Goal: Information Seeking & Learning: Find specific fact

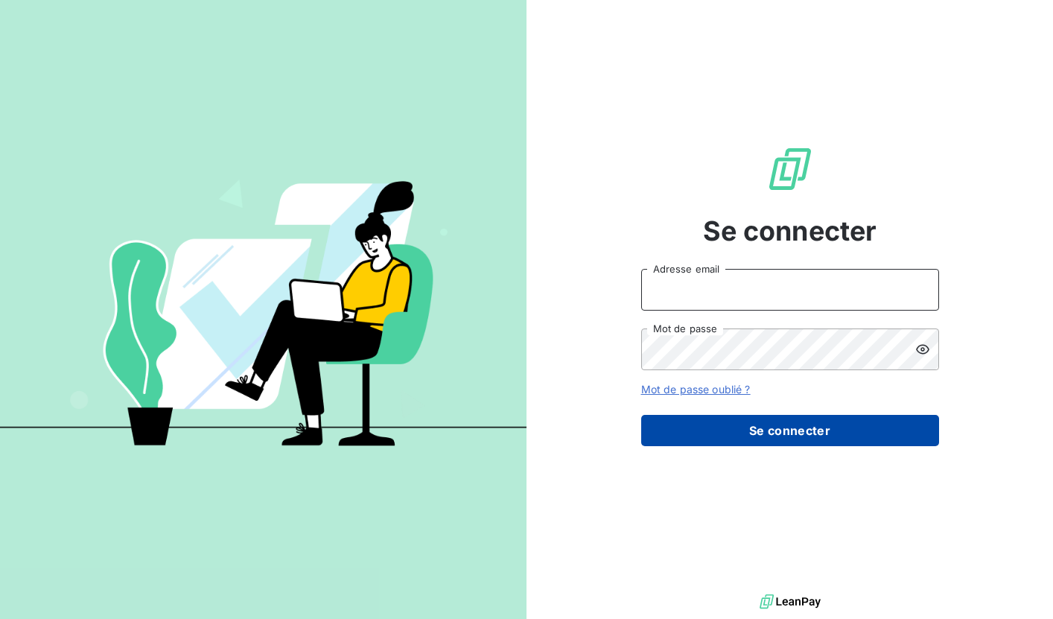
type input "compta@scifodiam.com"
click at [786, 425] on button "Se connecter" at bounding box center [790, 430] width 298 height 31
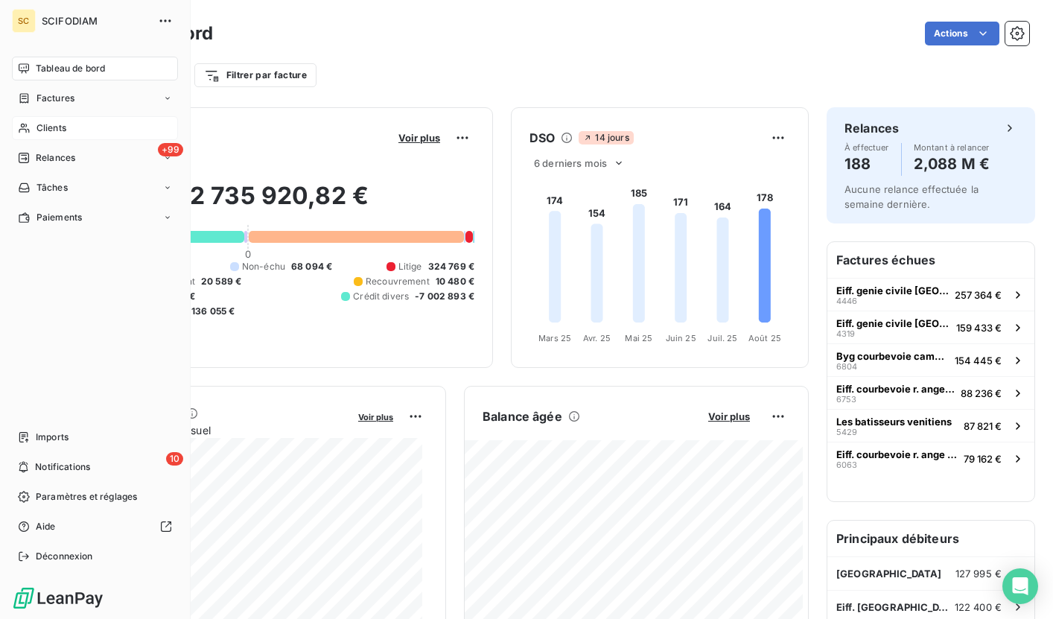
click at [71, 133] on div "Clients" at bounding box center [95, 128] width 166 height 24
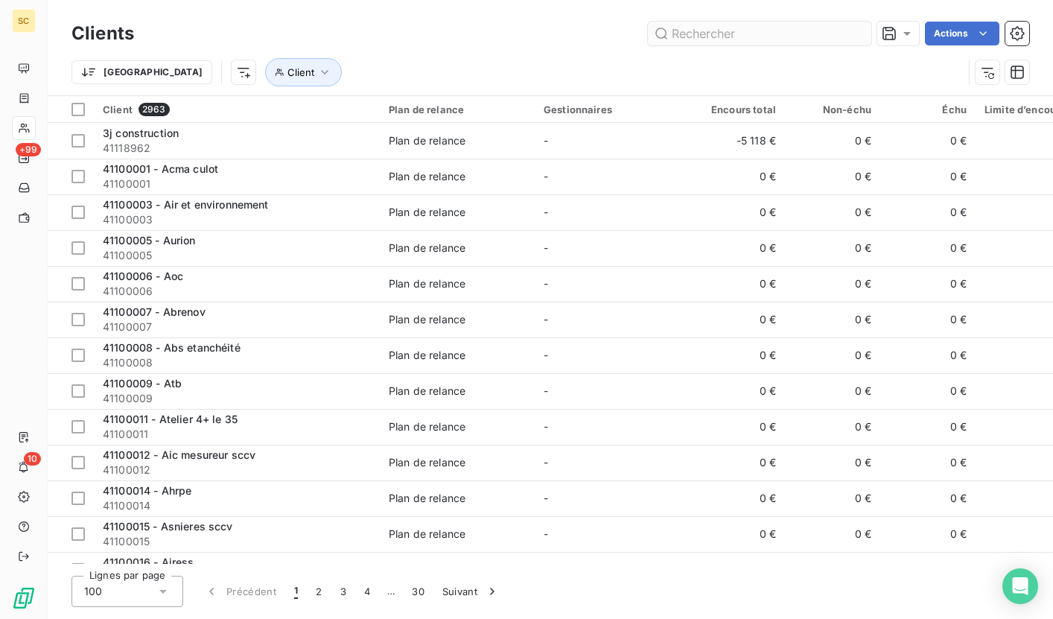
click at [714, 39] on input "text" at bounding box center [759, 34] width 223 height 24
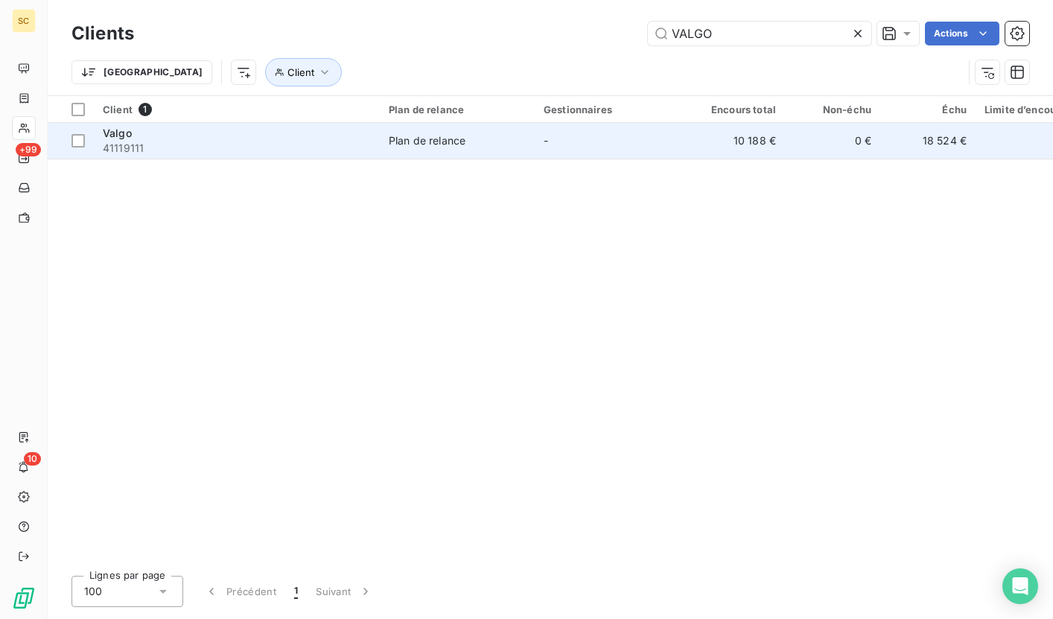
type input "VALGO"
click at [468, 147] on span "Plan de relance" at bounding box center [457, 140] width 137 height 15
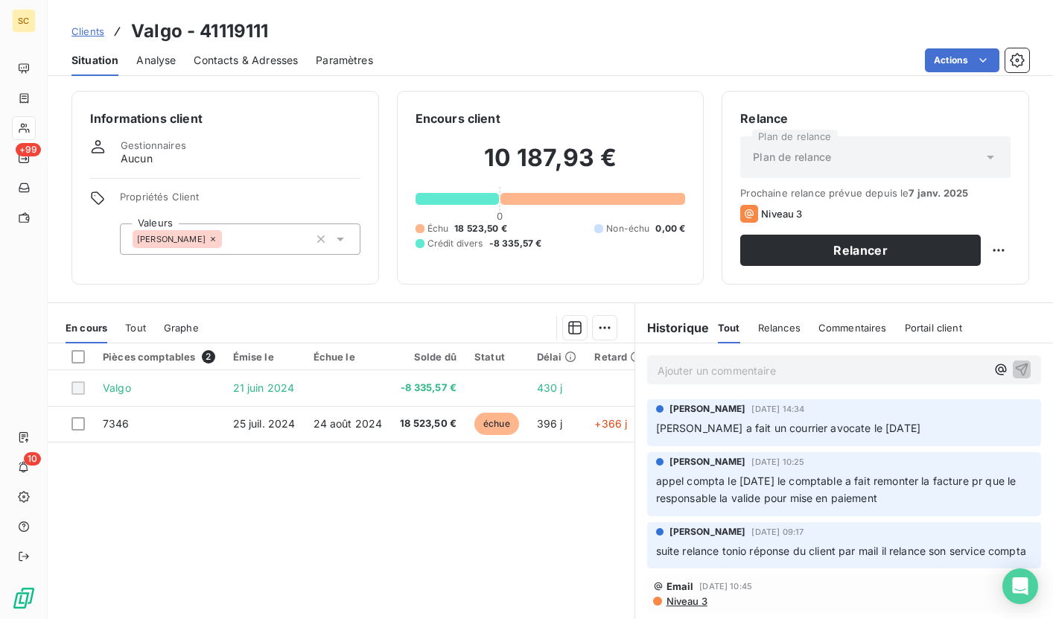
click at [220, 32] on h3 "Valgo - 41119111" at bounding box center [199, 31] width 137 height 27
copy h3 "41119111"
click at [786, 368] on p "Ajouter un commentaire ﻿" at bounding box center [822, 370] width 329 height 19
click at [1014, 365] on icon "button" at bounding box center [1021, 368] width 15 height 15
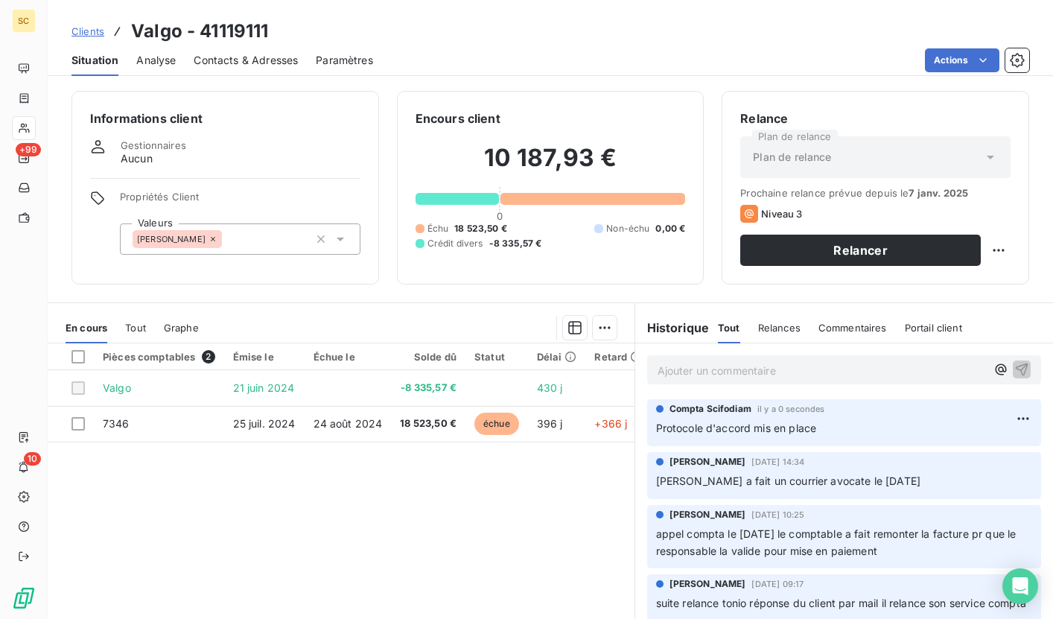
click at [89, 36] on span "Clients" at bounding box center [88, 31] width 33 height 12
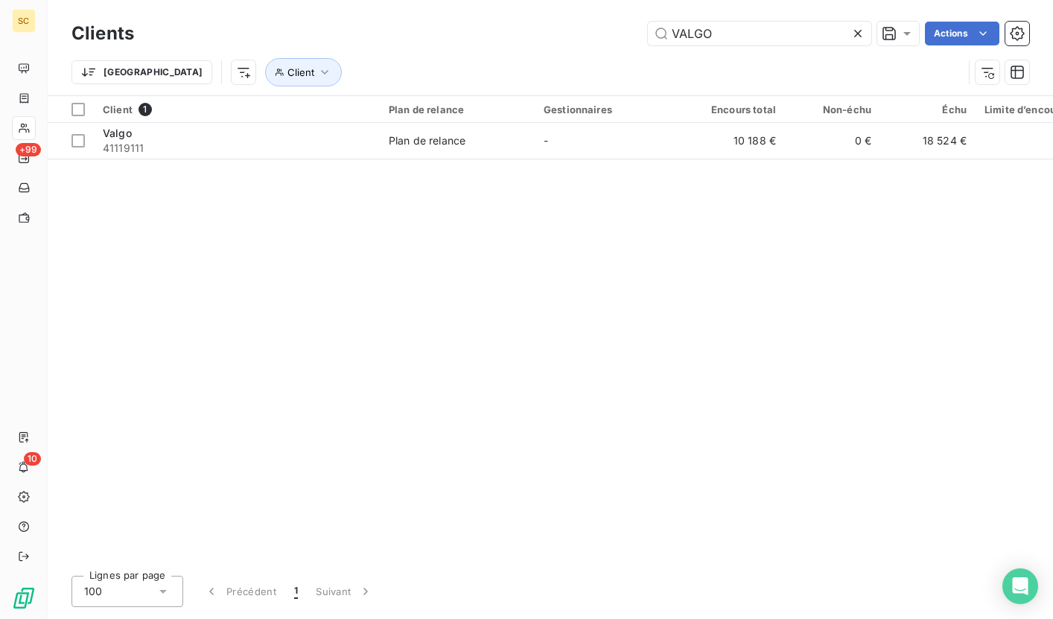
drag, startPoint x: 748, startPoint y: 36, endPoint x: 566, endPoint y: 35, distance: 181.7
click at [566, 35] on div "VALGO Actions" at bounding box center [590, 34] width 877 height 24
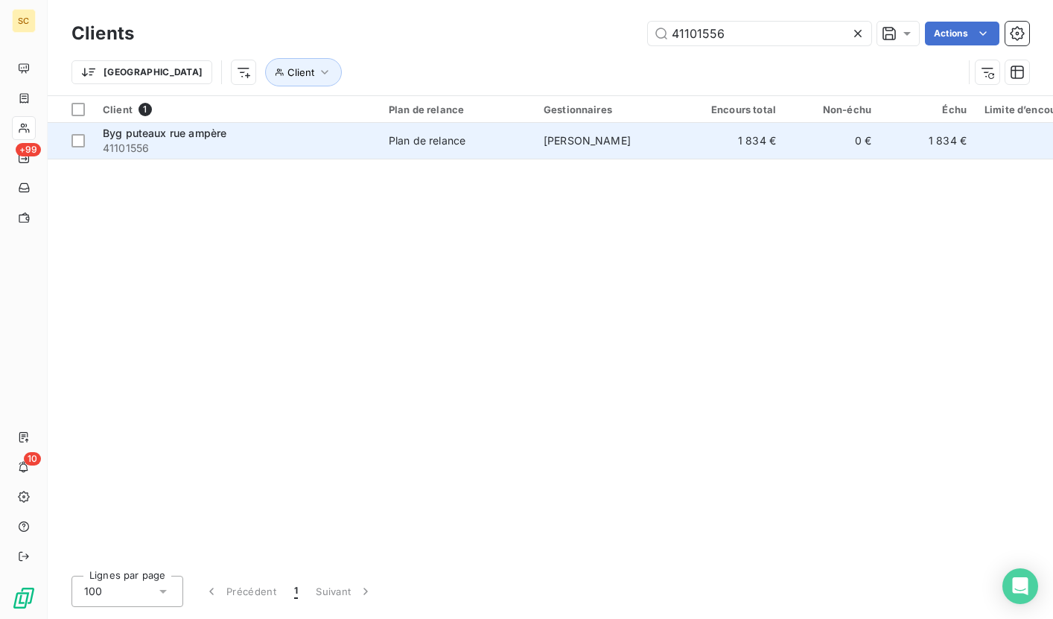
type input "41101556"
click at [193, 143] on span "41101556" at bounding box center [237, 148] width 268 height 15
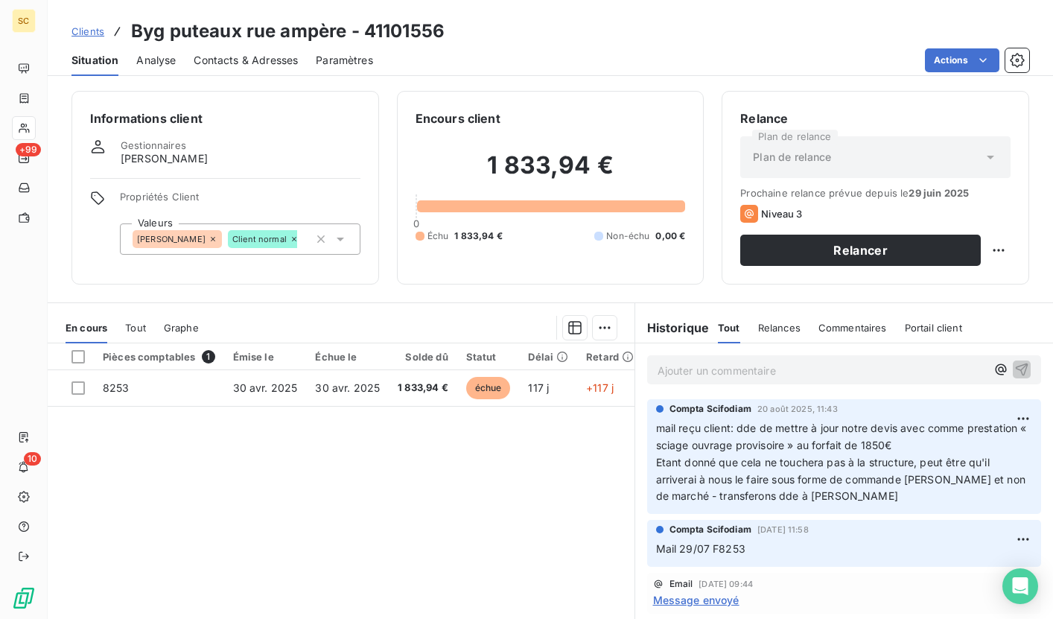
click at [819, 375] on p "Ajouter un commentaire ﻿" at bounding box center [822, 370] width 329 height 19
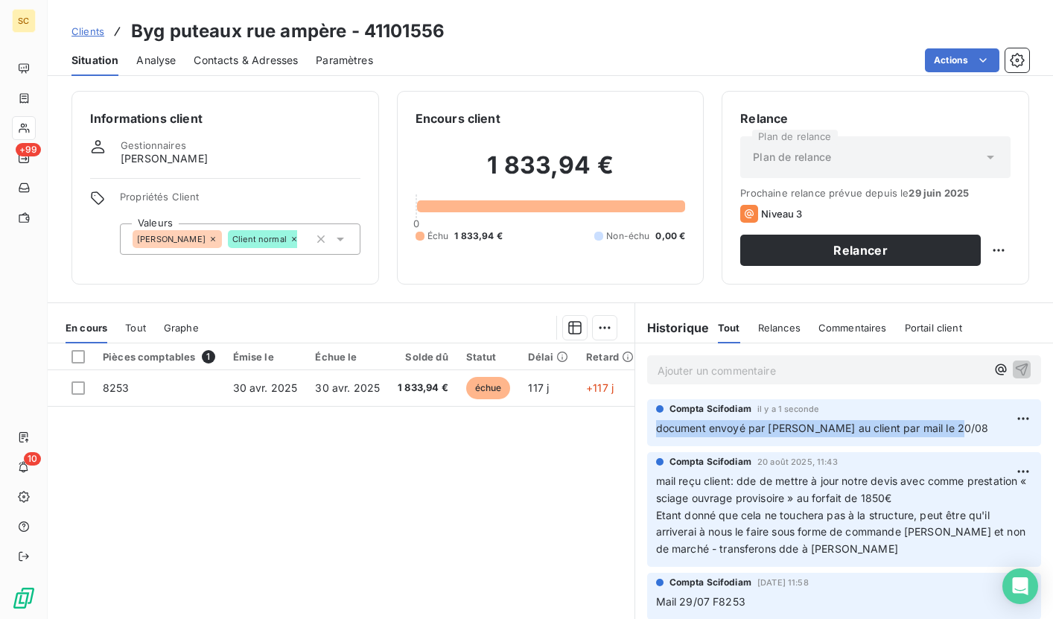
drag, startPoint x: 888, startPoint y: 433, endPoint x: 639, endPoint y: 431, distance: 248.8
click at [639, 431] on div "Compta Scifodiam il y a 1 seconde document envoyé par stéphanie au client par m…" at bounding box center [844, 422] width 419 height 53
copy span "document envoyé par stéphanie au client par mail le 20/08"
click at [379, 30] on h3 "Byg puteaux rue ampère - 41101556" at bounding box center [288, 31] width 314 height 27
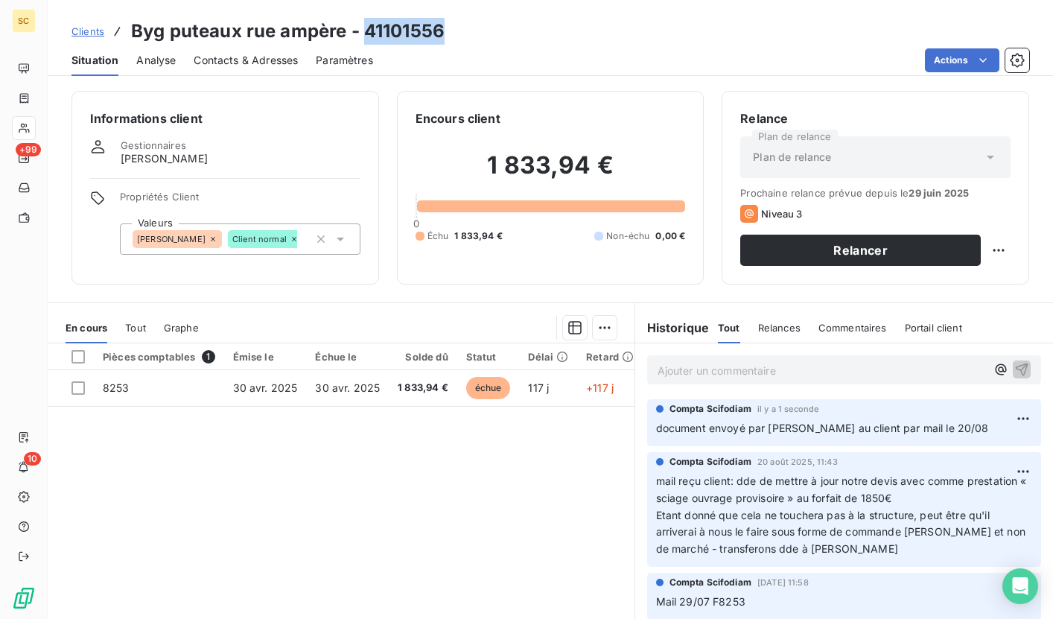
click at [379, 30] on h3 "Byg puteaux rue ampère - 41101556" at bounding box center [288, 31] width 314 height 27
copy h3 "41101556"
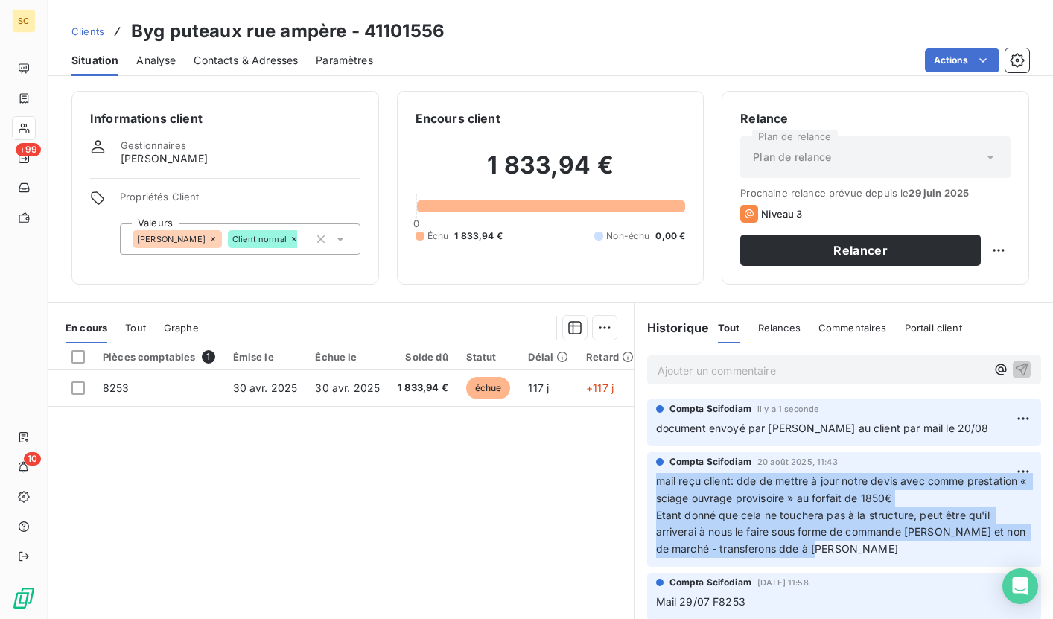
drag, startPoint x: 650, startPoint y: 483, endPoint x: 841, endPoint y: 551, distance: 202.6
click at [841, 551] on p "mail reçu client: dde de mettre à jour notre devis avec comme prestation « scia…" at bounding box center [844, 515] width 377 height 85
copy p "mail reçu client: dde de mettre à jour notre devis avec comme prestation « scia…"
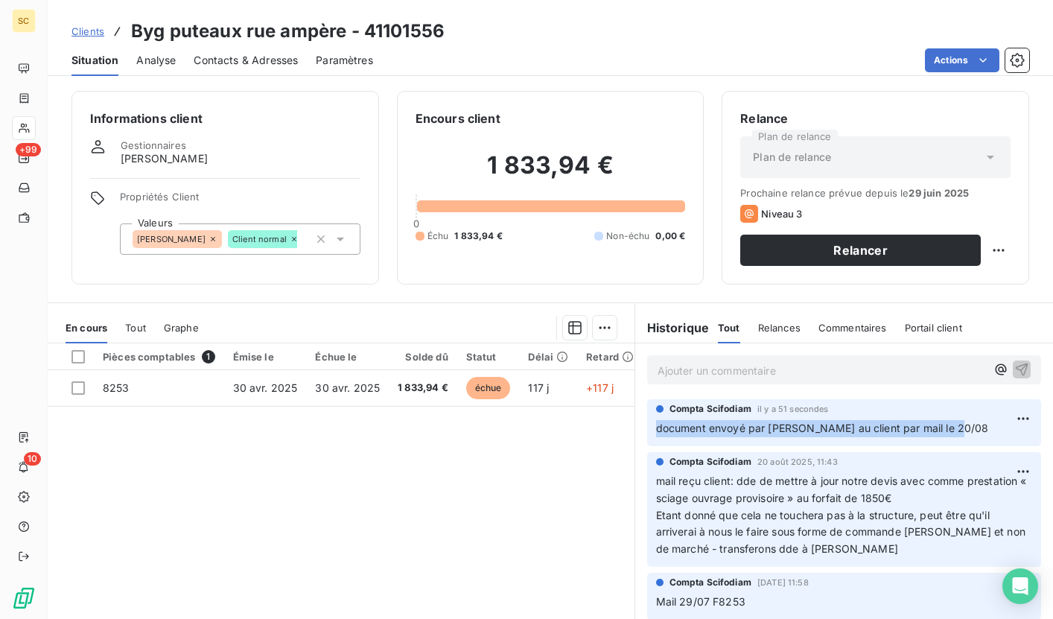
drag, startPoint x: 789, startPoint y: 431, endPoint x: 635, endPoint y: 433, distance: 154.2
click at [635, 433] on div "Compta Scifodiam il y a 51 secondes document envoyé par stéphanie au client par…" at bounding box center [844, 422] width 419 height 53
copy span "document envoyé par stéphanie au client par mail le 20/08"
click at [95, 31] on span "Clients" at bounding box center [88, 31] width 33 height 12
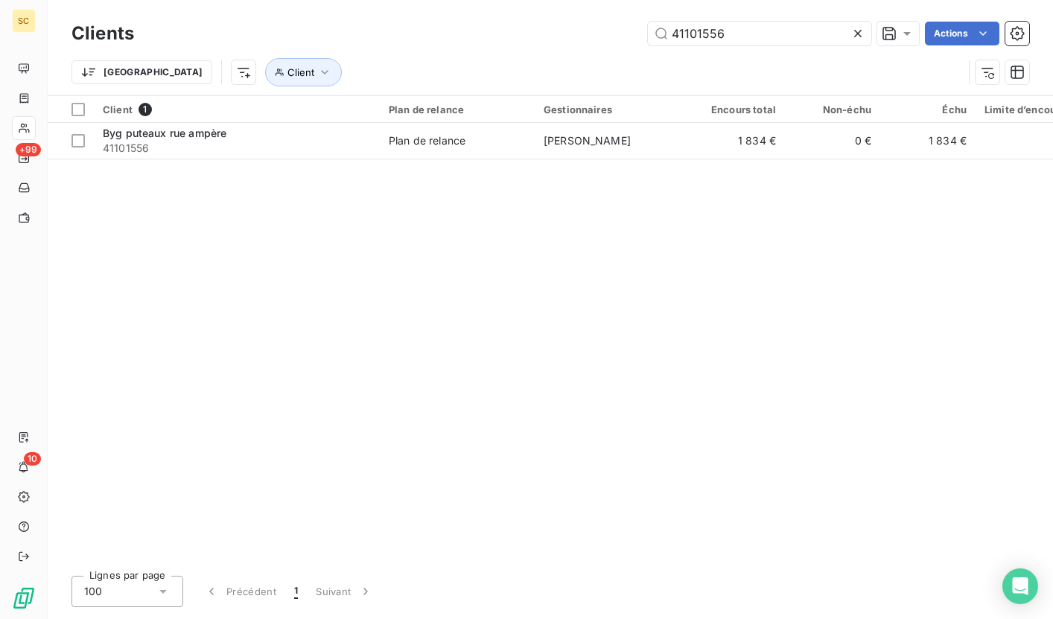
drag, startPoint x: 740, startPoint y: 39, endPoint x: 563, endPoint y: 31, distance: 177.5
click at [562, 31] on div "41101556 Actions" at bounding box center [590, 34] width 877 height 24
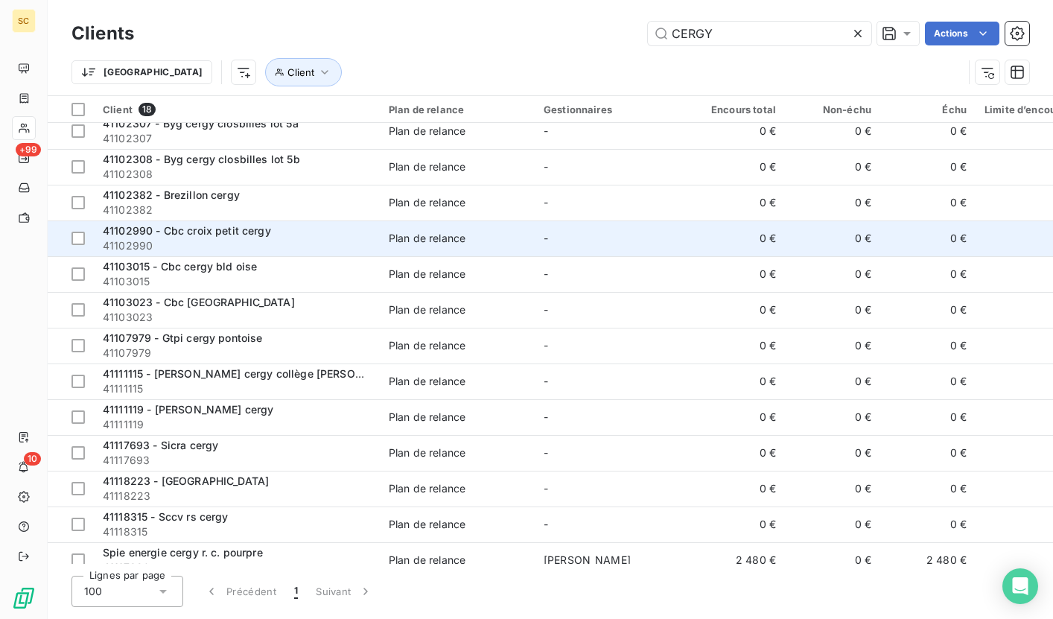
scroll to position [209, 0]
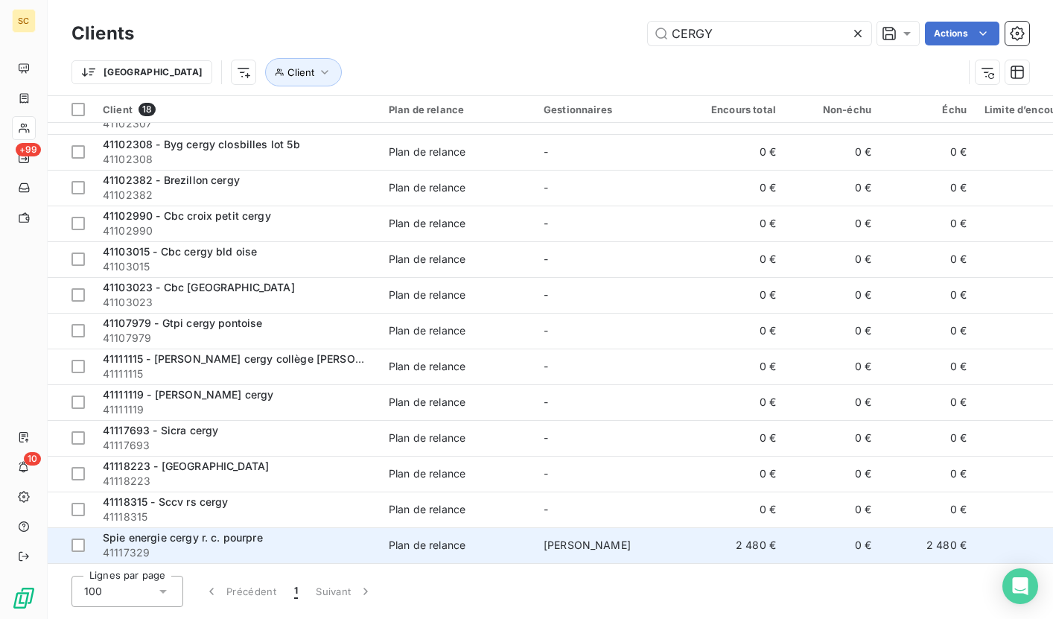
type input "CERGY"
click at [250, 545] on span "41117329" at bounding box center [237, 552] width 268 height 15
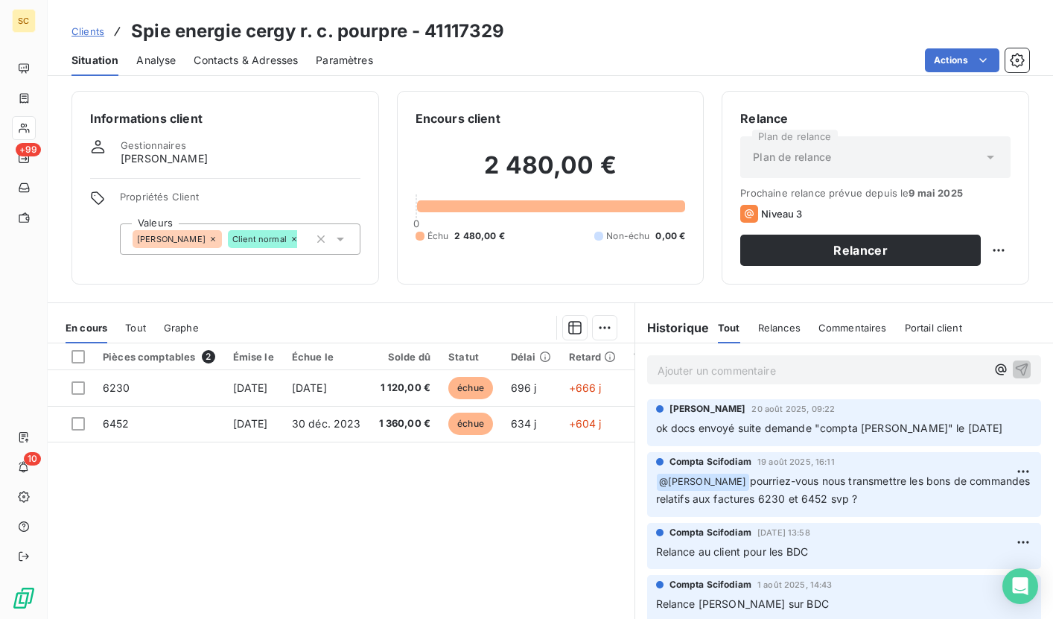
click at [475, 30] on h3 "Spie energie cergy r. c. pourpre - 41117329" at bounding box center [317, 31] width 373 height 27
copy h3 "41117329"
click at [242, 63] on span "Contacts & Adresses" at bounding box center [246, 60] width 104 height 15
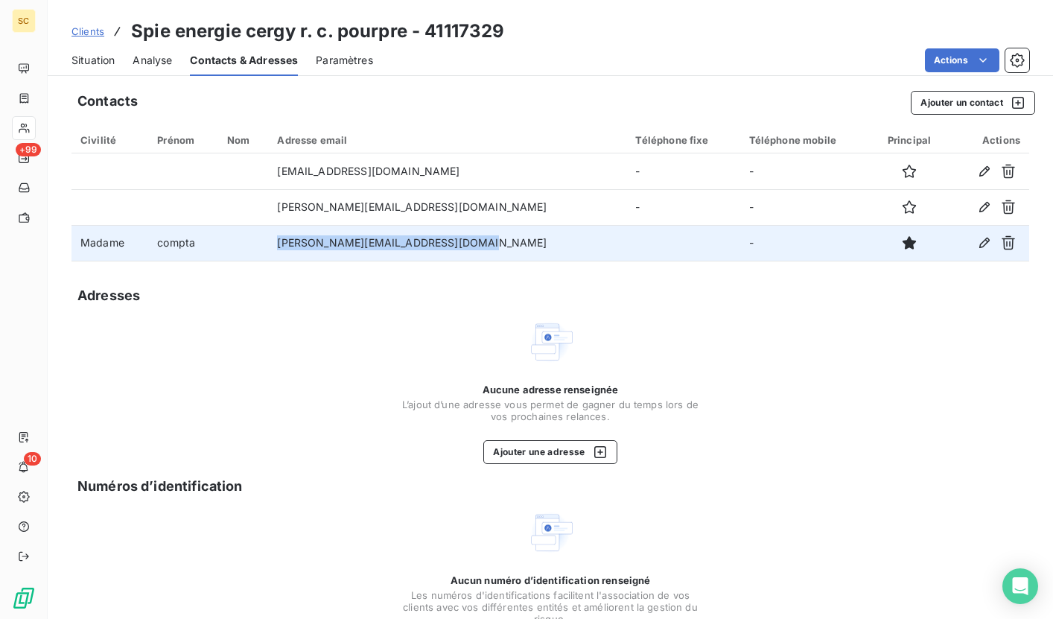
drag, startPoint x: 289, startPoint y: 244, endPoint x: 495, endPoint y: 245, distance: 206.3
click at [495, 245] on tr "Madame compta sandrine.japhet@spiebatignolles.fr -" at bounding box center [551, 243] width 958 height 36
copy tr "sandrine.japhet@spiebatignolles.fr"
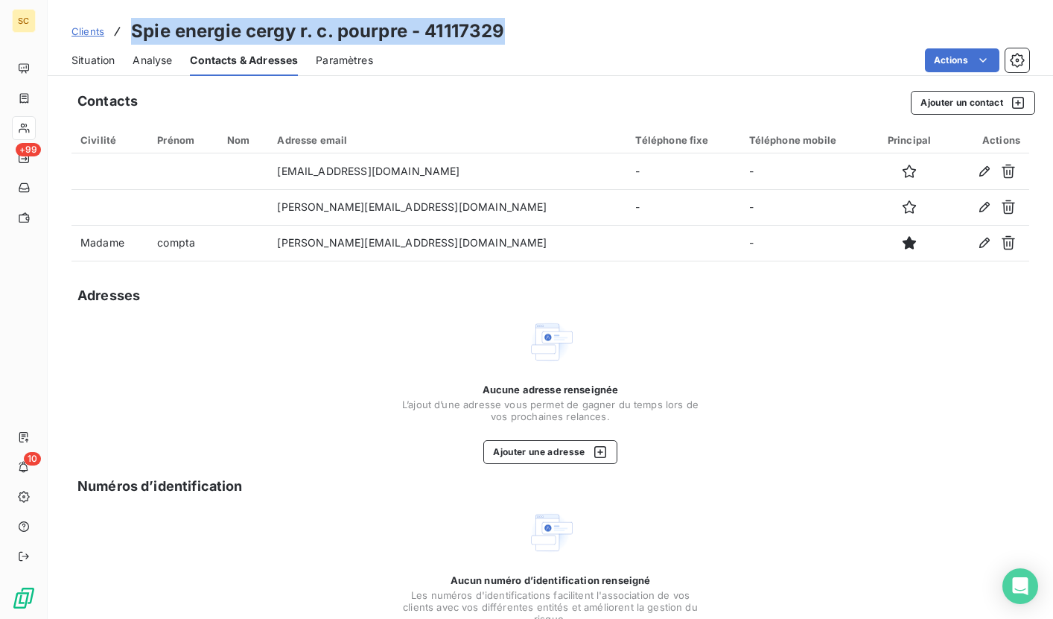
drag, startPoint x: 129, startPoint y: 30, endPoint x: 530, endPoint y: 34, distance: 400.7
click at [530, 34] on div "Clients Spie energie cergy r. c. pourpre - 41117329" at bounding box center [550, 31] width 1005 height 27
copy h3 "Spie energie cergy r. c. pourpre - 41117329"
click at [96, 34] on span "Clients" at bounding box center [88, 31] width 33 height 12
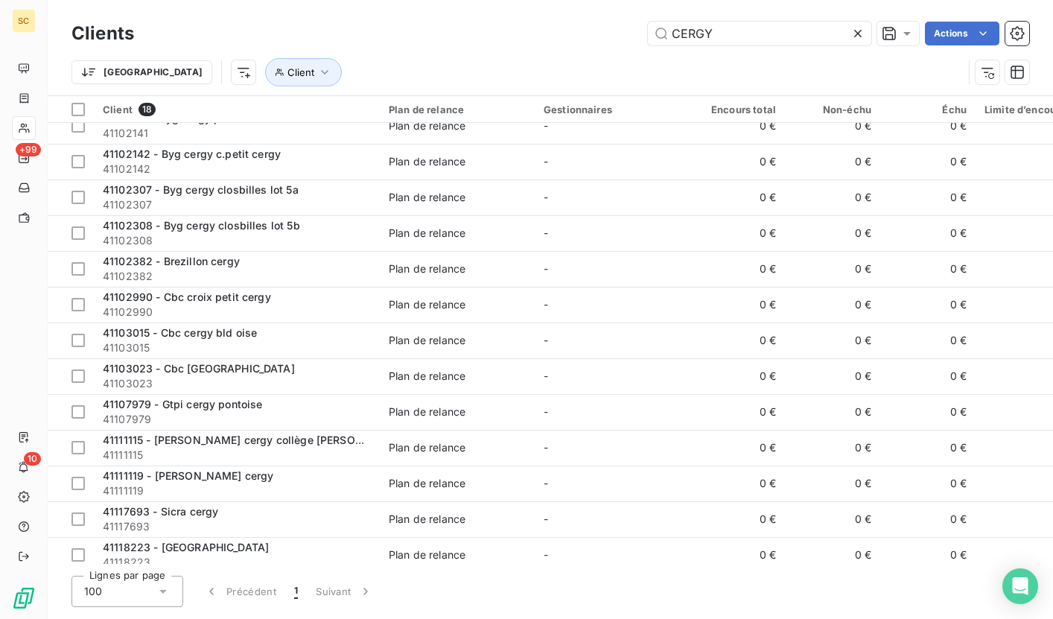
scroll to position [209, 0]
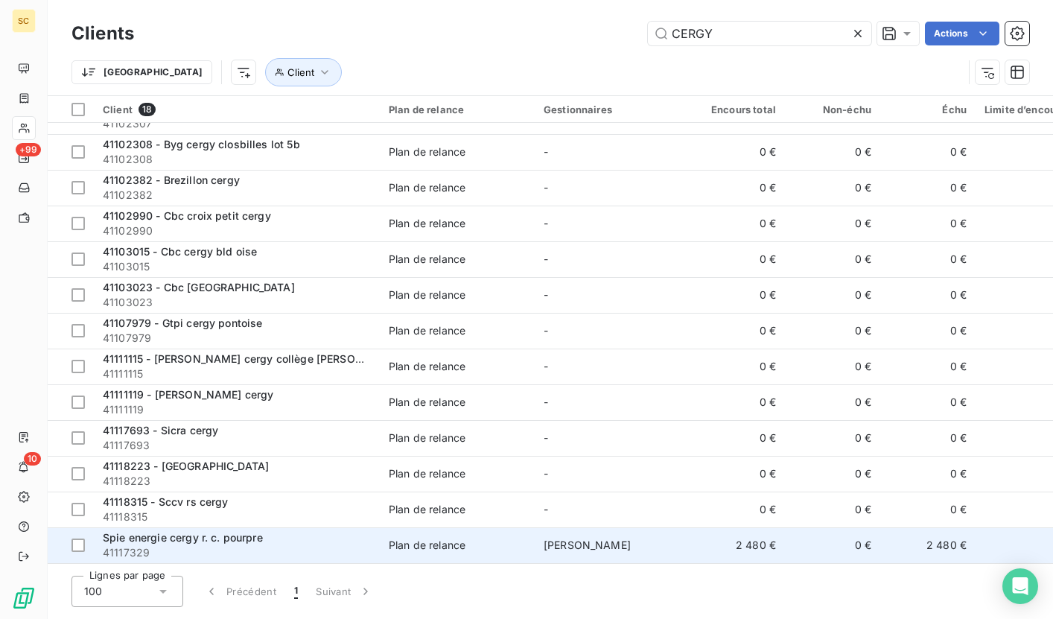
click at [235, 531] on span "Spie energie cergy r. c. pourpre" at bounding box center [183, 537] width 160 height 13
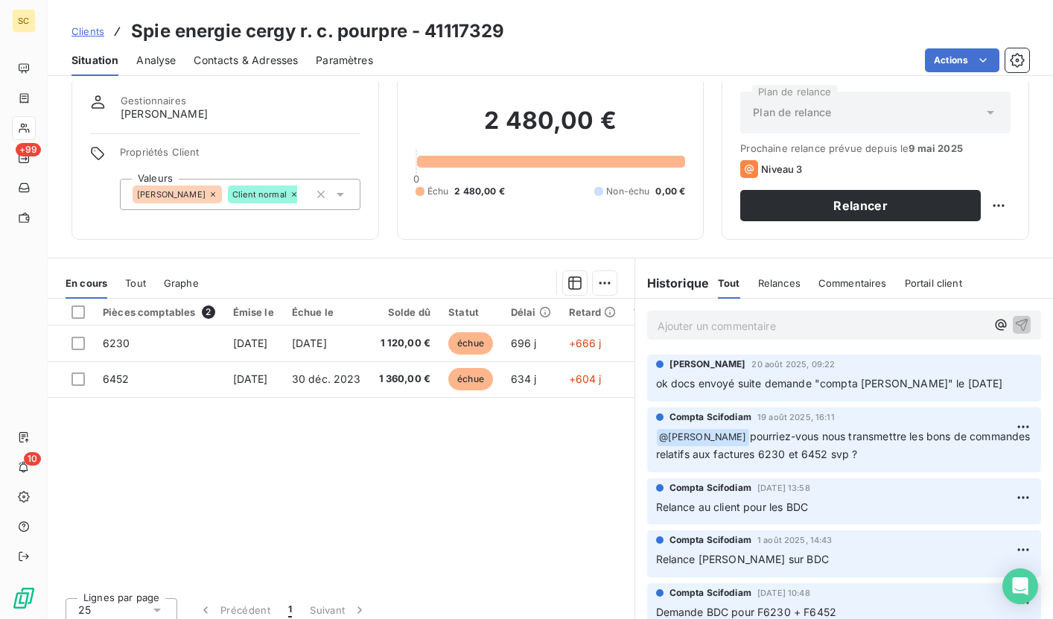
scroll to position [39, 0]
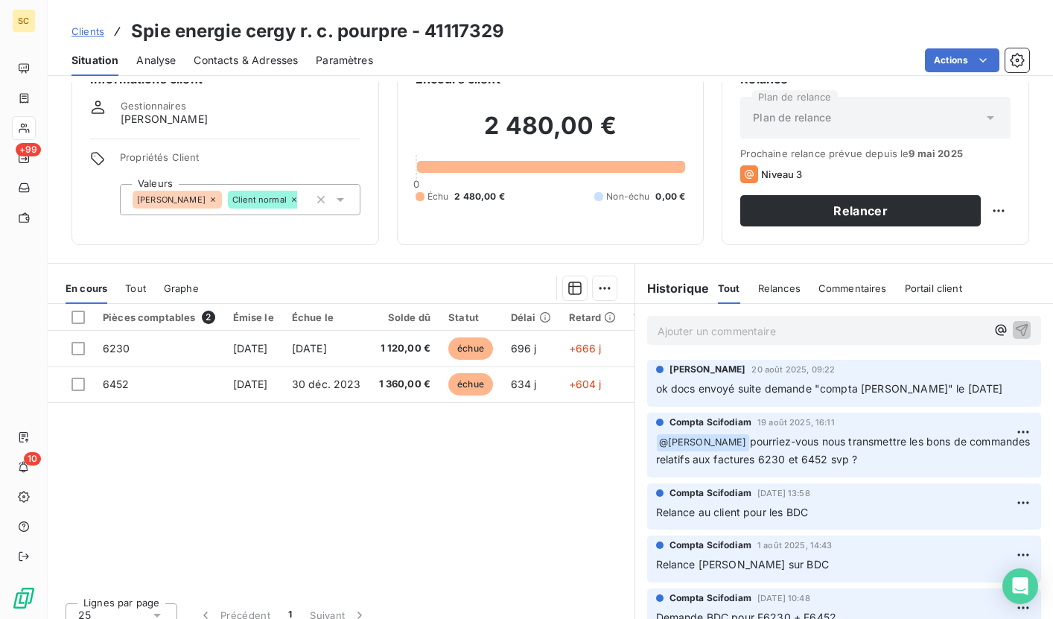
click at [716, 336] on p "Ajouter un commentaire ﻿" at bounding box center [822, 331] width 329 height 19
click at [1014, 326] on icon "button" at bounding box center [1021, 329] width 15 height 15
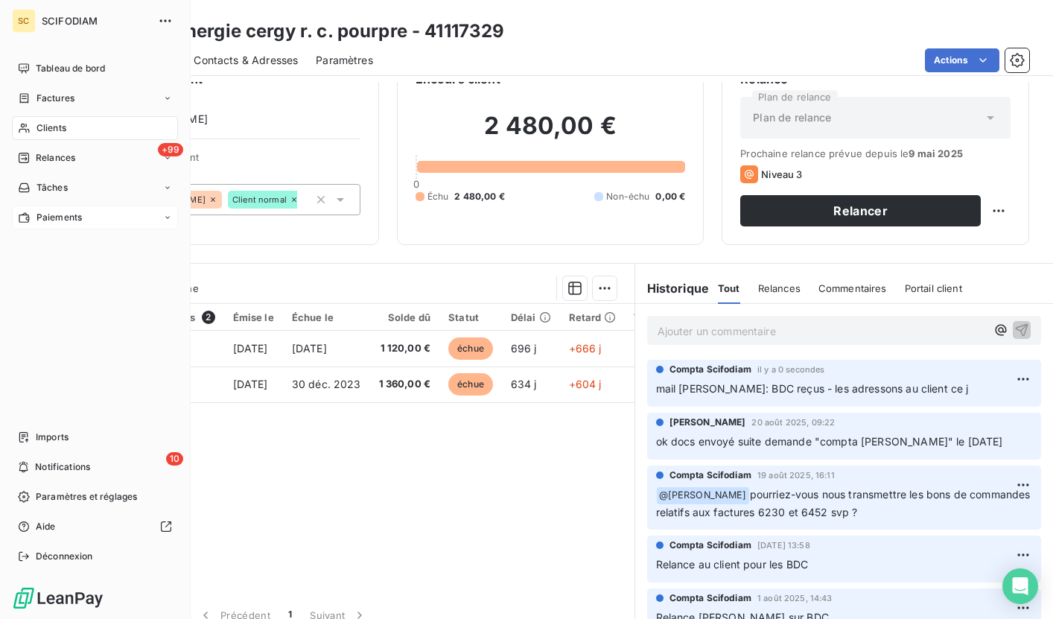
click at [160, 215] on div "Paiements" at bounding box center [95, 218] width 166 height 24
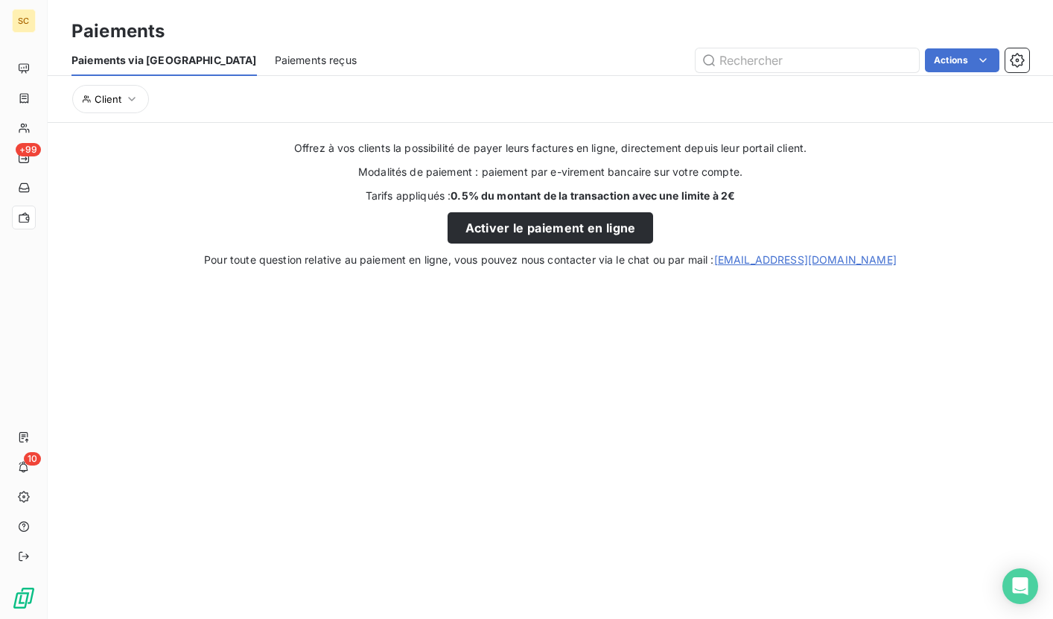
click at [275, 54] on span "Paiements reçus" at bounding box center [316, 60] width 82 height 15
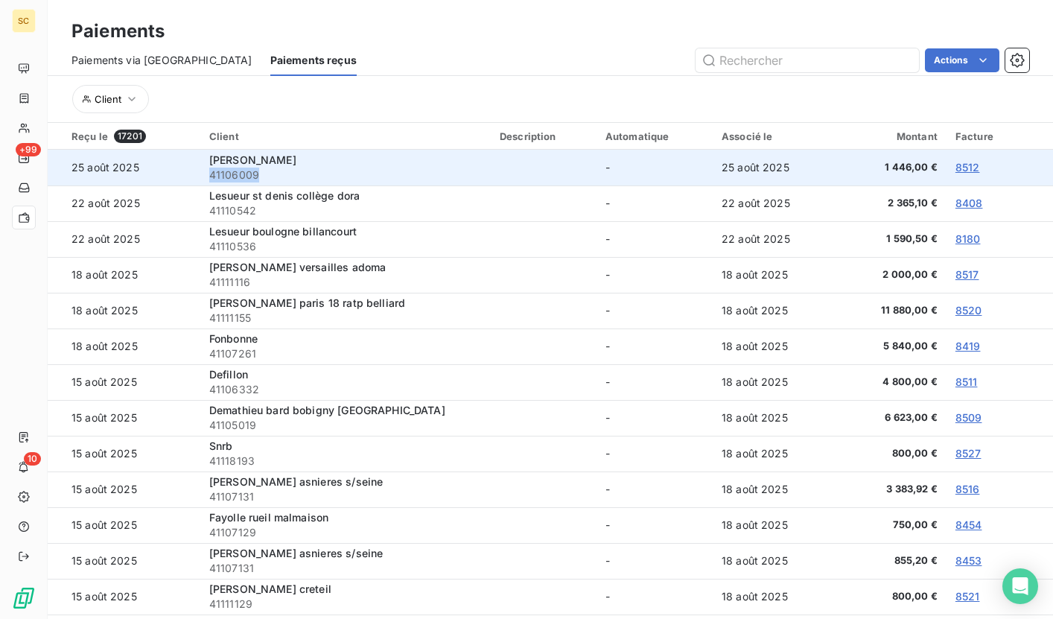
drag, startPoint x: 256, startPoint y: 175, endPoint x: 203, endPoint y: 175, distance: 52.9
click at [203, 175] on td "Donato 41106009" at bounding box center [345, 168] width 290 height 36
copy span "41106009"
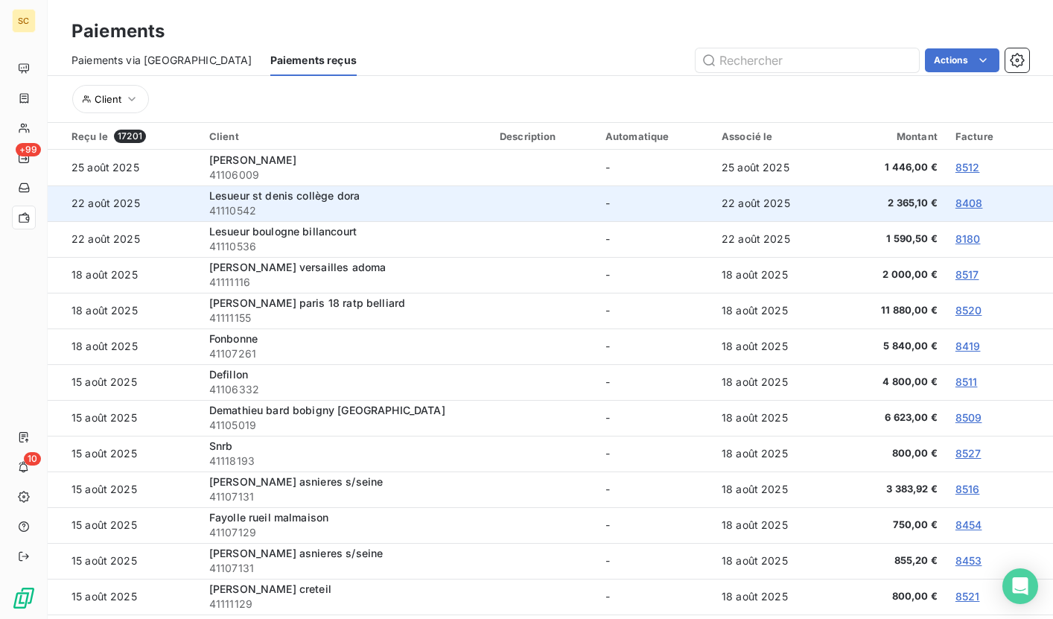
click at [231, 211] on span "41110542" at bounding box center [345, 210] width 273 height 15
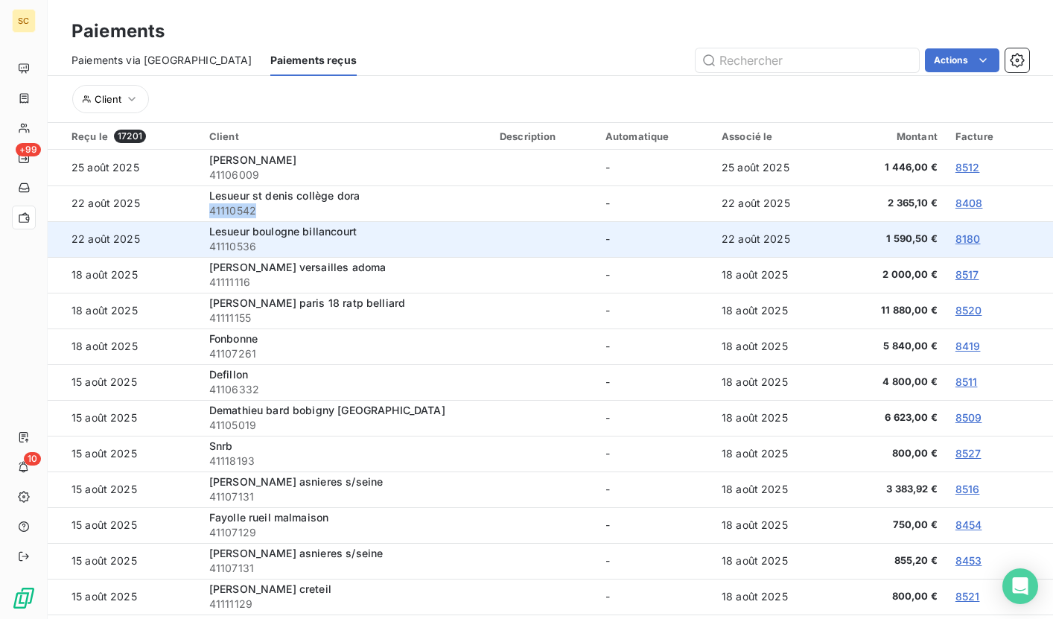
copy span "41110542"
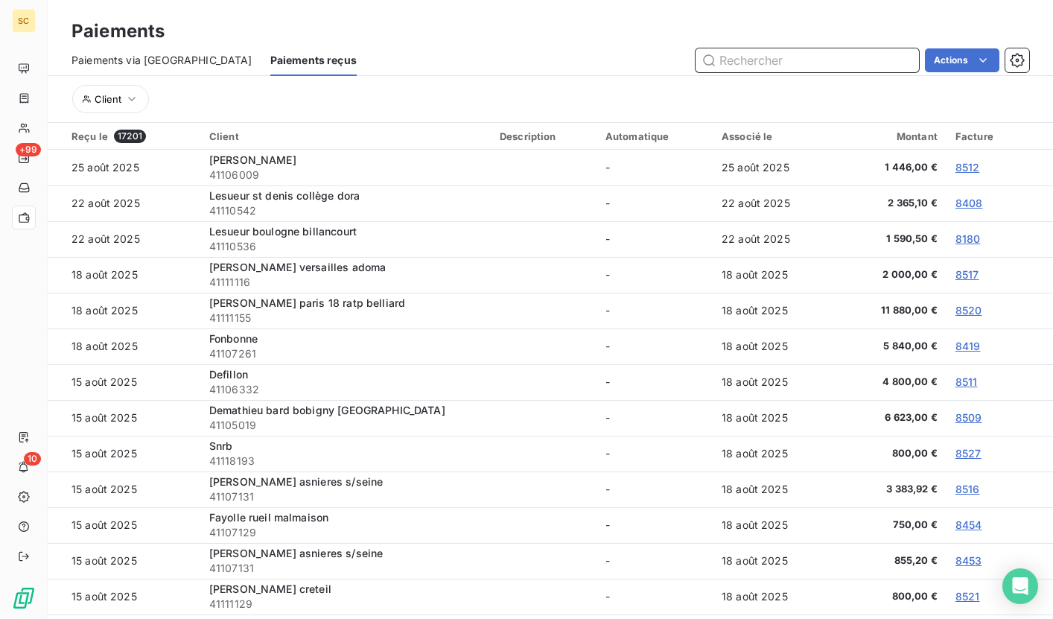
click at [757, 60] on input "text" at bounding box center [807, 60] width 223 height 24
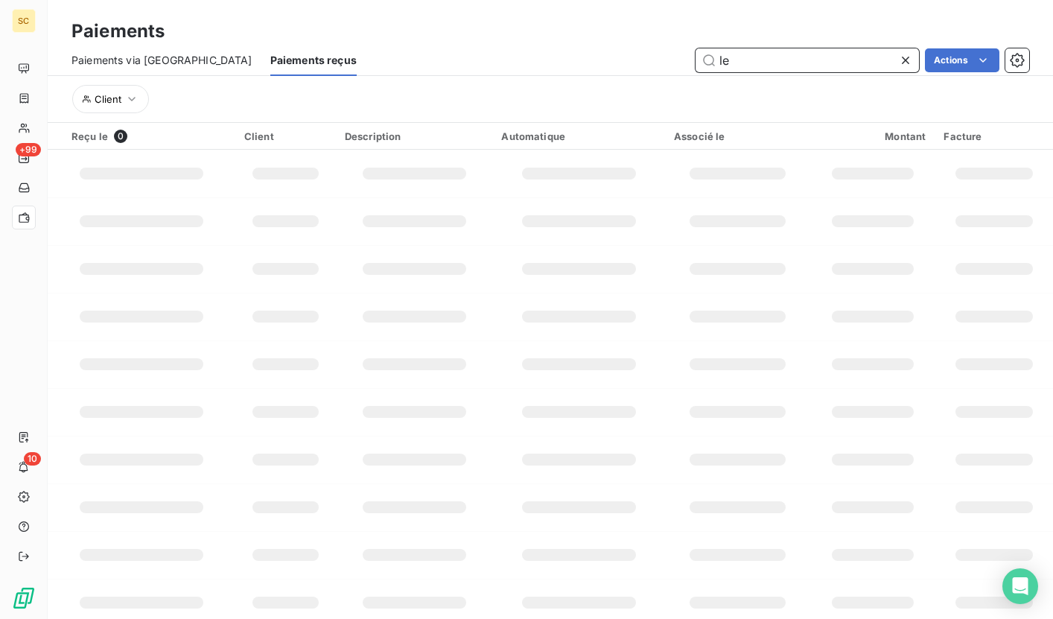
type input "l"
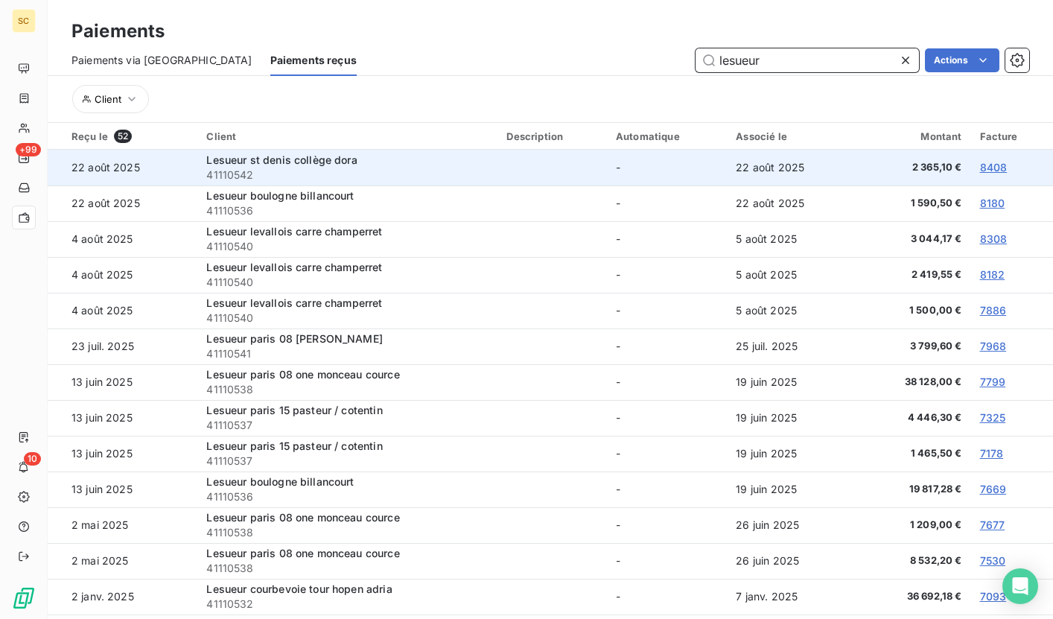
type input "lesueur"
click at [331, 177] on span "41110542" at bounding box center [347, 175] width 282 height 15
click at [244, 174] on span "41110542" at bounding box center [347, 175] width 282 height 15
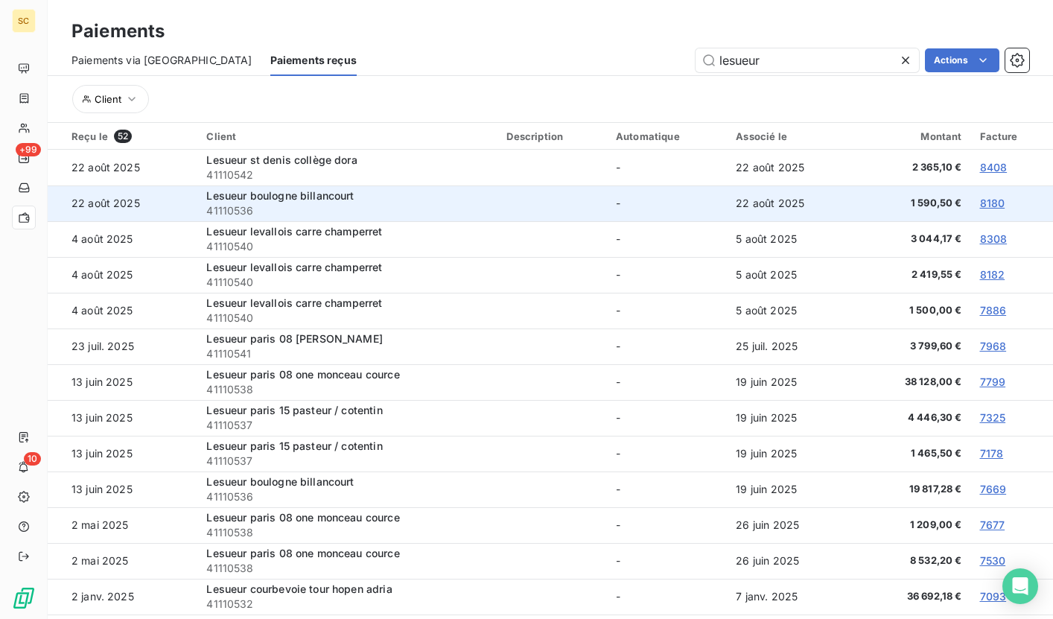
click at [239, 211] on span "41110536" at bounding box center [347, 210] width 282 height 15
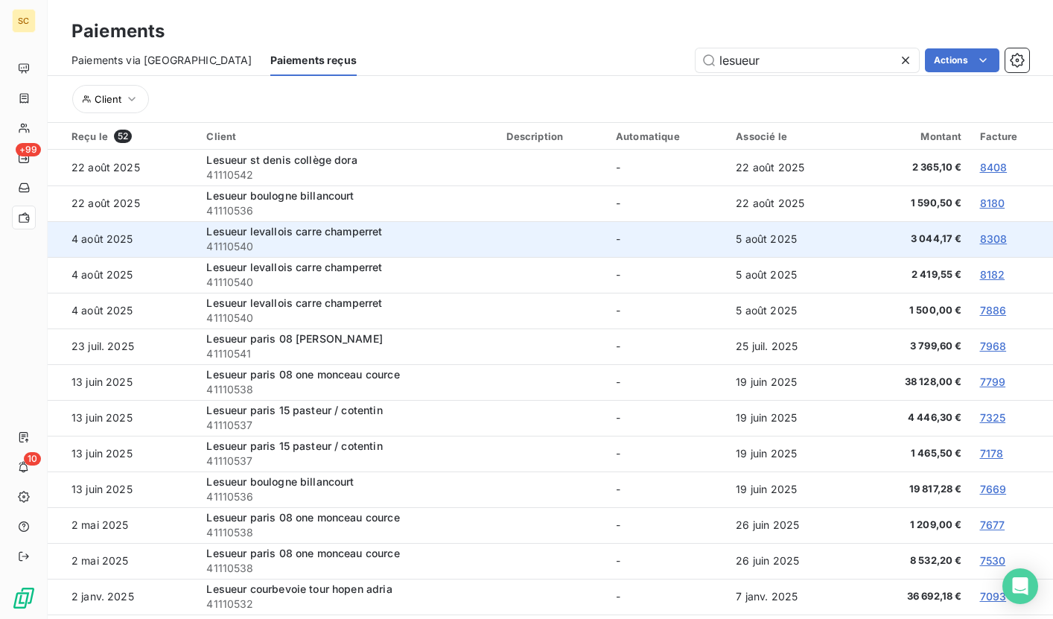
click at [224, 244] on span "41110540" at bounding box center [347, 246] width 282 height 15
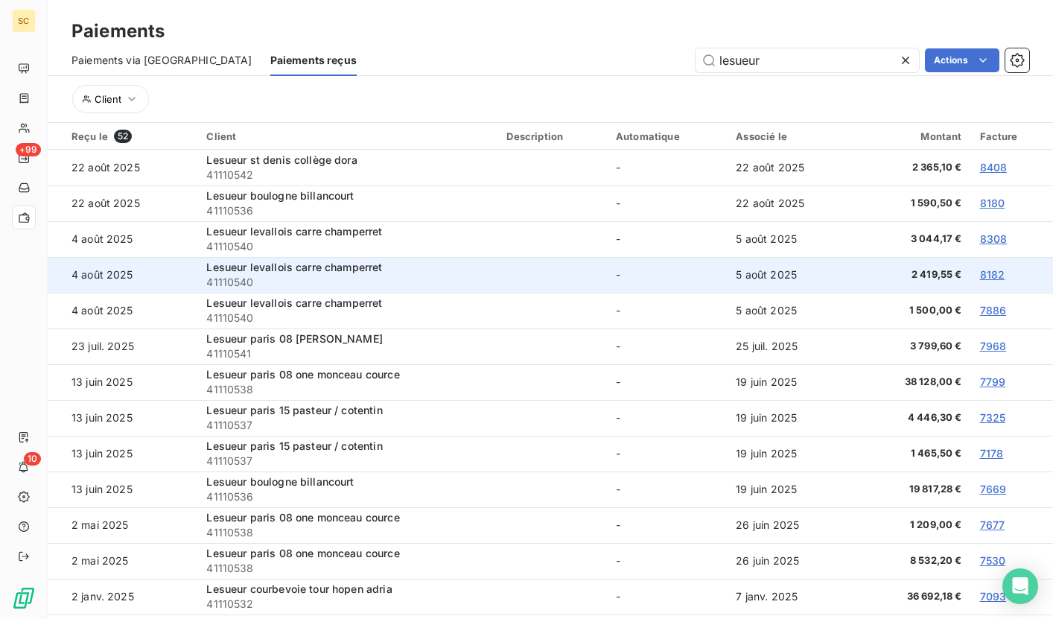
click at [227, 283] on span "41110540" at bounding box center [347, 282] width 282 height 15
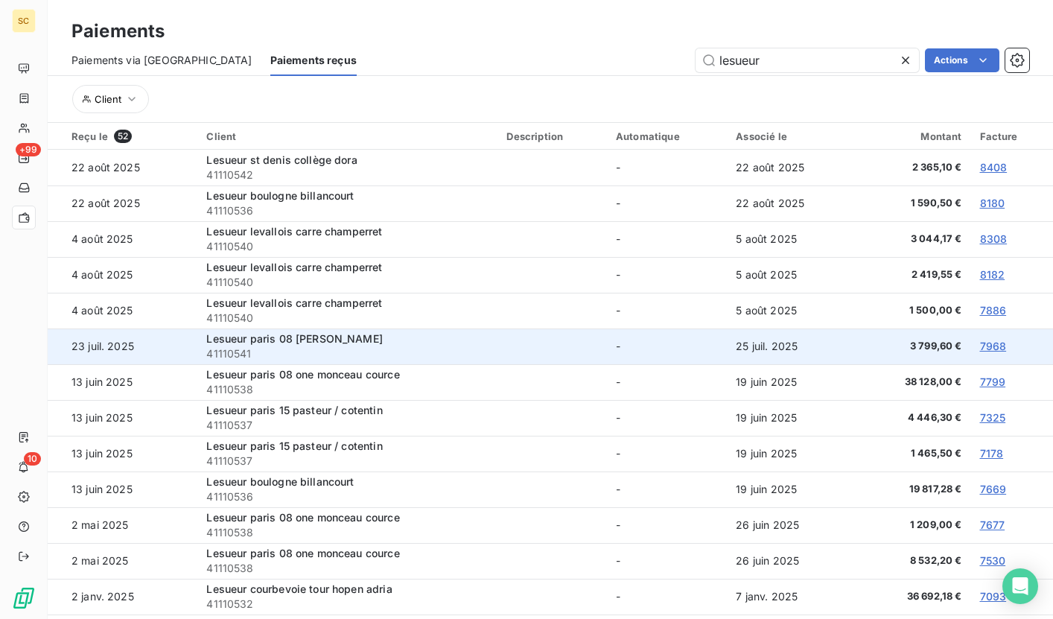
click at [238, 354] on span "41110541" at bounding box center [347, 353] width 282 height 15
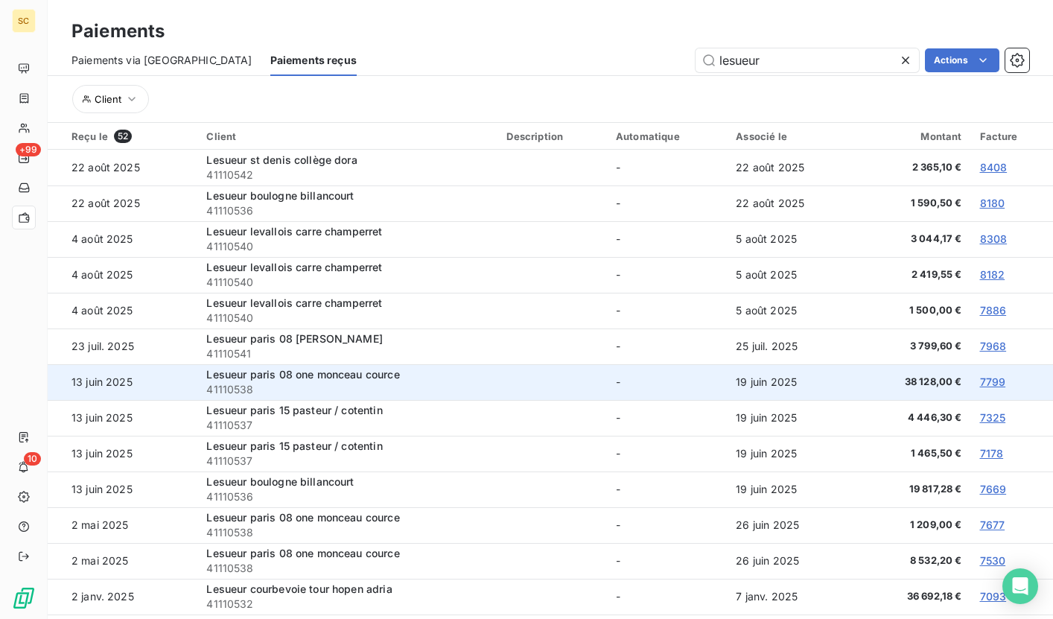
click at [238, 394] on span "41110538" at bounding box center [347, 389] width 282 height 15
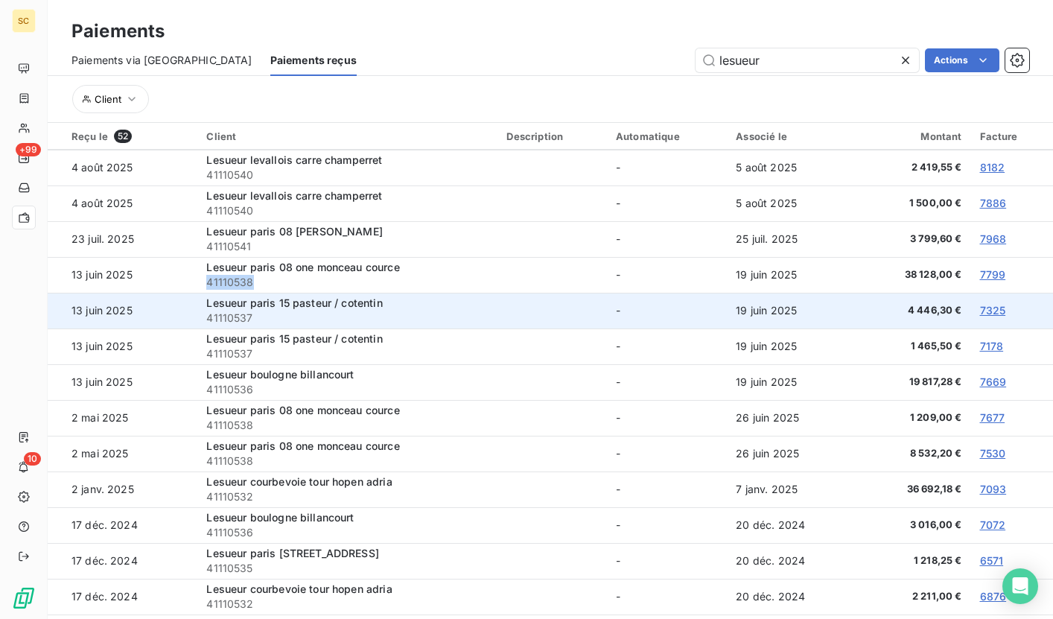
scroll to position [109, 0]
click at [238, 317] on span "41110537" at bounding box center [347, 316] width 282 height 15
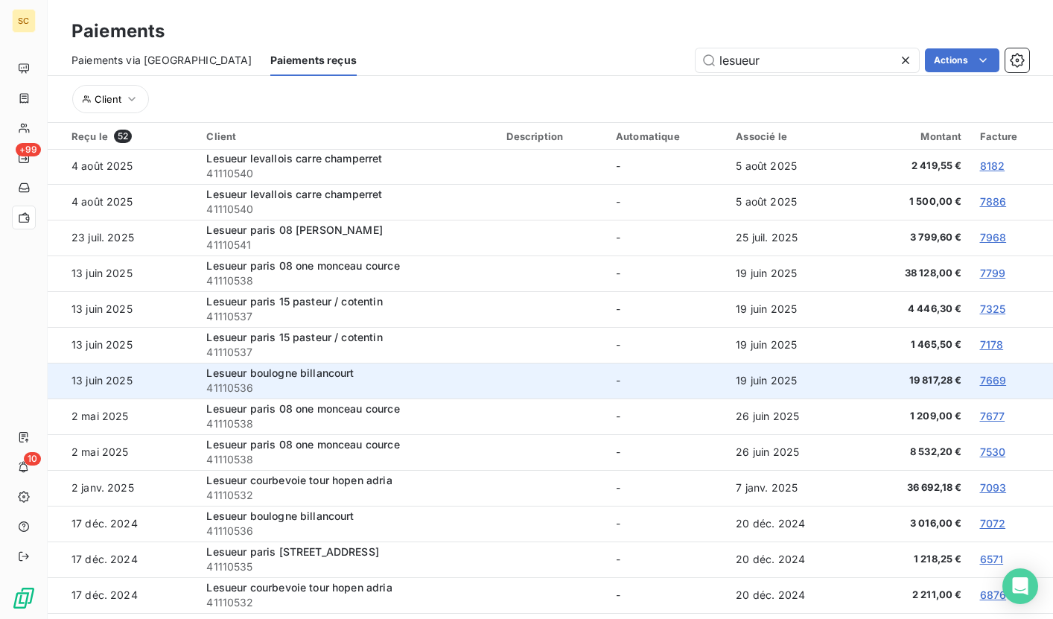
click at [233, 389] on span "41110536" at bounding box center [347, 388] width 282 height 15
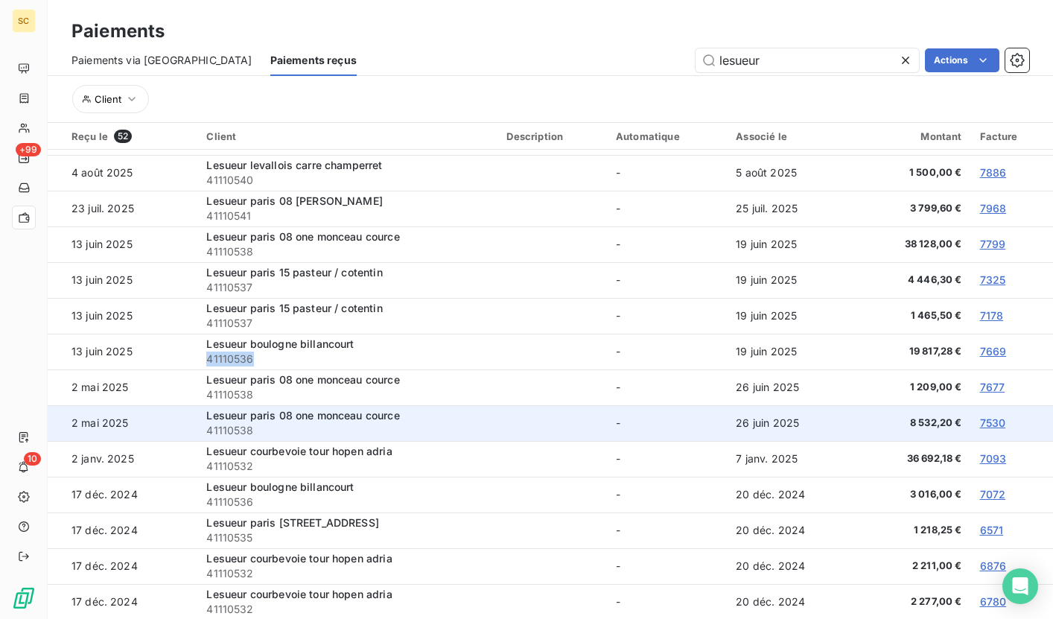
scroll to position [139, 0]
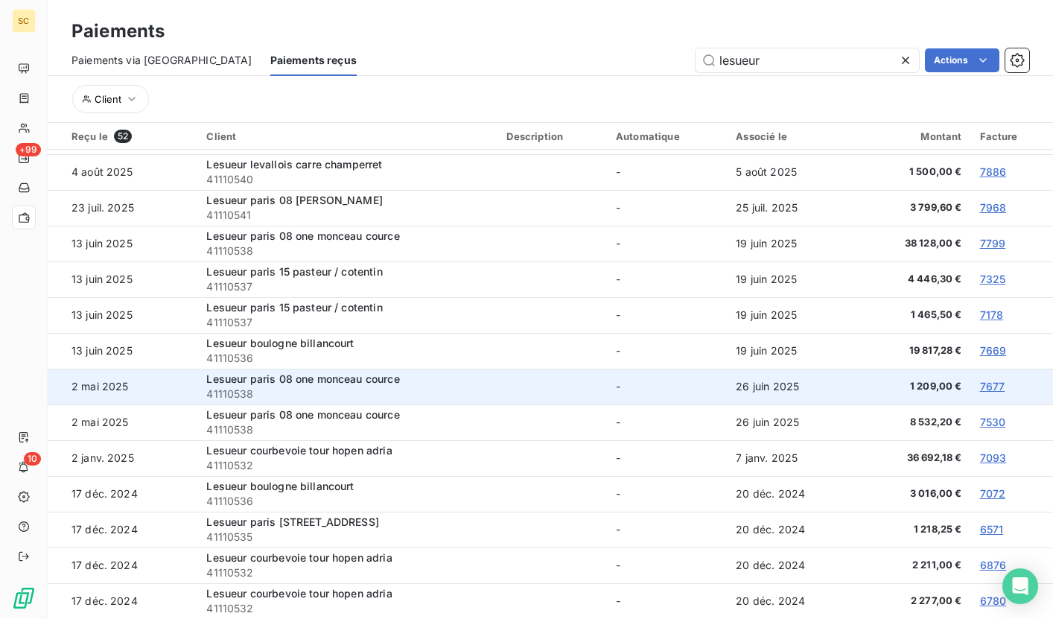
click at [229, 393] on span "41110538" at bounding box center [347, 394] width 282 height 15
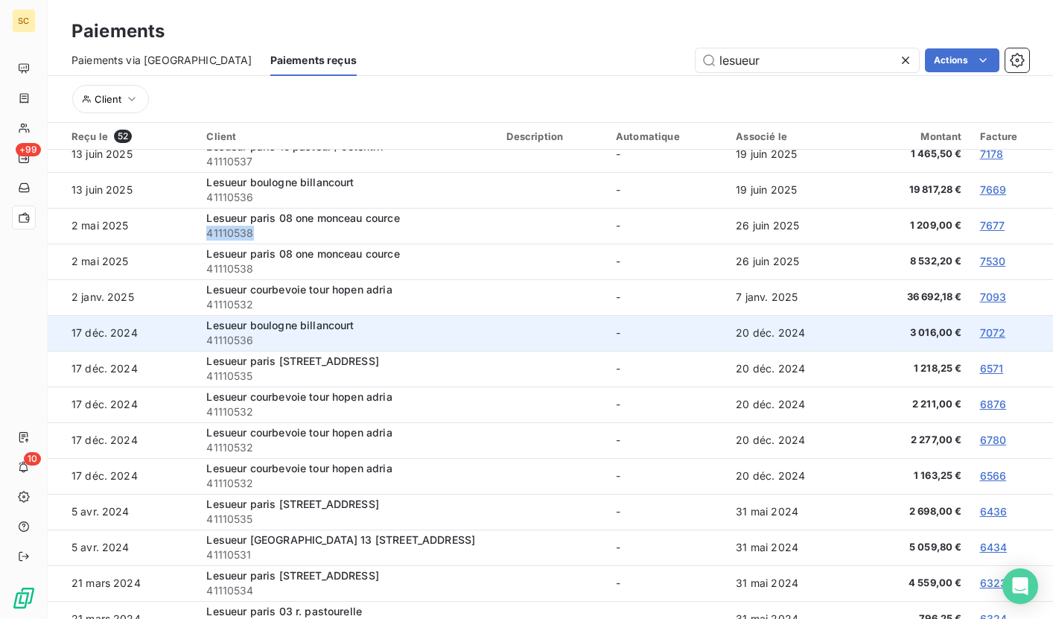
scroll to position [302, 0]
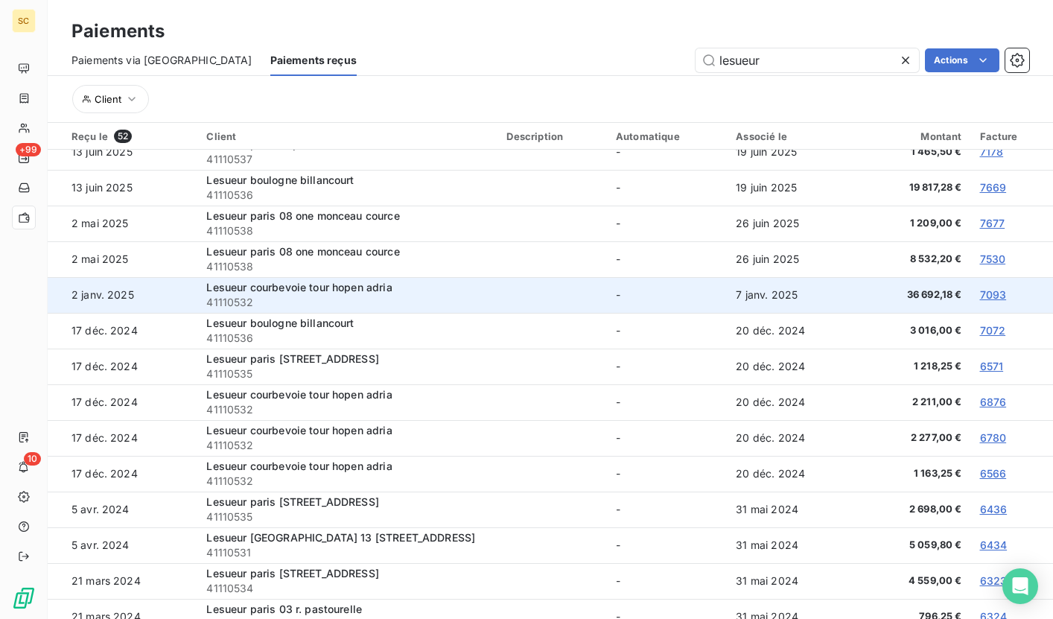
click at [233, 311] on td "Lesueur courbevoie tour hopen adria 41110532" at bounding box center [347, 295] width 300 height 36
click at [237, 305] on span "41110532" at bounding box center [347, 302] width 282 height 15
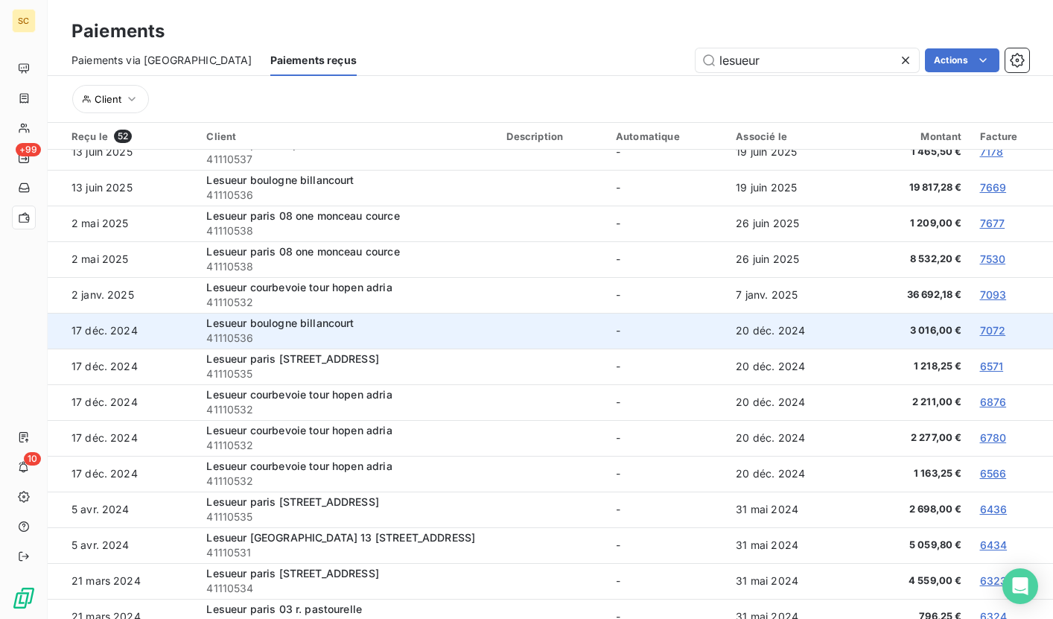
click at [241, 334] on span "41110536" at bounding box center [347, 338] width 282 height 15
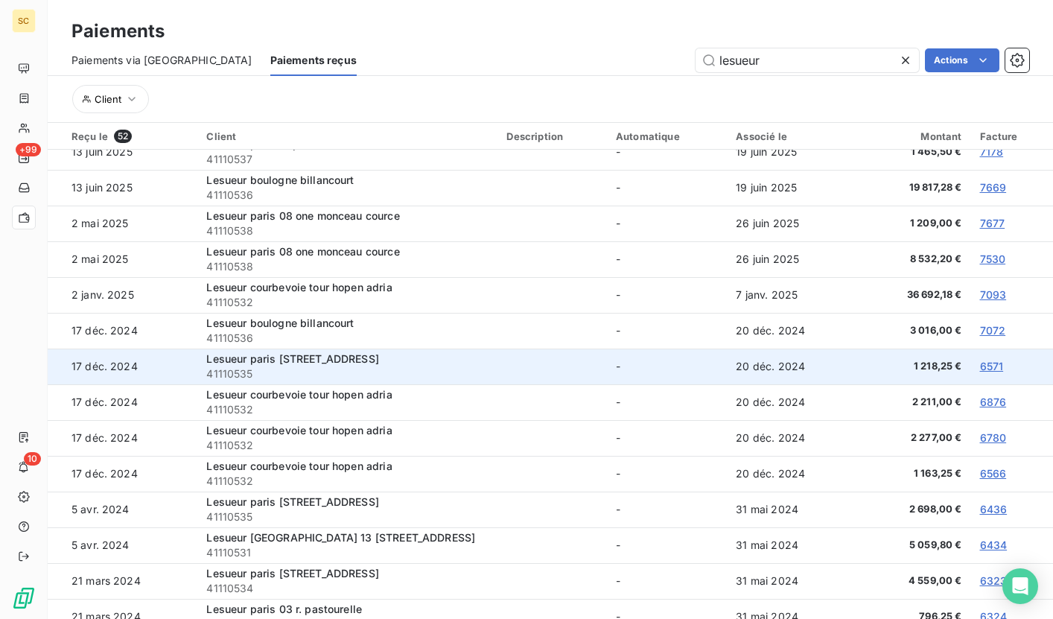
click at [237, 365] on div "Lesueur paris [STREET_ADDRESS]" at bounding box center [347, 359] width 282 height 15
click at [230, 378] on span "41110535" at bounding box center [347, 373] width 282 height 15
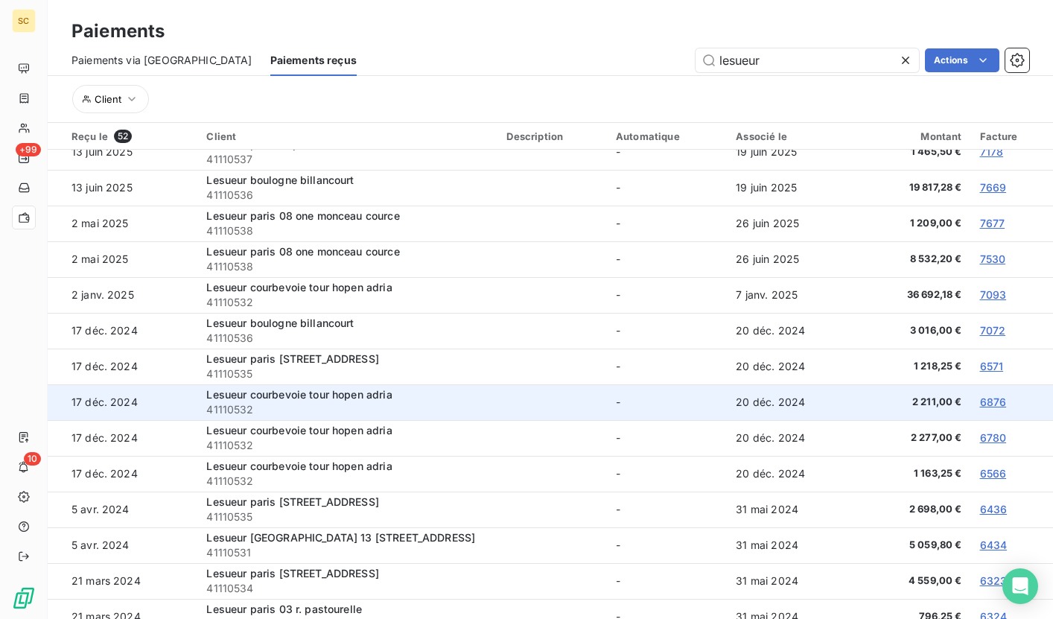
click at [238, 409] on span "41110532" at bounding box center [347, 409] width 282 height 15
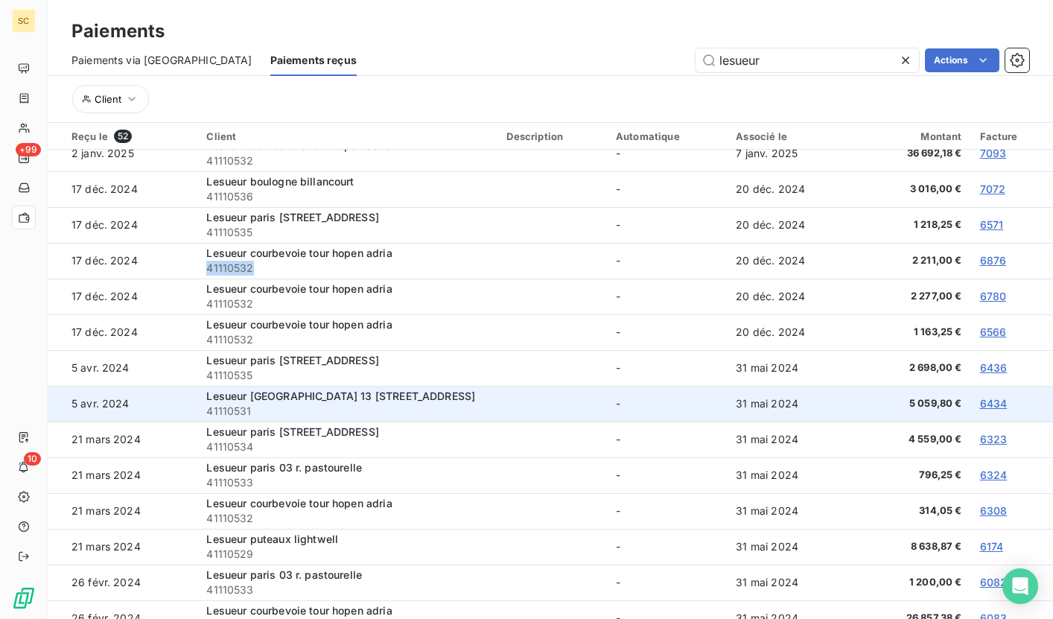
scroll to position [449, 0]
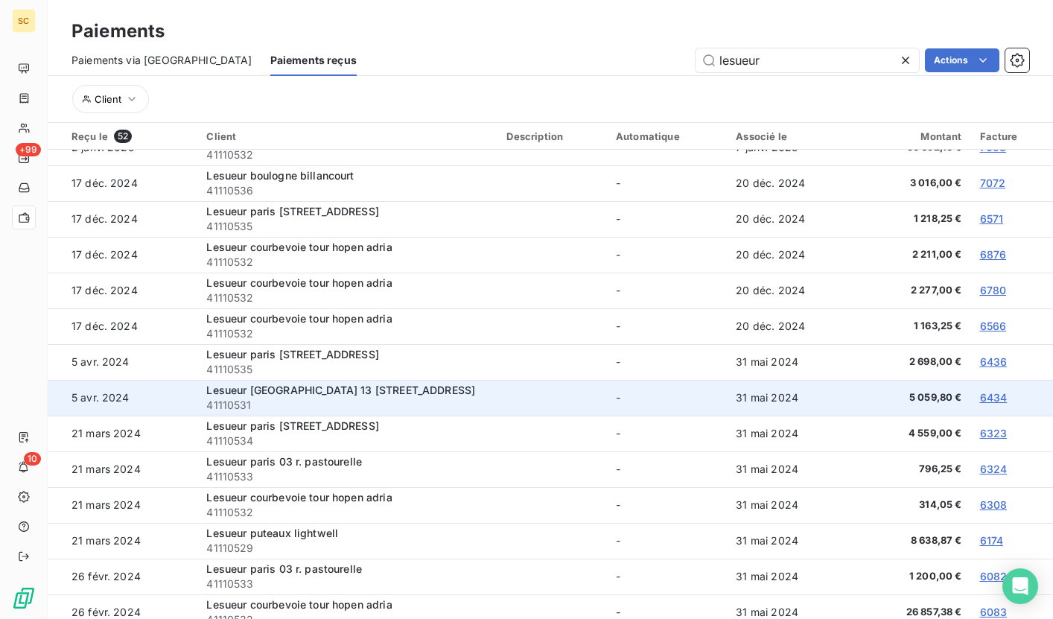
click at [220, 407] on span "41110531" at bounding box center [347, 405] width 282 height 15
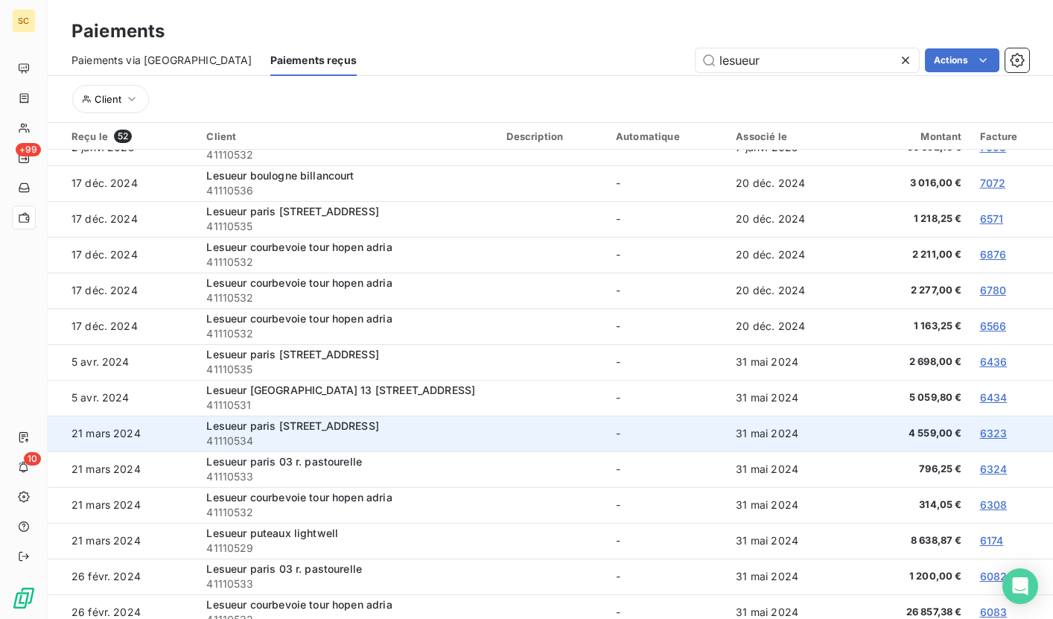
click at [232, 442] on span "41110534" at bounding box center [347, 440] width 282 height 15
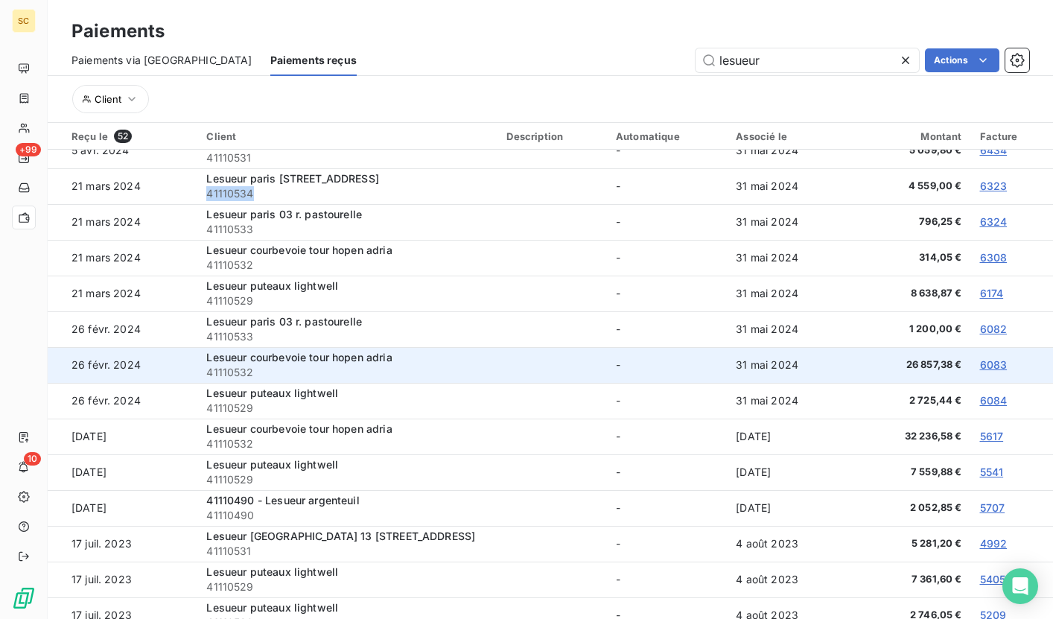
scroll to position [695, 0]
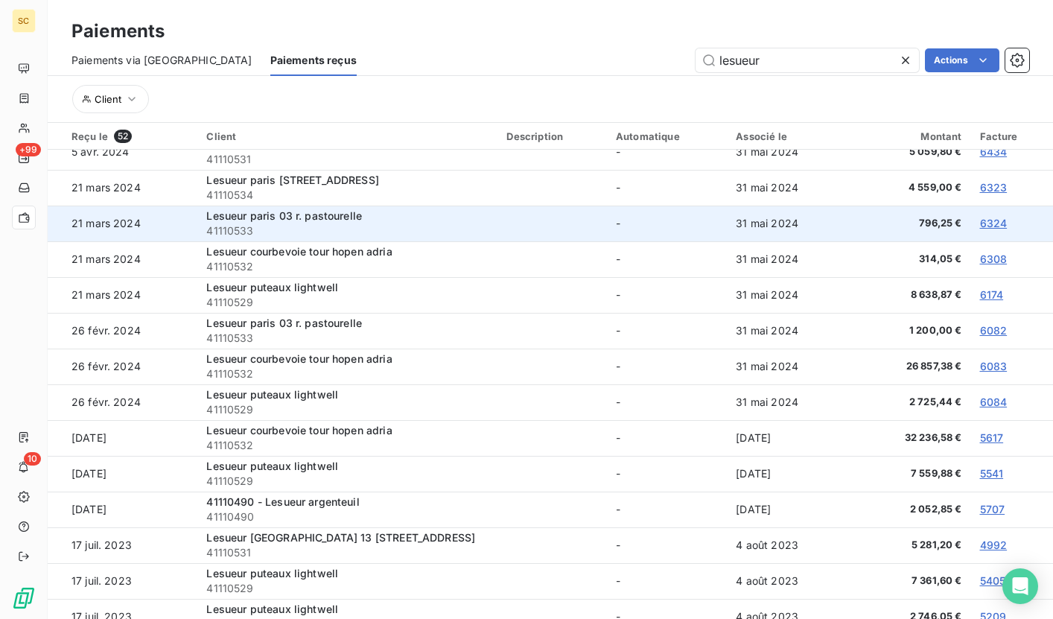
click at [235, 233] on span "41110533" at bounding box center [347, 230] width 282 height 15
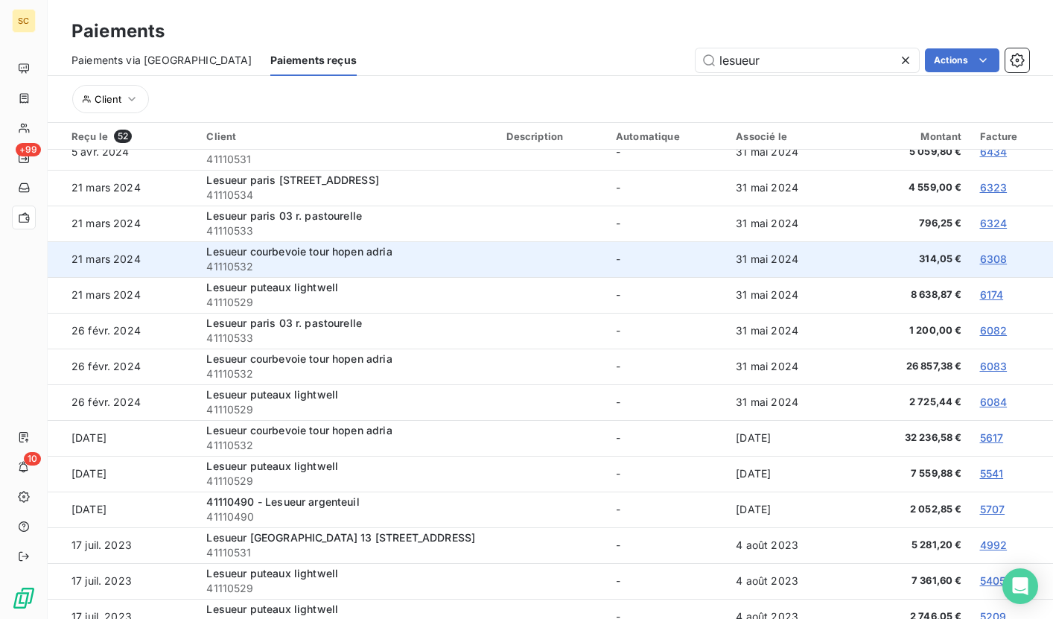
click at [235, 261] on span "41110532" at bounding box center [347, 266] width 282 height 15
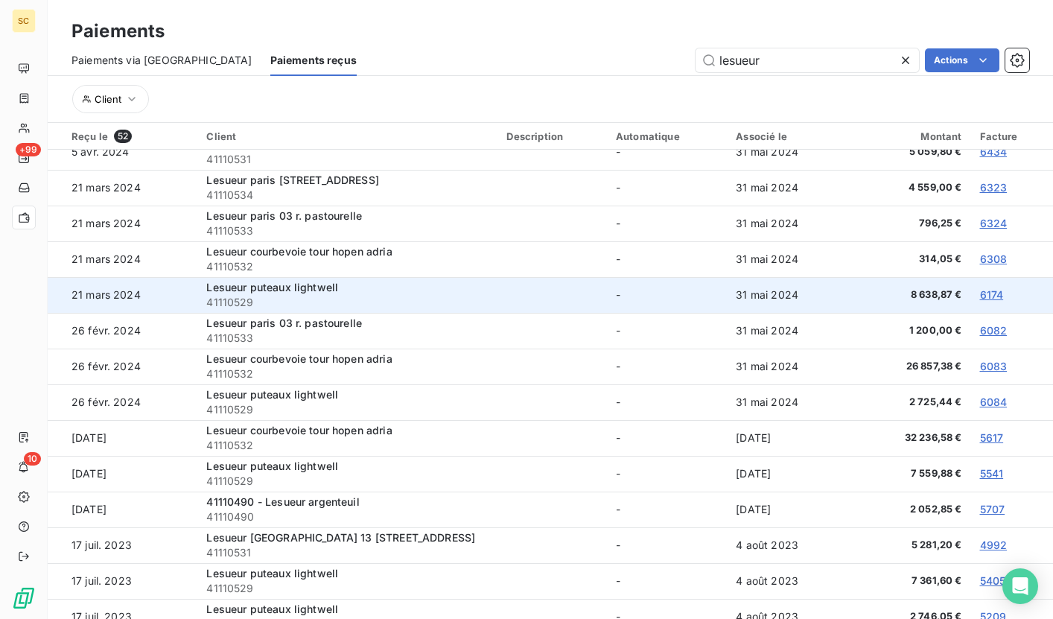
click at [220, 304] on span "41110529" at bounding box center [347, 302] width 282 height 15
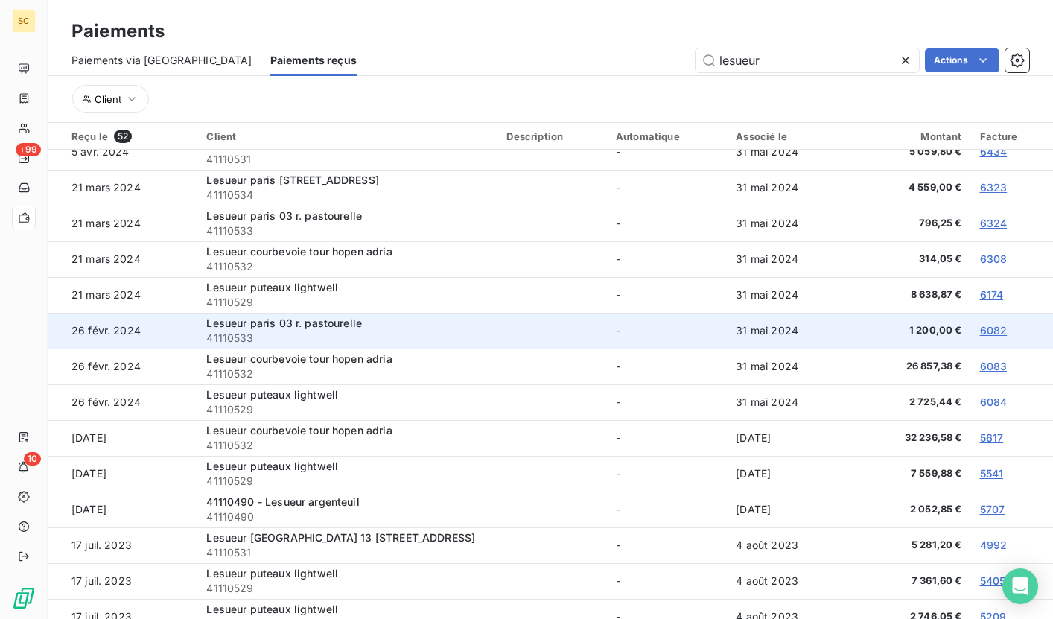
click at [240, 336] on span "41110533" at bounding box center [347, 338] width 282 height 15
drag, startPoint x: 240, startPoint y: 336, endPoint x: 255, endPoint y: 332, distance: 16.1
click at [240, 336] on span "41110533" at bounding box center [347, 338] width 282 height 15
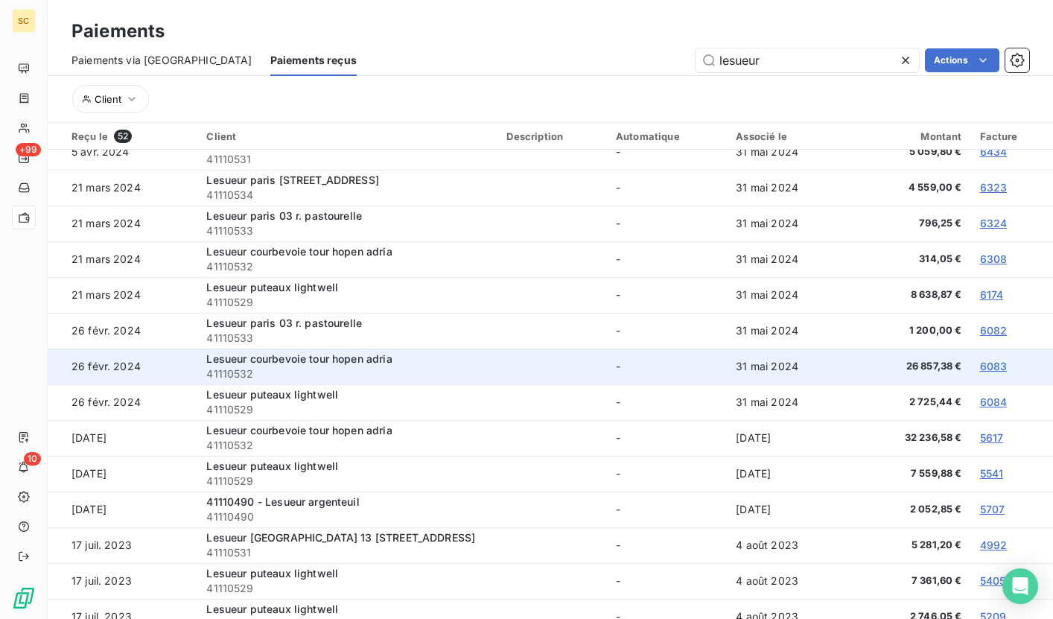
click at [235, 381] on td "Lesueur courbevoie tour hopen adria 41110532" at bounding box center [347, 367] width 300 height 36
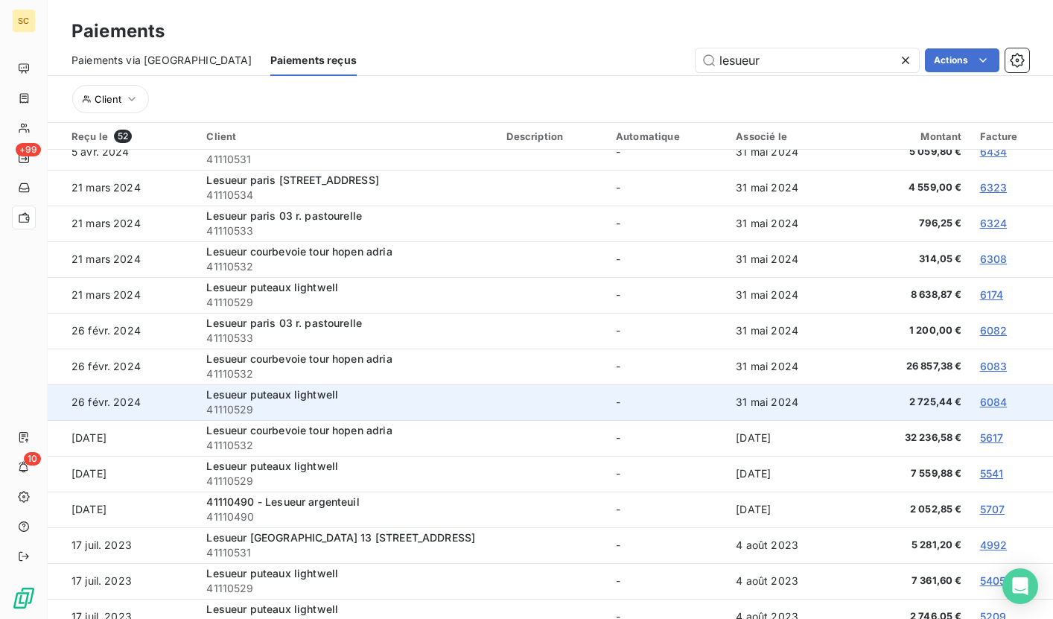
click at [238, 415] on span "41110529" at bounding box center [347, 409] width 282 height 15
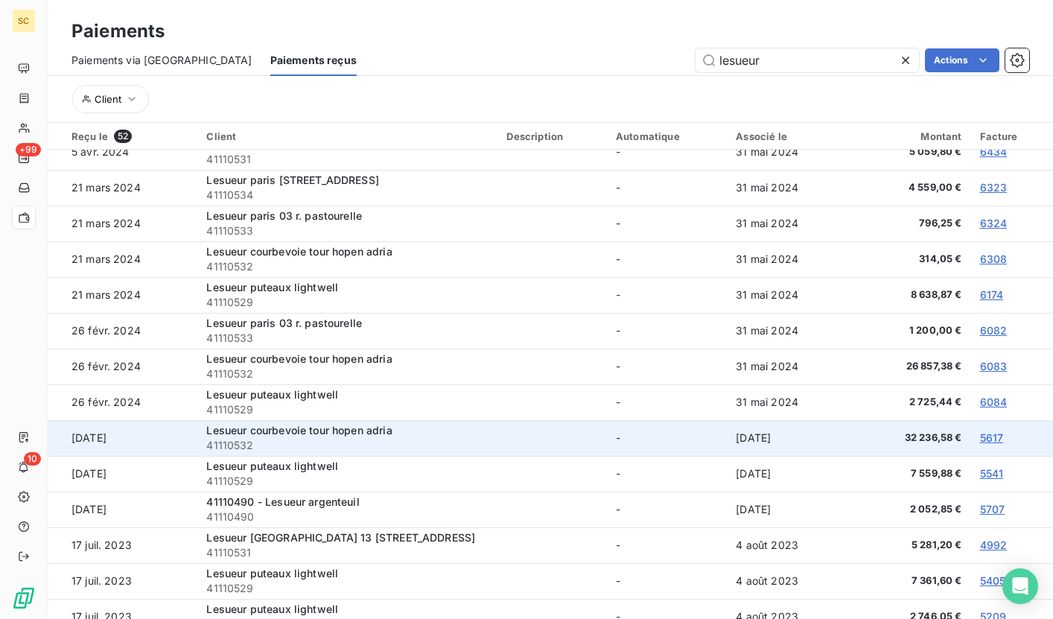
click at [235, 446] on span "41110532" at bounding box center [347, 445] width 282 height 15
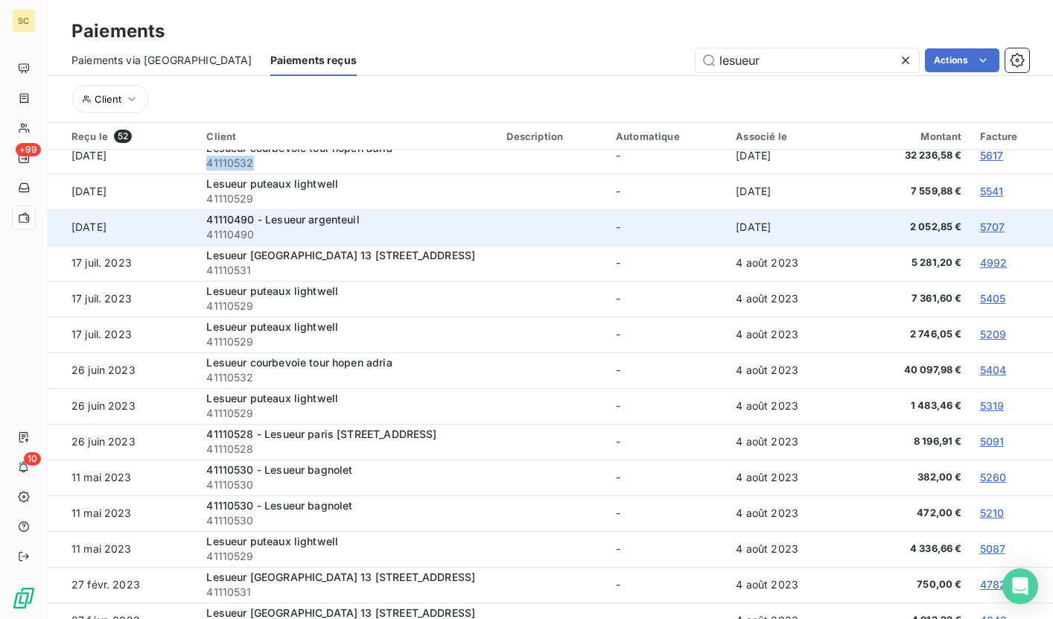
scroll to position [979, 0]
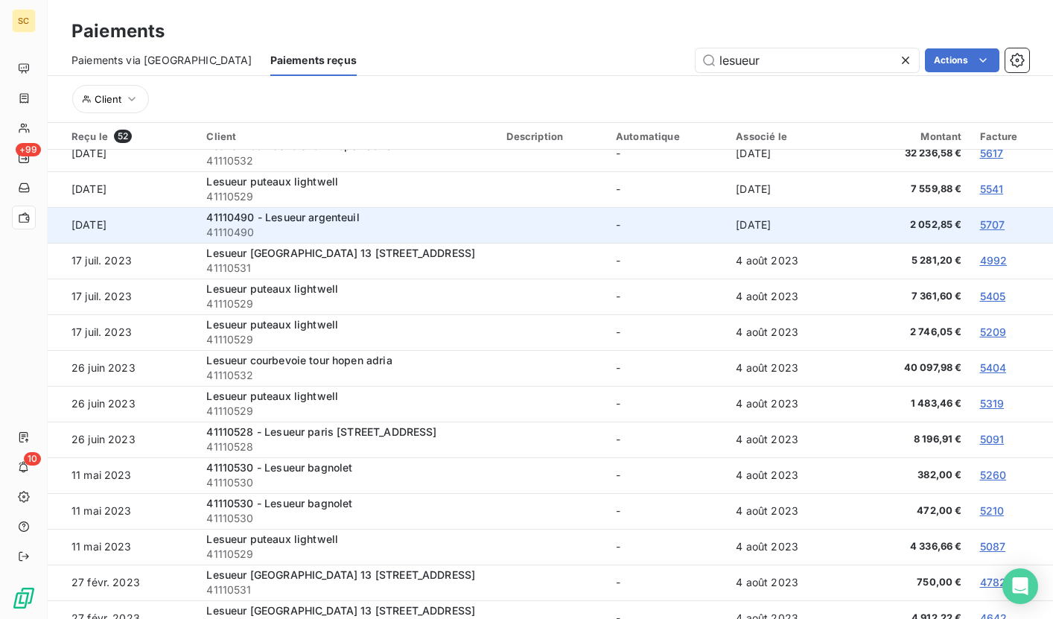
click at [226, 233] on span "41110490" at bounding box center [347, 232] width 282 height 15
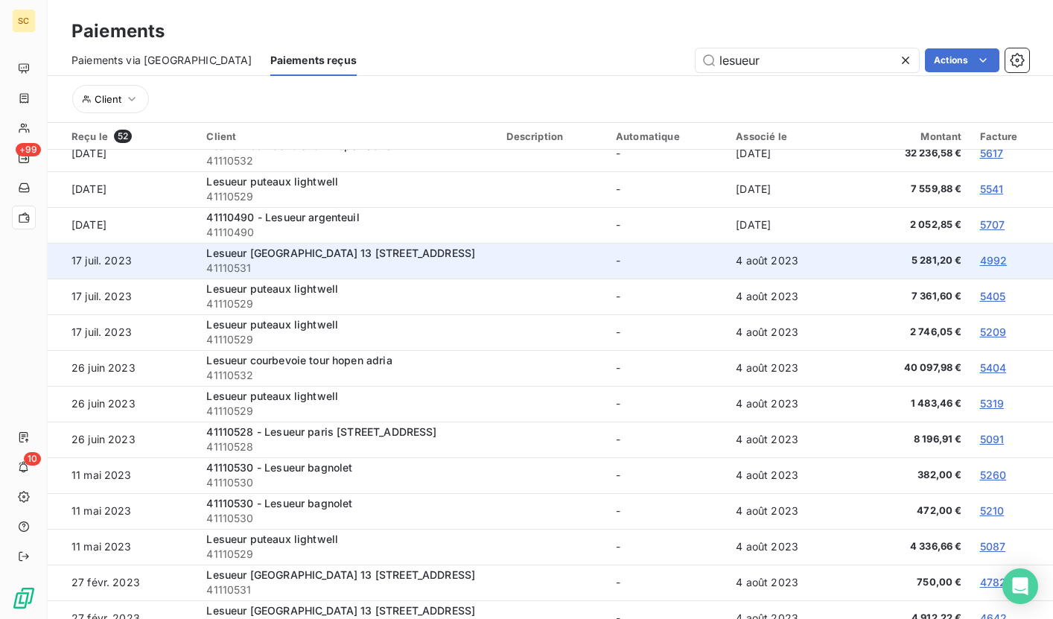
click at [233, 268] on span "41110531" at bounding box center [347, 268] width 282 height 15
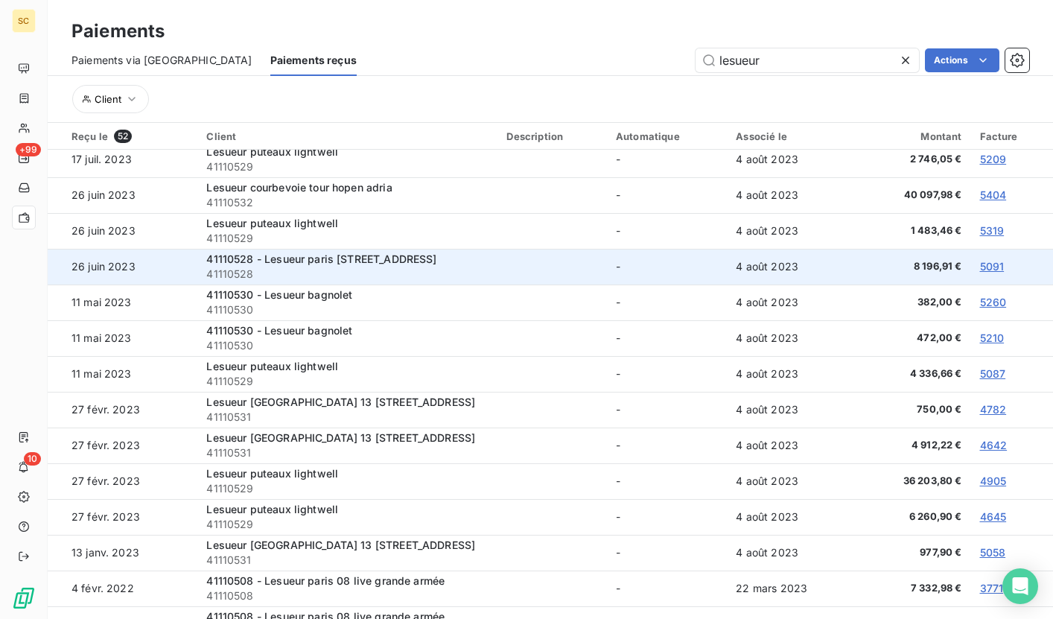
scroll to position [1166, 0]
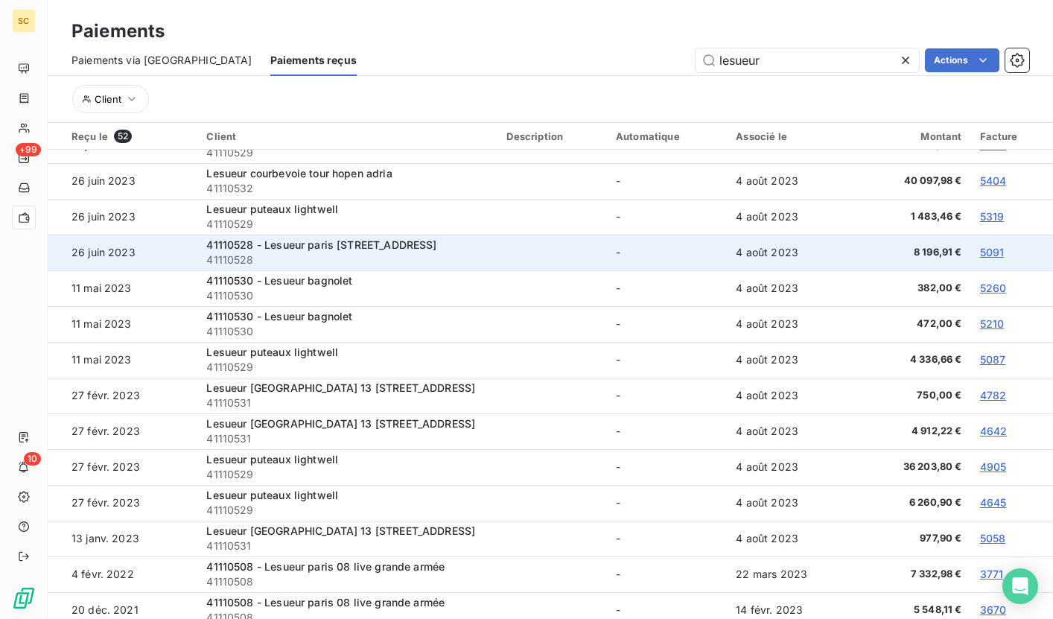
click at [244, 260] on span "41110528" at bounding box center [347, 259] width 282 height 15
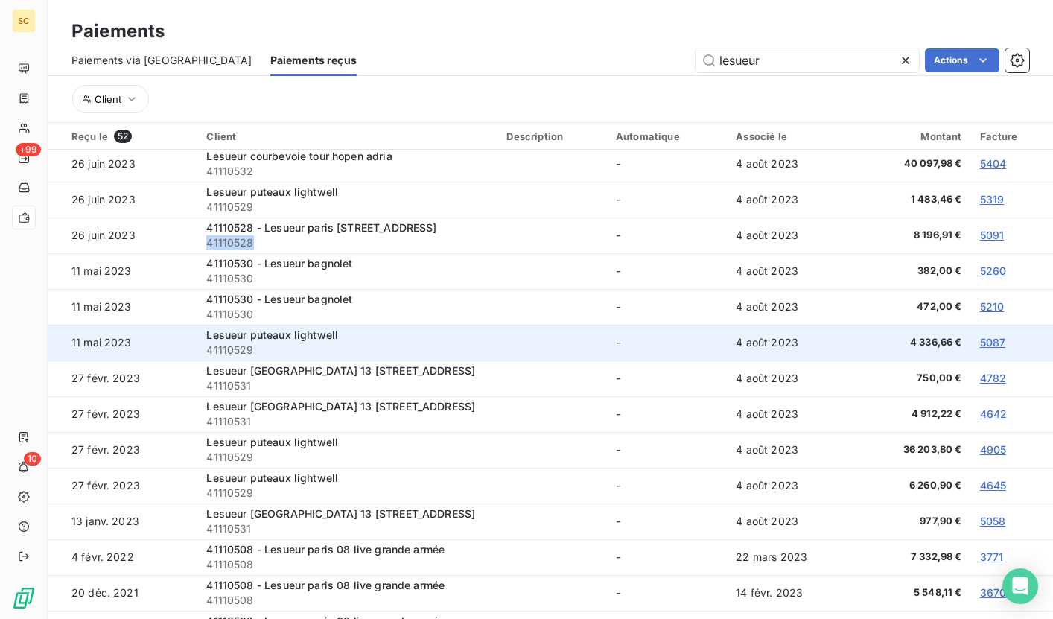
scroll to position [1213, 0]
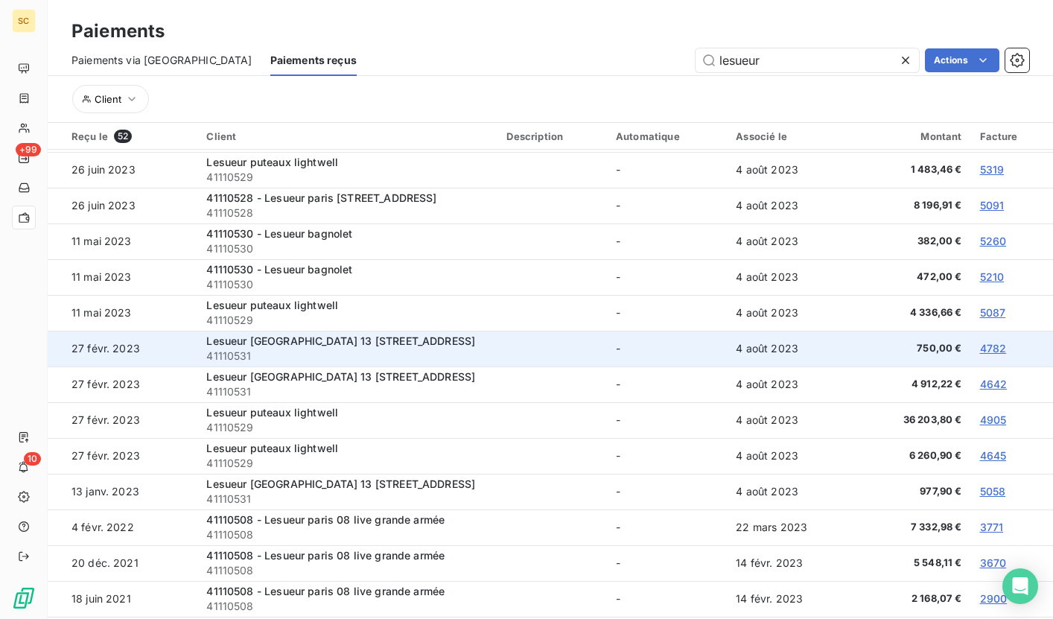
click at [225, 352] on span "41110531" at bounding box center [347, 356] width 282 height 15
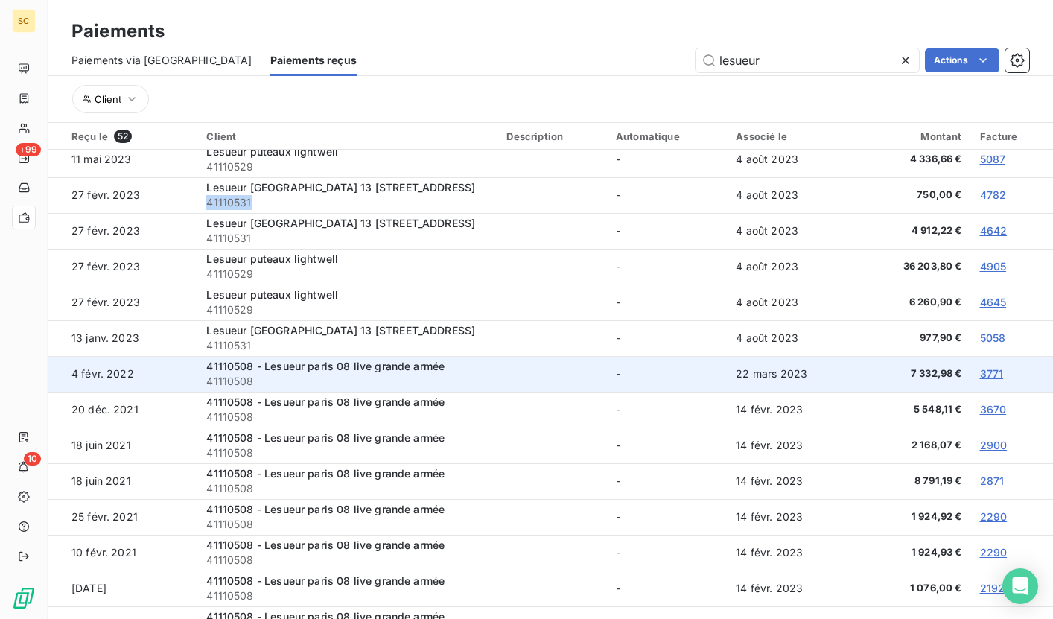
scroll to position [1370, 0]
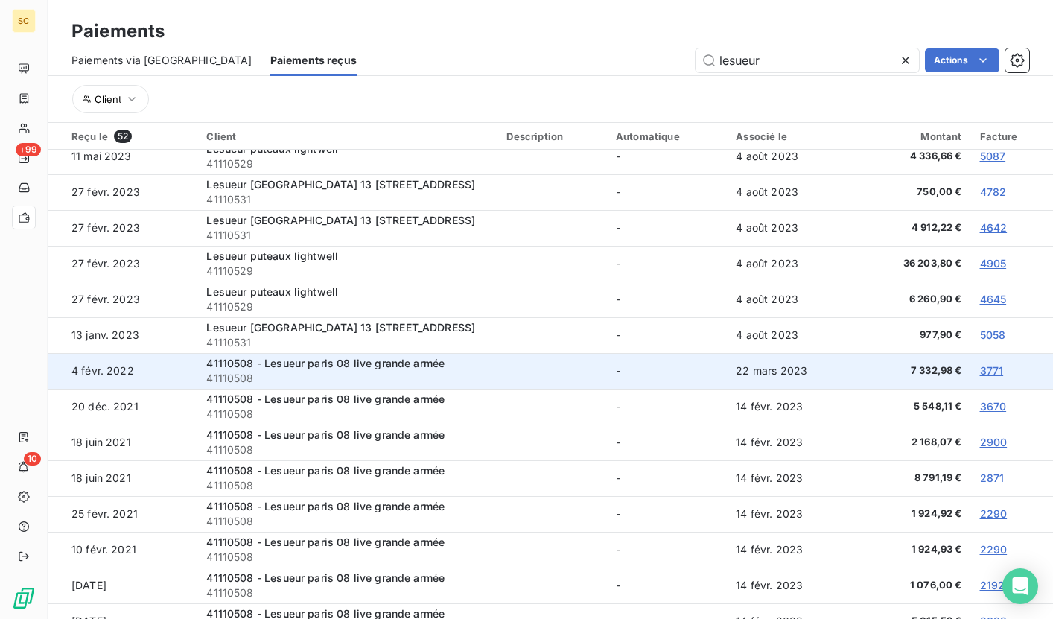
click at [233, 375] on span "41110508" at bounding box center [347, 378] width 282 height 15
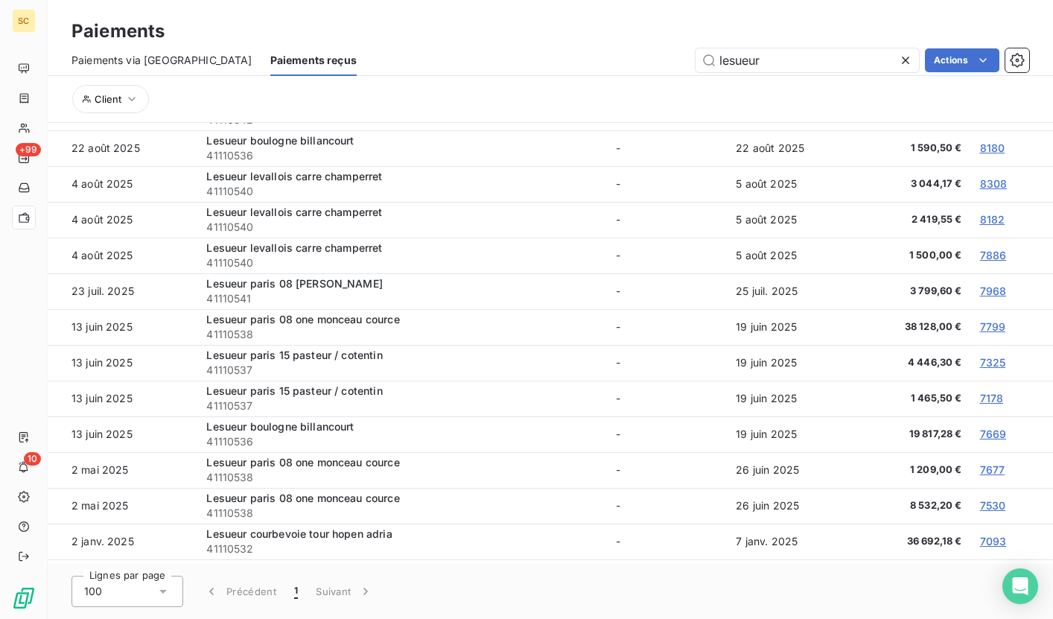
scroll to position [0, 0]
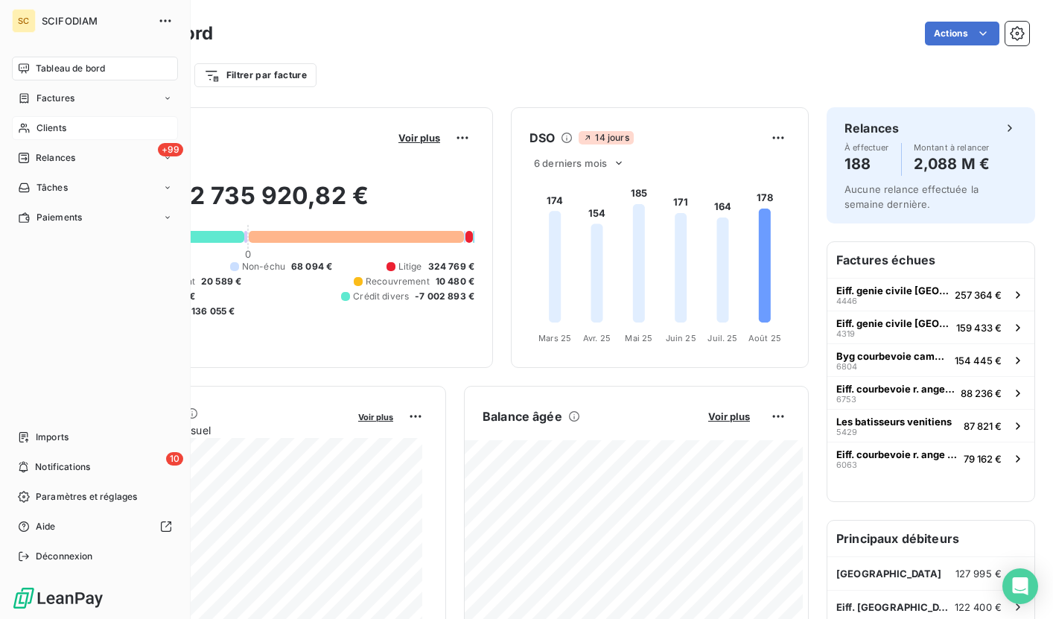
click at [72, 124] on div "Clients" at bounding box center [95, 128] width 166 height 24
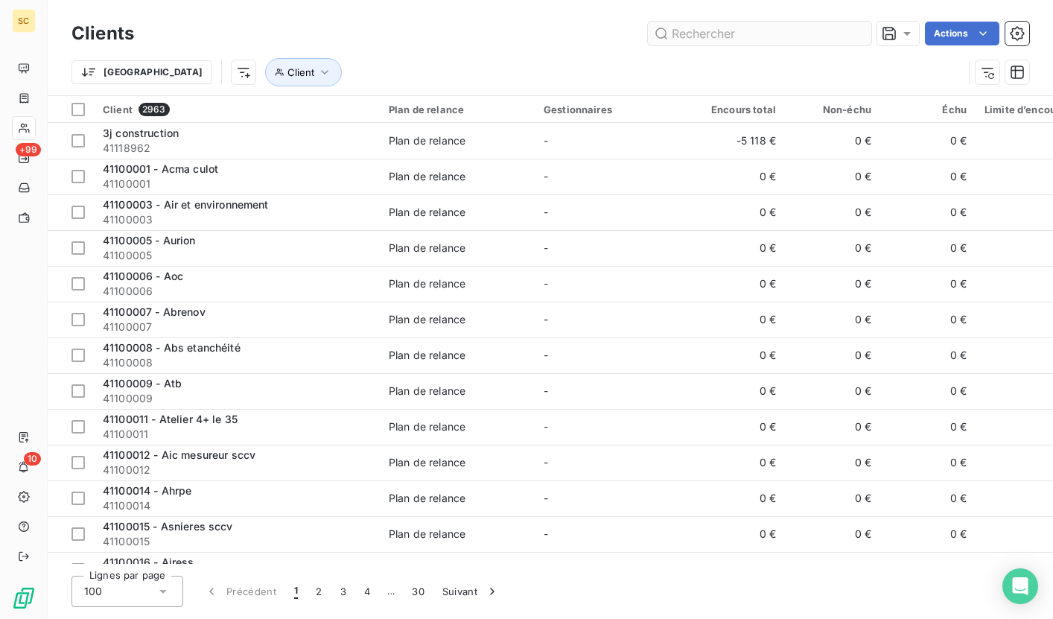
click at [744, 36] on input "text" at bounding box center [759, 34] width 223 height 24
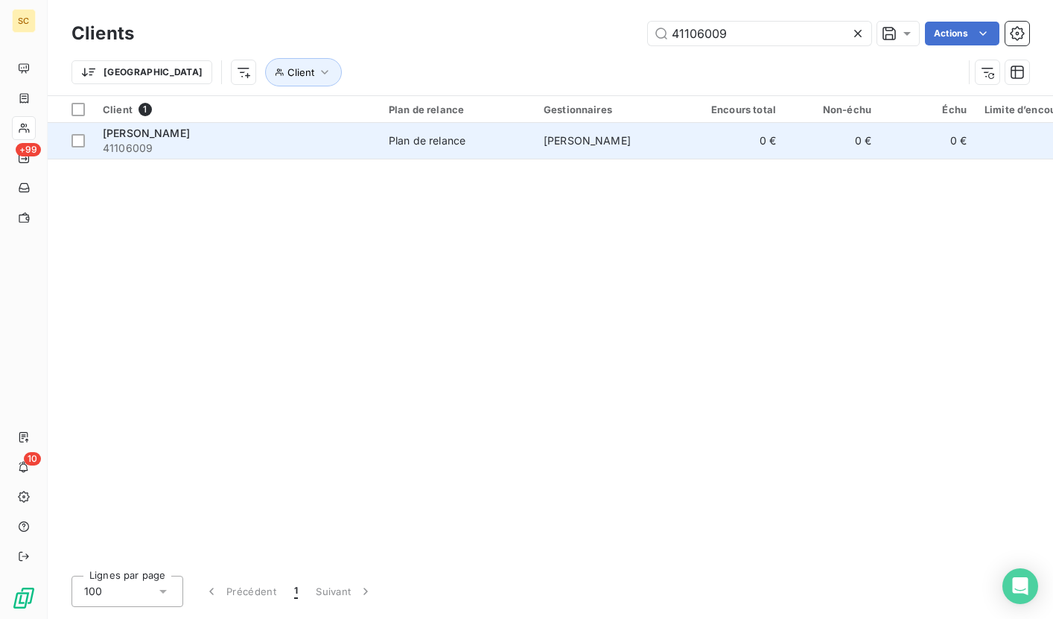
type input "41106009"
click at [350, 136] on div "[PERSON_NAME]" at bounding box center [237, 133] width 268 height 15
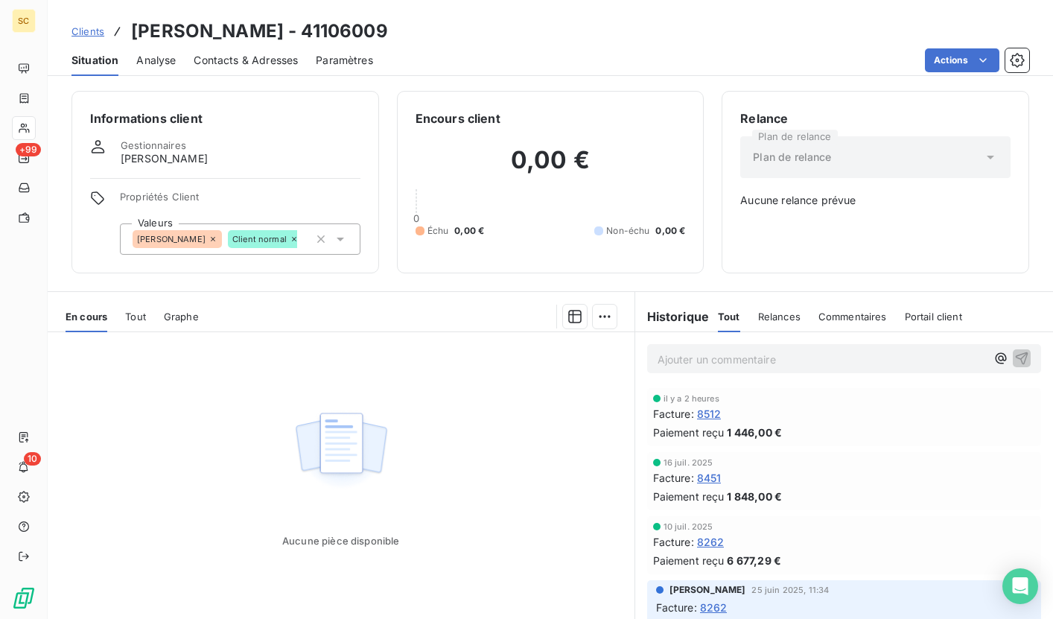
scroll to position [45, 0]
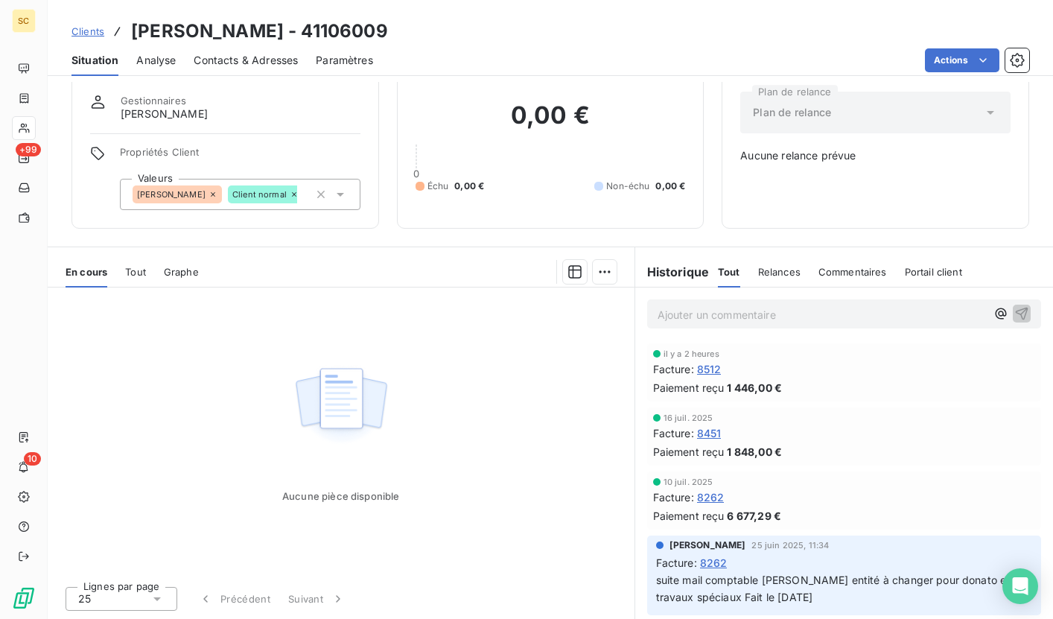
click at [74, 30] on span "Clients" at bounding box center [88, 31] width 33 height 12
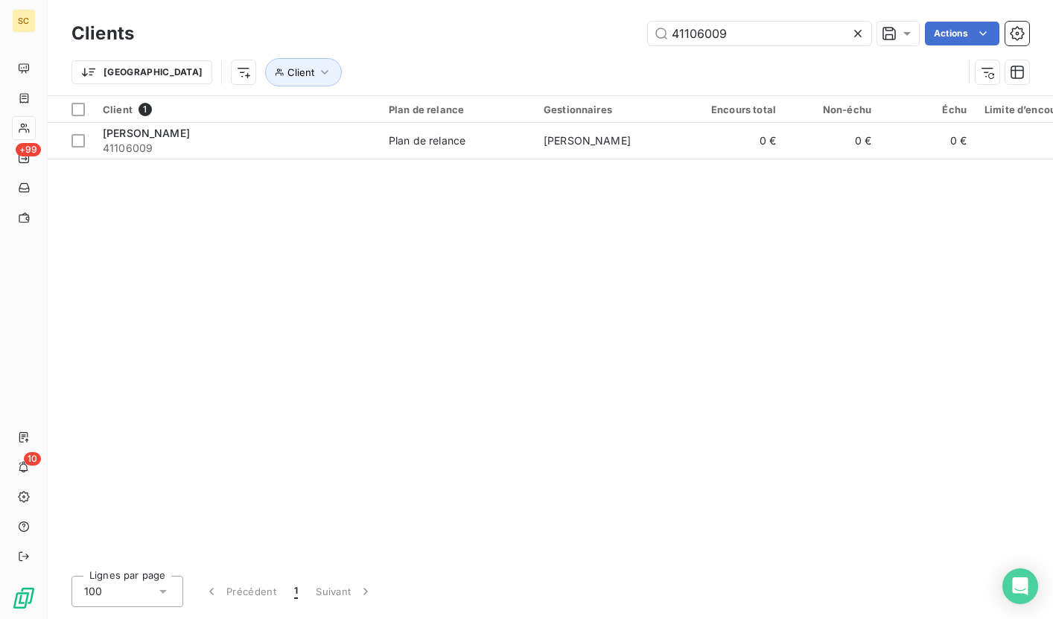
drag, startPoint x: 689, startPoint y: 27, endPoint x: 603, endPoint y: 19, distance: 86.7
click at [603, 19] on div "Clients 41106009 Actions" at bounding box center [551, 33] width 958 height 31
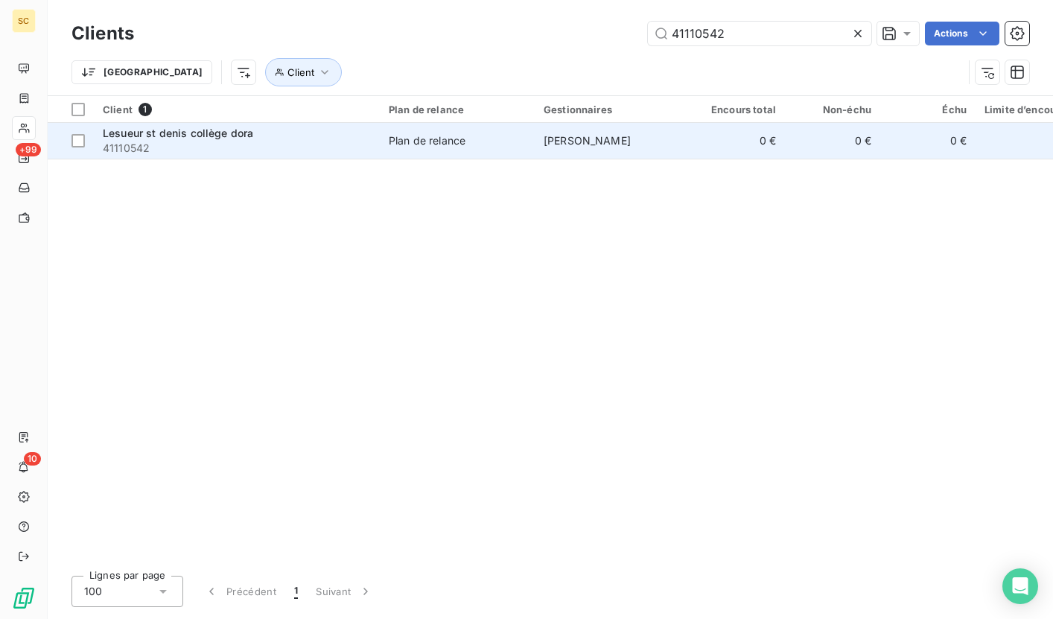
type input "41110542"
click at [316, 149] on span "41110542" at bounding box center [237, 148] width 268 height 15
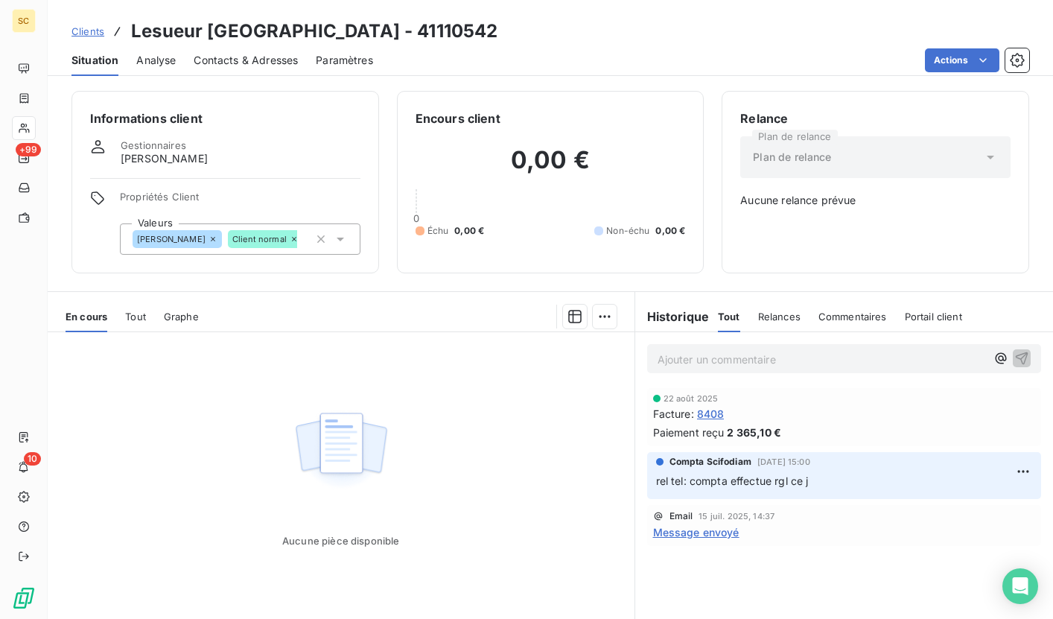
click at [98, 28] on span "Clients" at bounding box center [88, 31] width 33 height 12
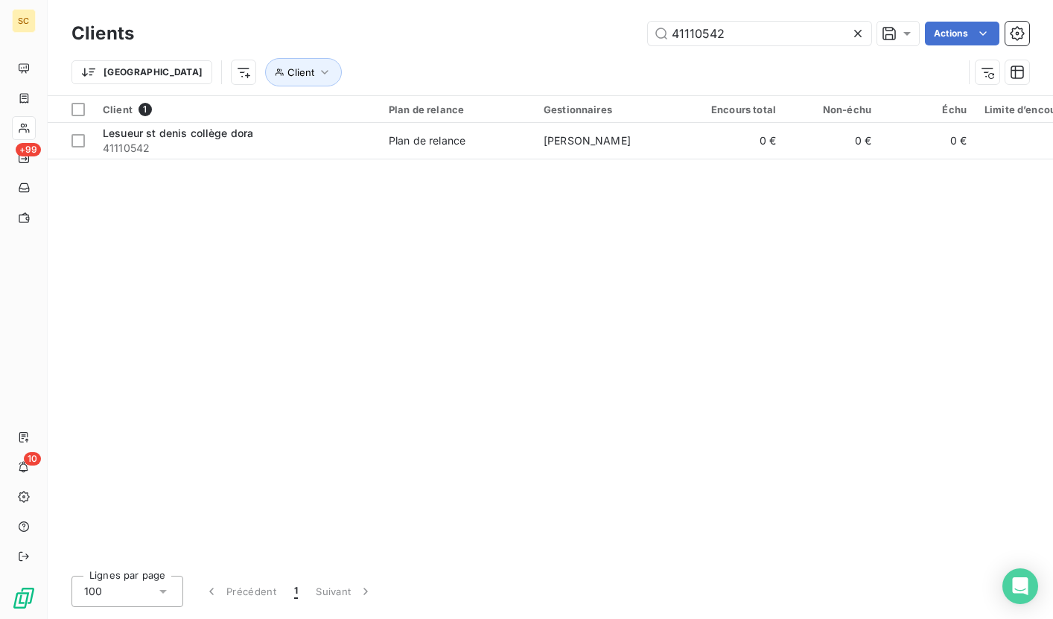
drag, startPoint x: 788, startPoint y: 38, endPoint x: 544, endPoint y: 25, distance: 243.9
click at [544, 25] on div "41110542 Actions" at bounding box center [590, 34] width 877 height 24
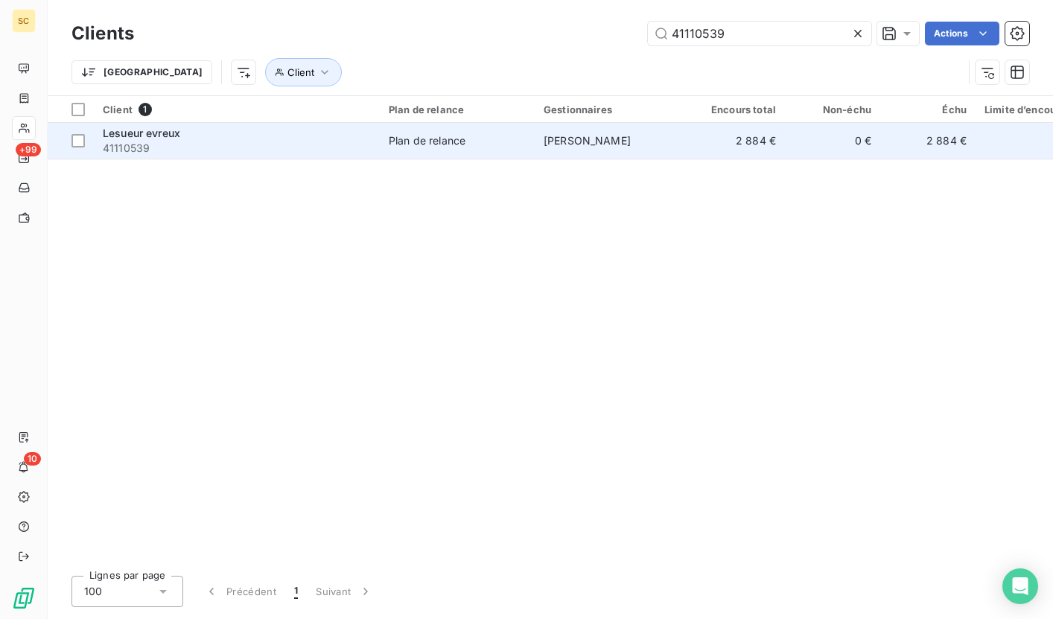
type input "41110539"
click at [258, 156] on td "Lesueur evreux 41110539" at bounding box center [237, 141] width 286 height 36
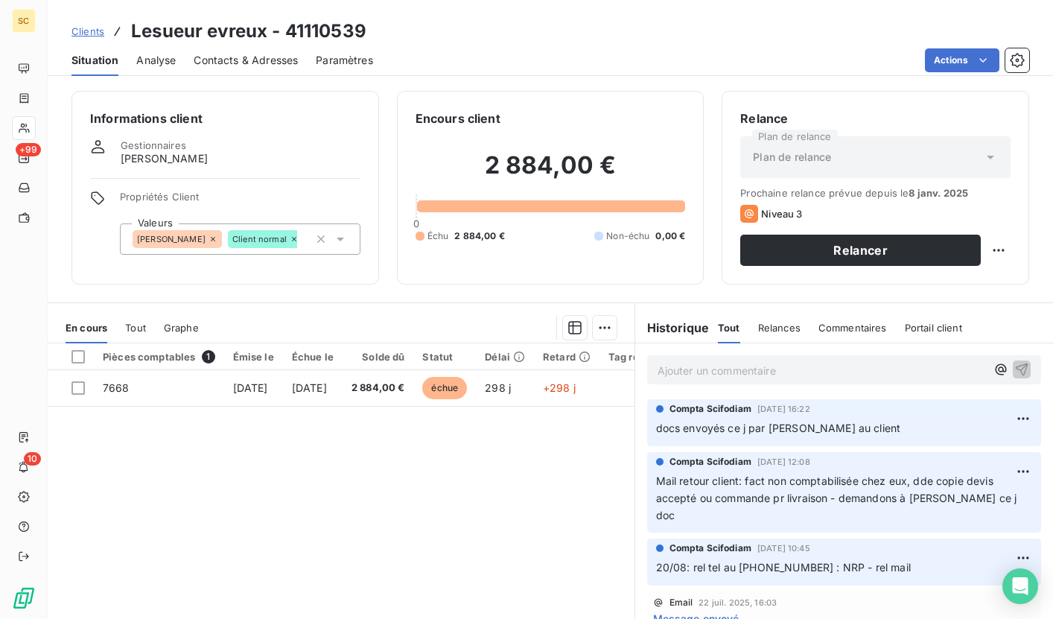
click at [258, 65] on span "Contacts & Adresses" at bounding box center [246, 60] width 104 height 15
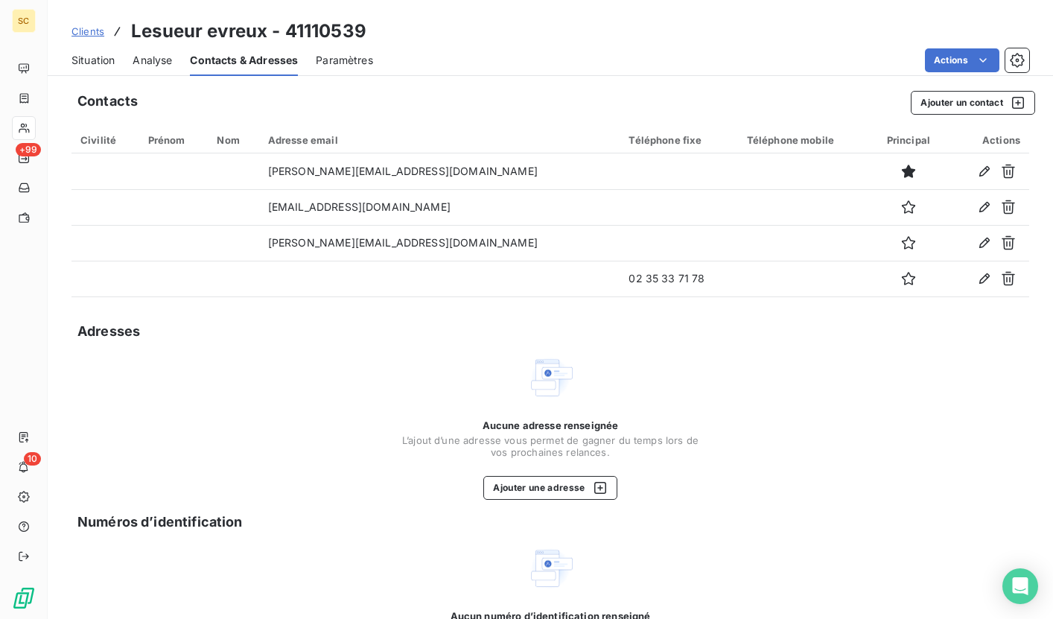
click at [100, 31] on span "Clients" at bounding box center [88, 31] width 33 height 12
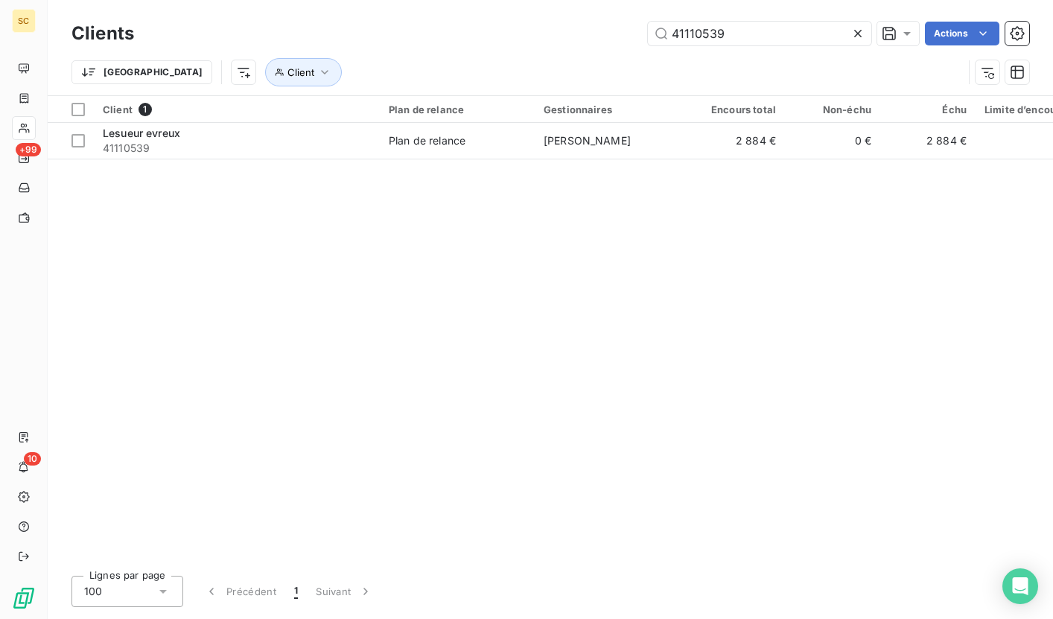
drag, startPoint x: 760, startPoint y: 30, endPoint x: 550, endPoint y: 30, distance: 210.8
click at [550, 30] on div "41110539 Actions" at bounding box center [590, 34] width 877 height 24
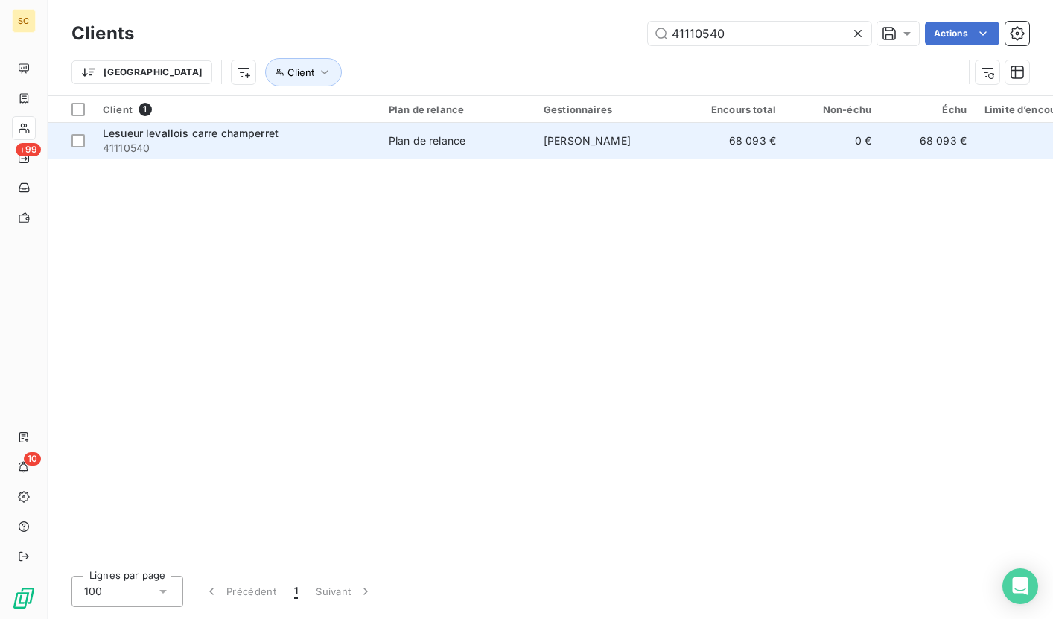
type input "41110540"
click at [247, 153] on span "41110540" at bounding box center [237, 148] width 268 height 15
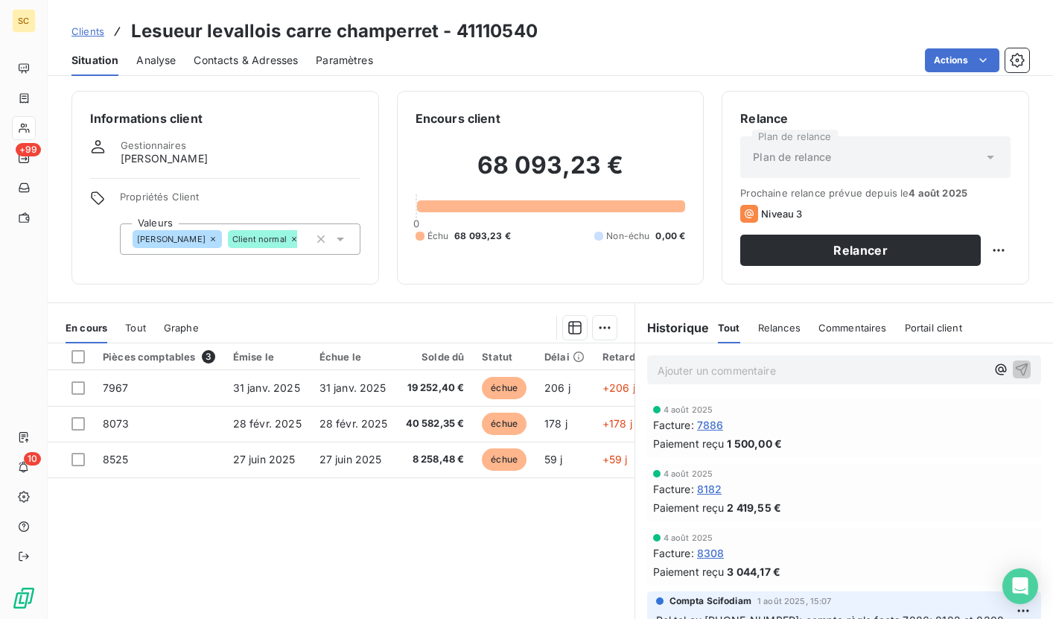
click at [260, 64] on span "Contacts & Adresses" at bounding box center [246, 60] width 104 height 15
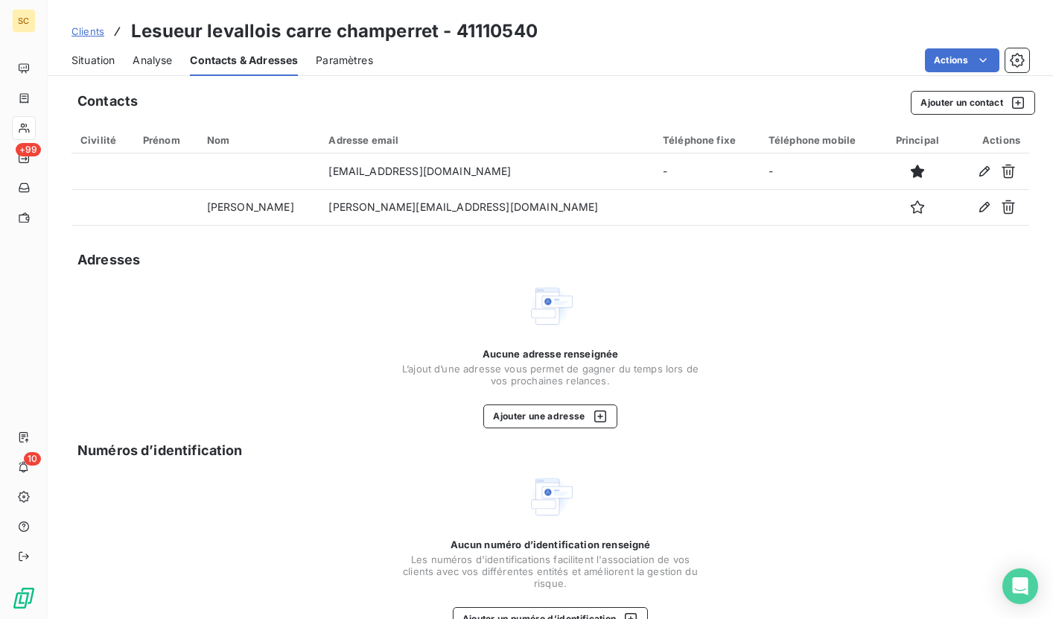
click at [109, 63] on span "Situation" at bounding box center [93, 60] width 43 height 15
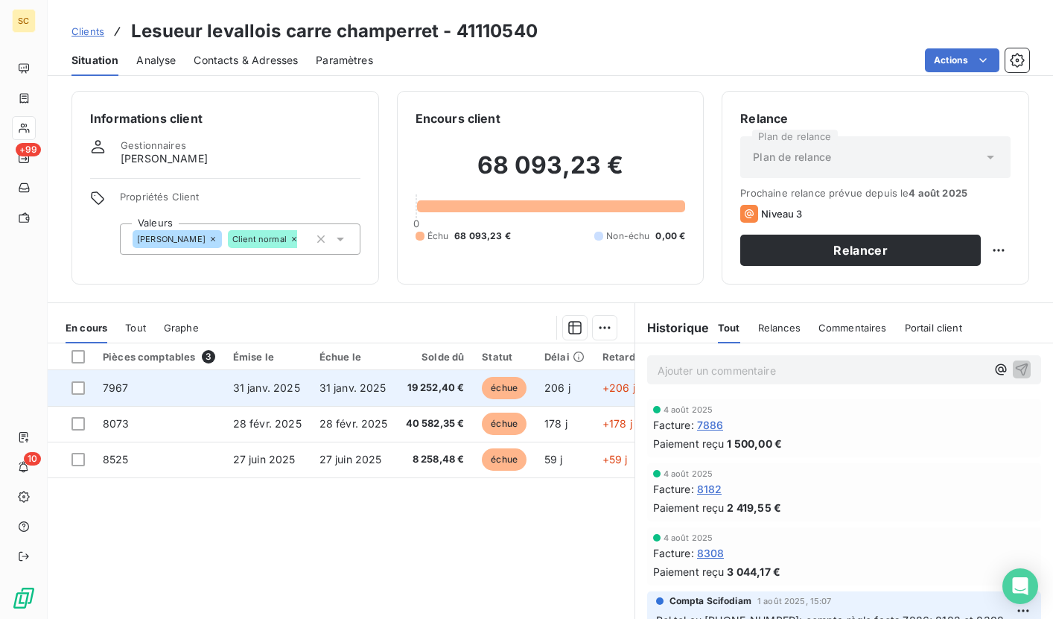
click at [388, 387] on td "31 janv. 2025" at bounding box center [354, 388] width 86 height 36
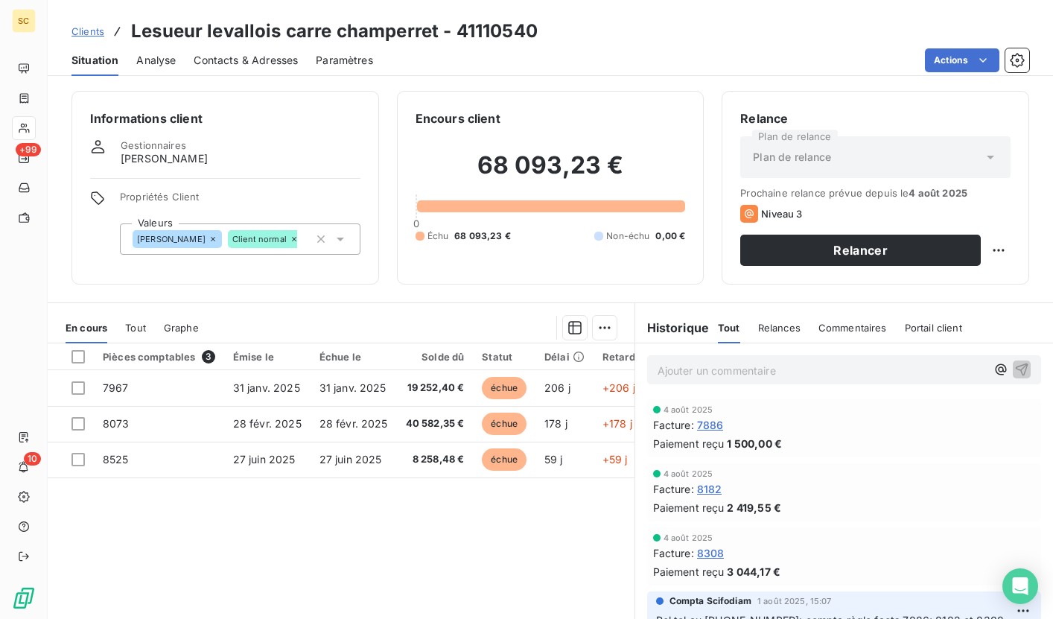
click at [245, 61] on span "Contacts & Adresses" at bounding box center [246, 60] width 104 height 15
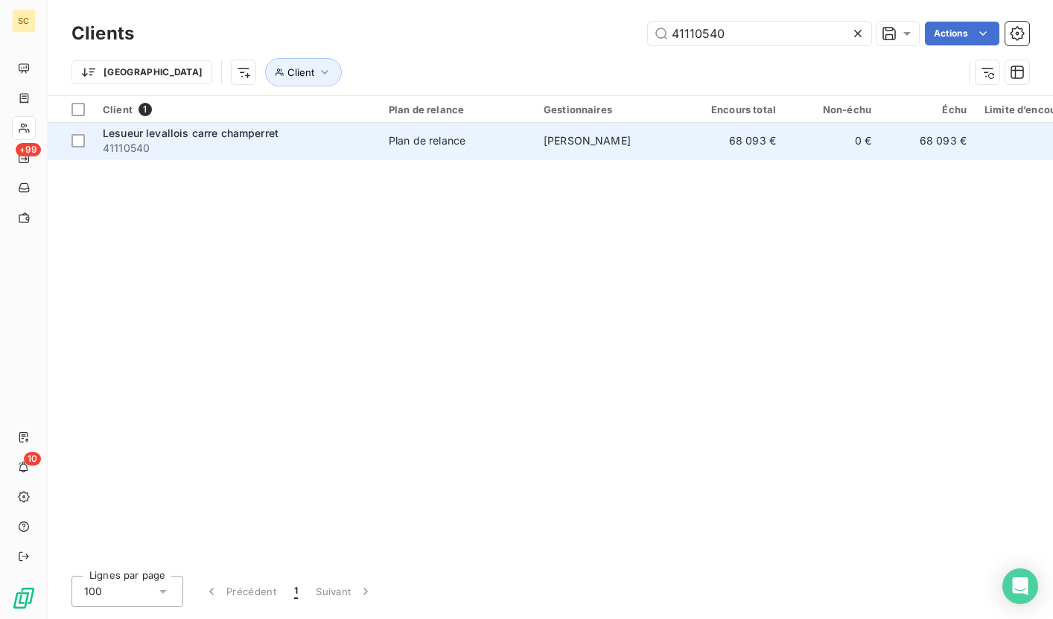
click at [220, 142] on span "41110540" at bounding box center [237, 148] width 268 height 15
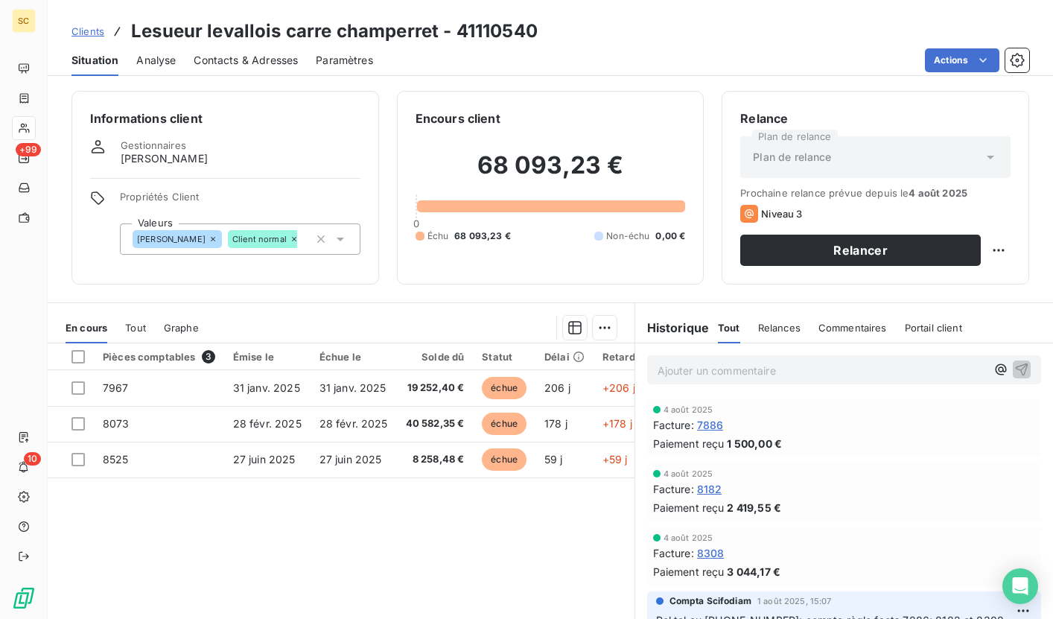
click at [501, 31] on h3 "Lesueur levallois carre champerret - 41110540" at bounding box center [334, 31] width 407 height 27
copy h3 "41110540"
click at [90, 34] on span "Clients" at bounding box center [88, 31] width 33 height 12
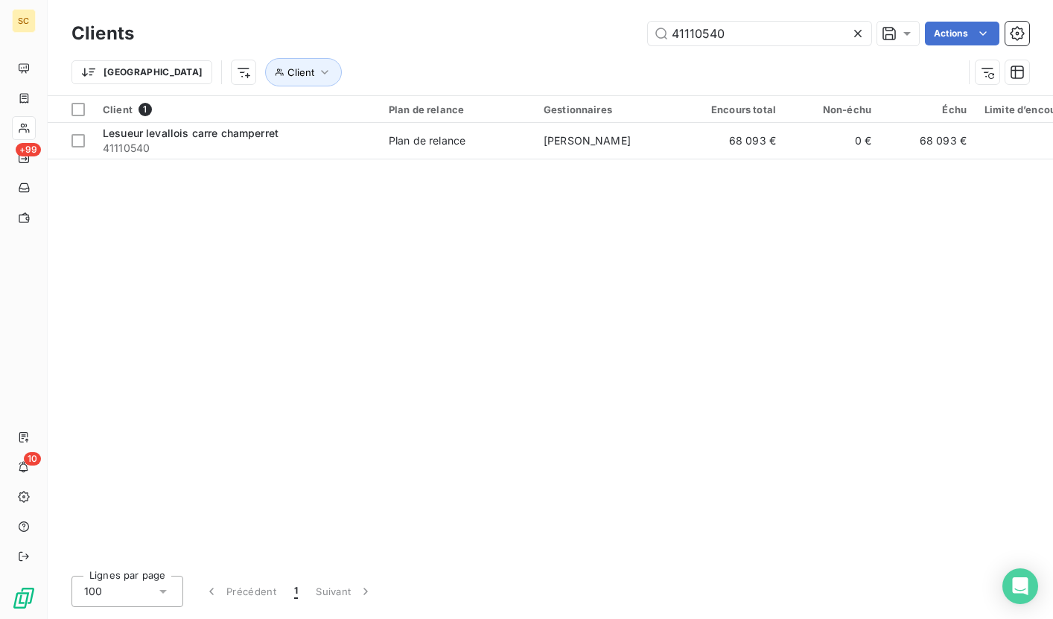
drag, startPoint x: 683, startPoint y: 34, endPoint x: 614, endPoint y: 29, distance: 68.7
click at [614, 29] on div "41110540 Actions" at bounding box center [590, 34] width 877 height 24
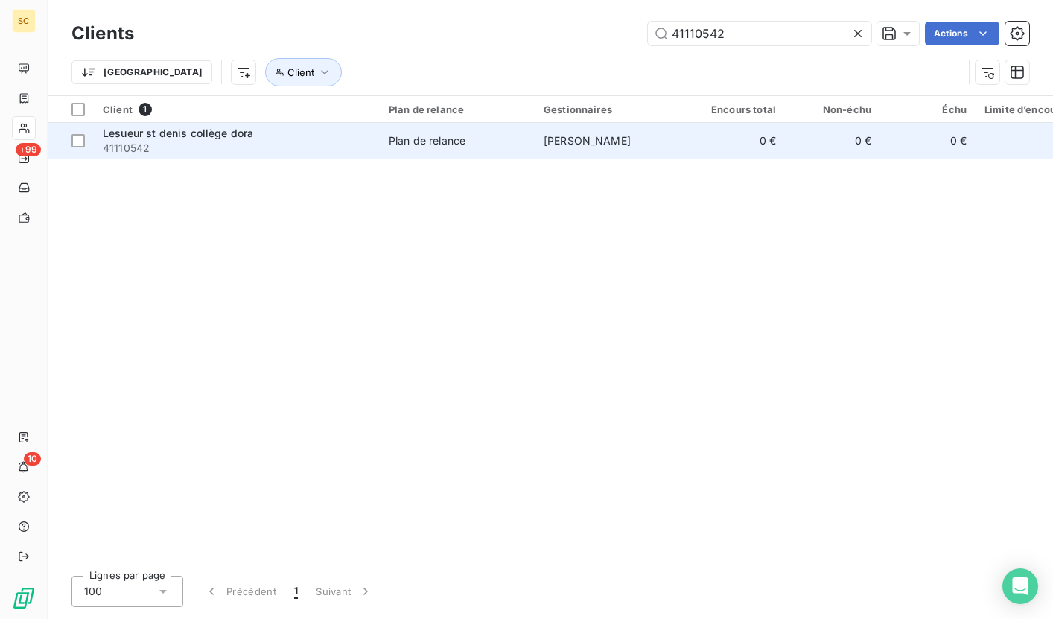
type input "41110542"
click at [520, 141] on span "Plan de relance" at bounding box center [457, 140] width 137 height 15
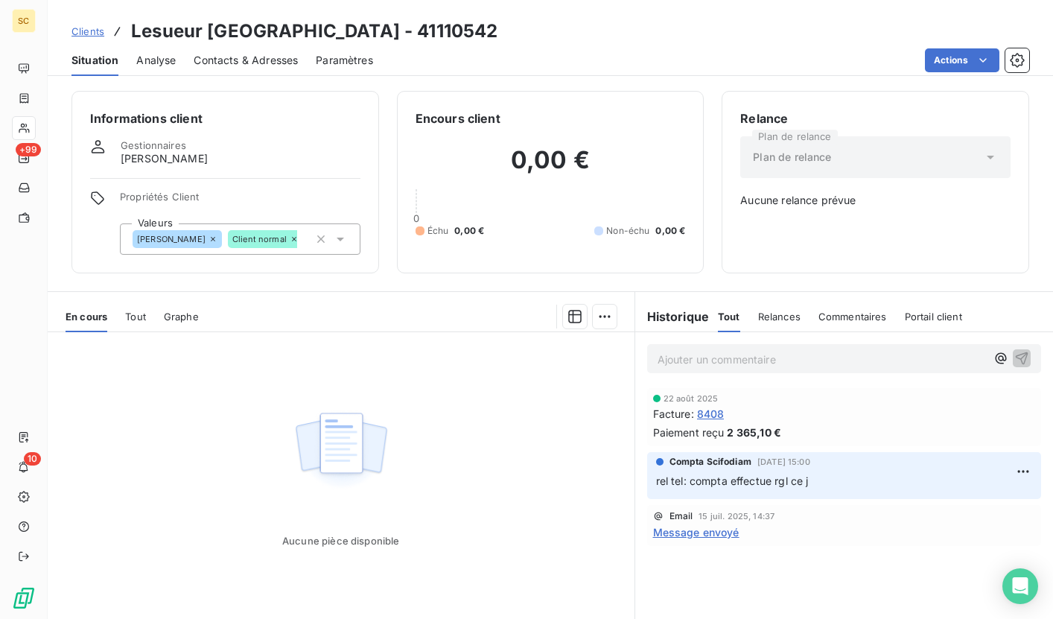
click at [84, 28] on span "Clients" at bounding box center [88, 31] width 33 height 12
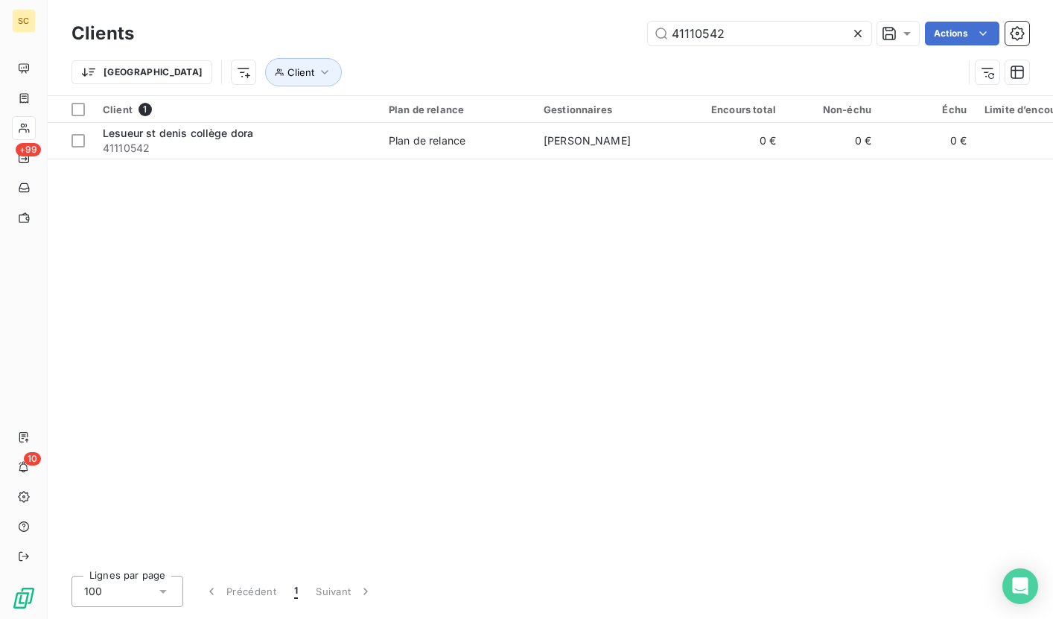
drag, startPoint x: 746, startPoint y: 32, endPoint x: 554, endPoint y: 25, distance: 192.3
click at [554, 25] on div "41110542 Actions" at bounding box center [590, 34] width 877 height 24
drag, startPoint x: 646, startPoint y: 23, endPoint x: 564, endPoint y: 21, distance: 82.7
click at [564, 21] on div "Clients 41110536 Actions" at bounding box center [551, 33] width 958 height 31
paste input "40"
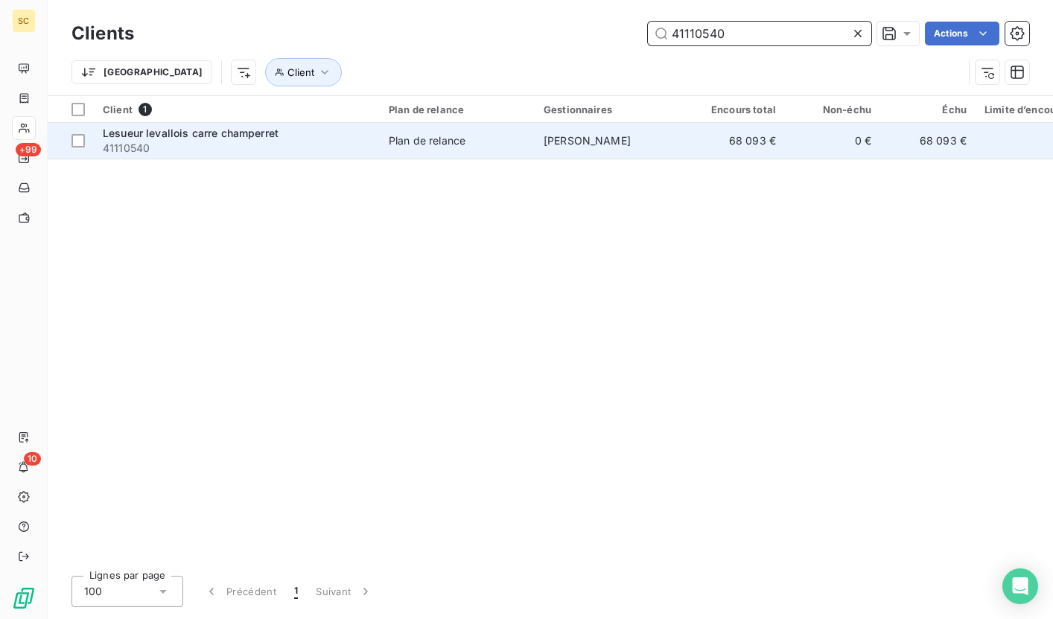
type input "41110540"
click at [355, 147] on span "41110540" at bounding box center [237, 148] width 268 height 15
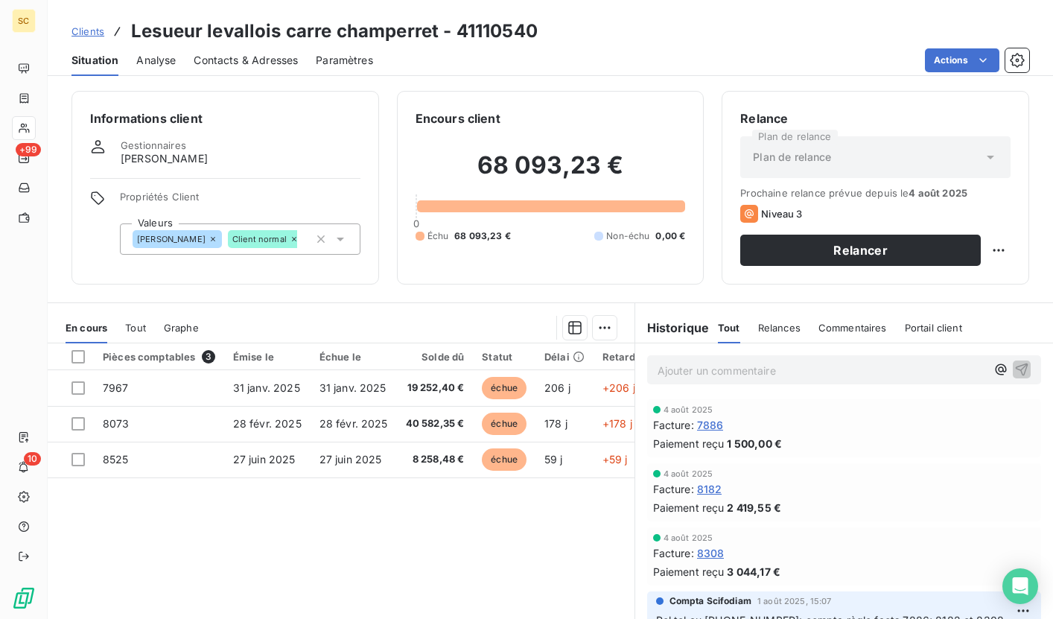
click at [97, 31] on span "Clients" at bounding box center [88, 31] width 33 height 12
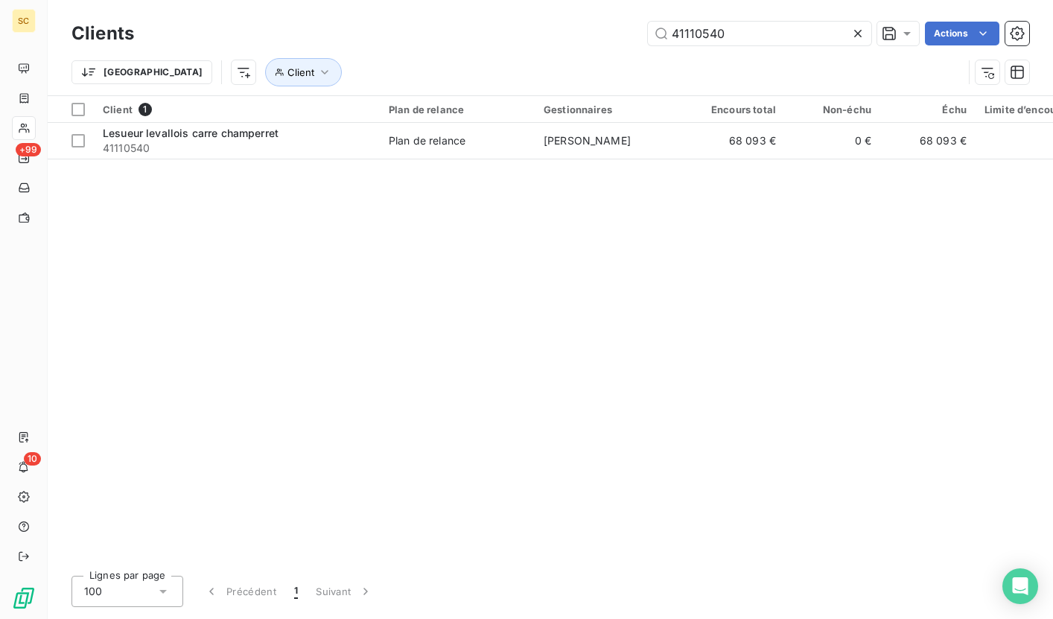
click at [582, 19] on div "Clients 41110540 Actions" at bounding box center [551, 33] width 958 height 31
drag, startPoint x: 641, startPoint y: 24, endPoint x: 594, endPoint y: 19, distance: 47.2
click at [594, 19] on div "Clients 41110541 Actions" at bounding box center [551, 33] width 958 height 31
paste input "38"
drag, startPoint x: 743, startPoint y: 36, endPoint x: 547, endPoint y: 16, distance: 197.0
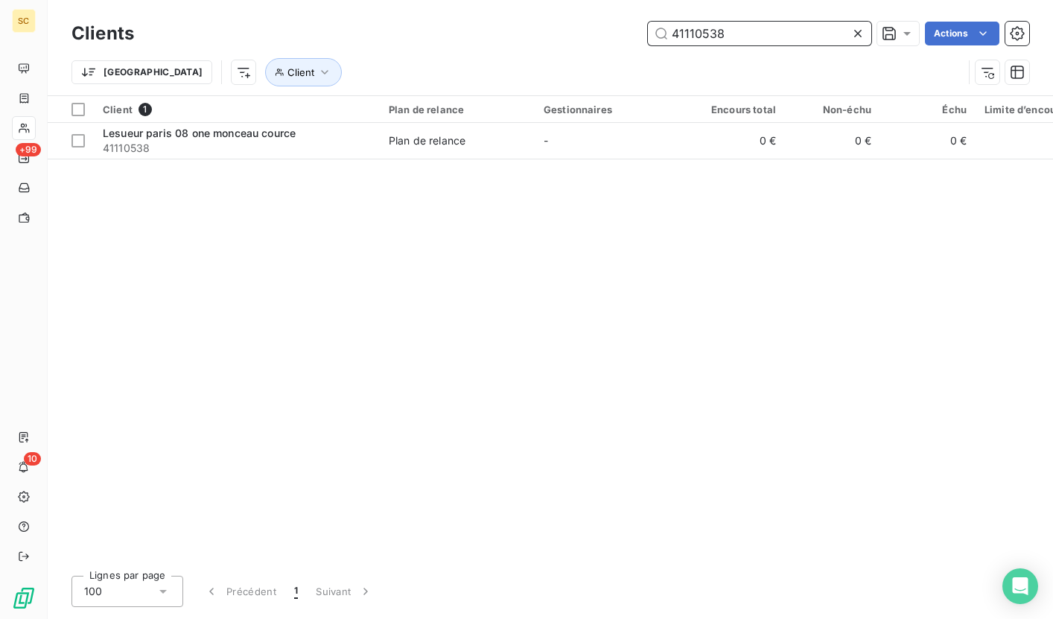
click at [547, 16] on div "Clients 41110538 Actions Trier Client" at bounding box center [550, 47] width 1005 height 95
paste input "7"
click at [590, 19] on div "Clients 41110537 Actions" at bounding box center [551, 33] width 958 height 31
paste input "6"
drag, startPoint x: 684, startPoint y: 32, endPoint x: 596, endPoint y: 25, distance: 88.1
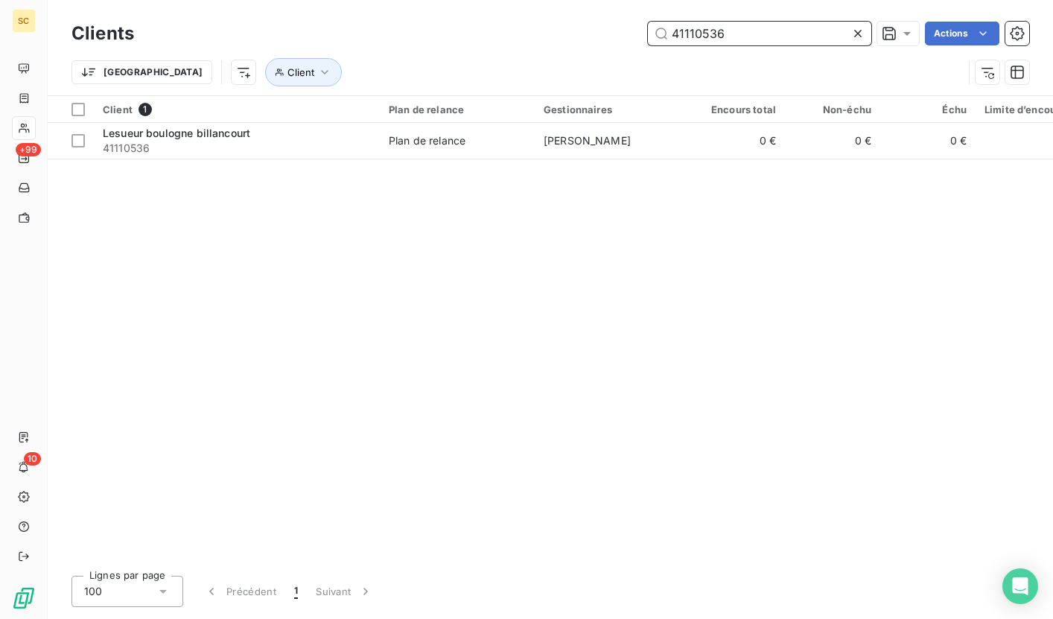
click at [596, 25] on div "41110536 Actions" at bounding box center [590, 34] width 877 height 24
paste input "8"
drag, startPoint x: 733, startPoint y: 33, endPoint x: 583, endPoint y: 15, distance: 150.8
click at [583, 15] on div "Clients 41110538 Actions Trier Client" at bounding box center [550, 47] width 1005 height 95
paste input "2"
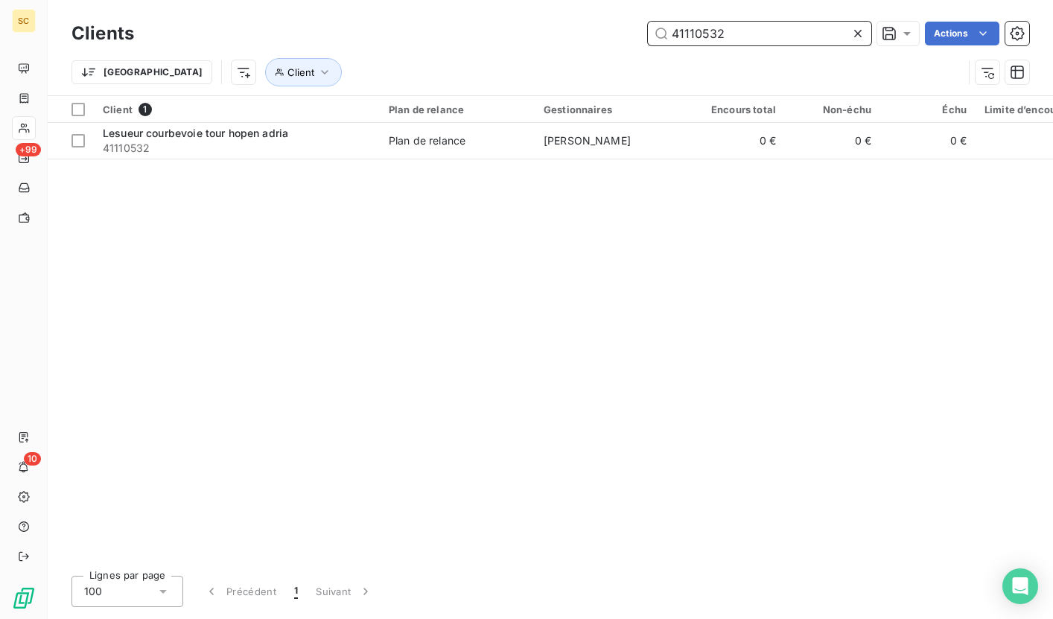
drag, startPoint x: 715, startPoint y: 34, endPoint x: 562, endPoint y: 25, distance: 153.7
click at [562, 25] on div "41110532 Actions" at bounding box center [590, 34] width 877 height 24
paste input "6"
drag, startPoint x: 720, startPoint y: 34, endPoint x: 554, endPoint y: 28, distance: 166.2
click at [554, 28] on div "41110536 Actions" at bounding box center [590, 34] width 877 height 24
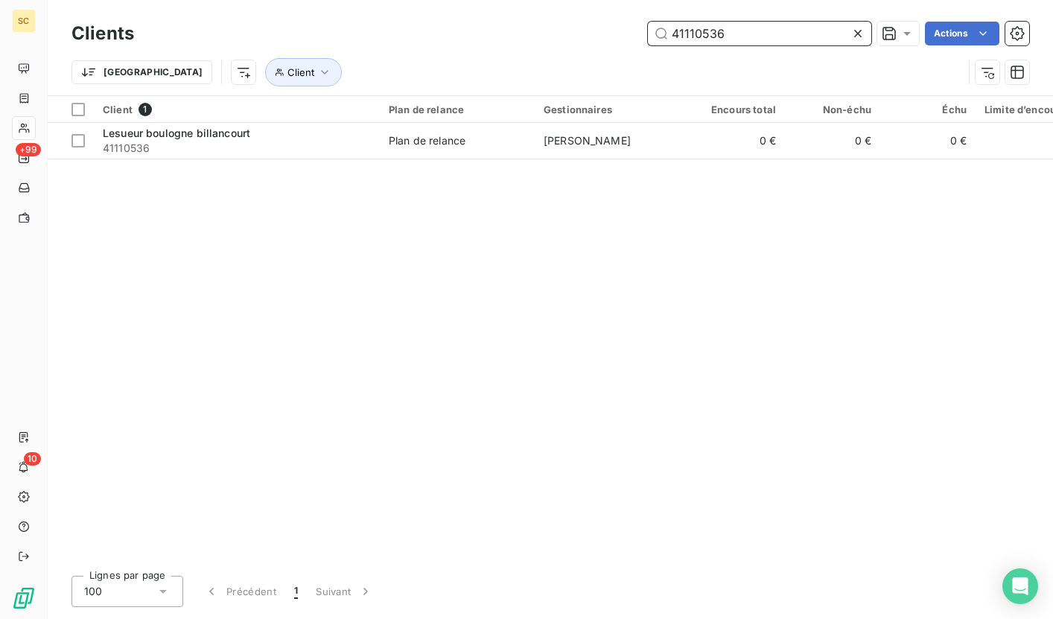
paste input "5"
drag, startPoint x: 753, startPoint y: 34, endPoint x: 596, endPoint y: 27, distance: 157.3
click at [596, 27] on div "41110535 Actions" at bounding box center [590, 34] width 877 height 24
paste input "2"
drag, startPoint x: 741, startPoint y: 31, endPoint x: 571, endPoint y: 14, distance: 171.4
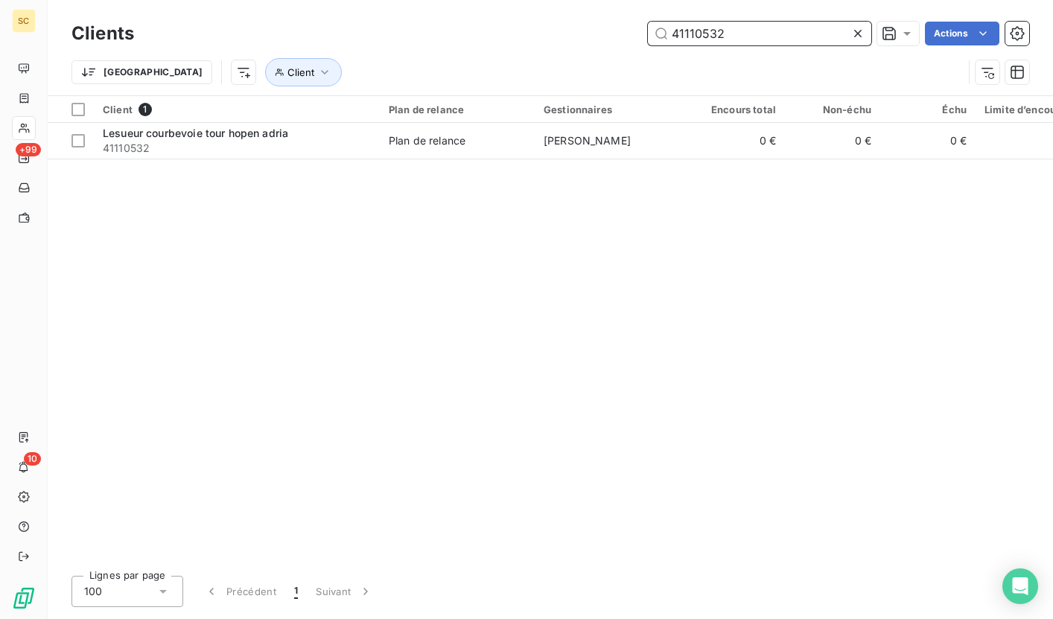
click at [571, 14] on div "Clients 41110532 Actions Trier Client" at bounding box center [550, 47] width 1005 height 95
paste input "1"
drag, startPoint x: 748, startPoint y: 31, endPoint x: 590, endPoint y: 27, distance: 157.9
click at [590, 27] on div "41110531 Actions" at bounding box center [590, 34] width 877 height 24
paste input "4"
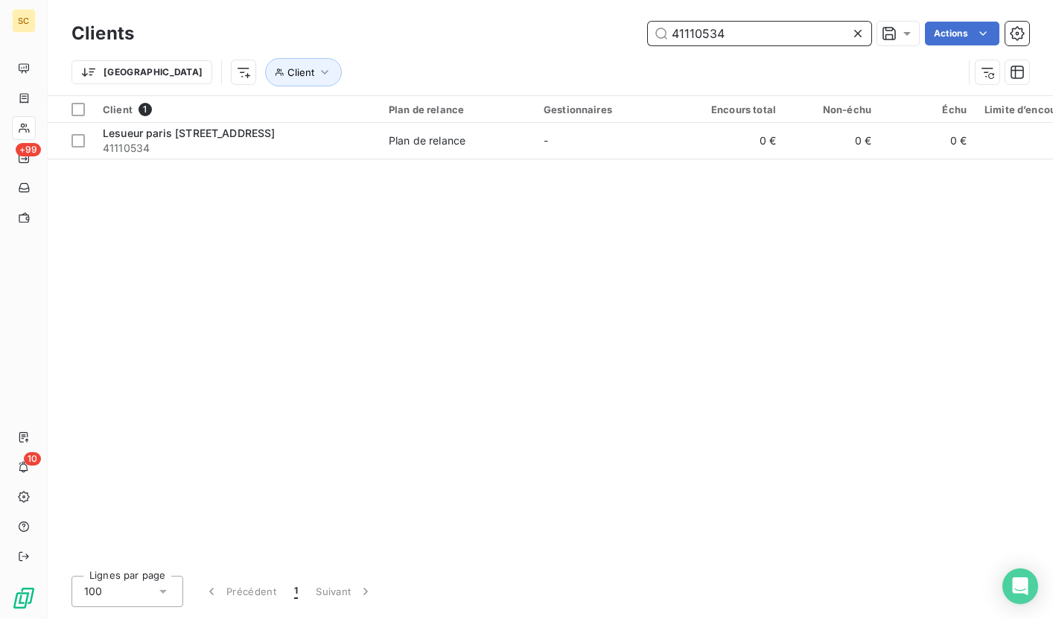
drag, startPoint x: 743, startPoint y: 36, endPoint x: 547, endPoint y: 30, distance: 196.0
click at [547, 30] on div "41110534 Actions" at bounding box center [590, 34] width 877 height 24
paste input "3"
drag, startPoint x: 659, startPoint y: 25, endPoint x: 538, endPoint y: 16, distance: 121.0
click at [538, 16] on div "Clients 41110533 Actions Trier Client" at bounding box center [550, 47] width 1005 height 95
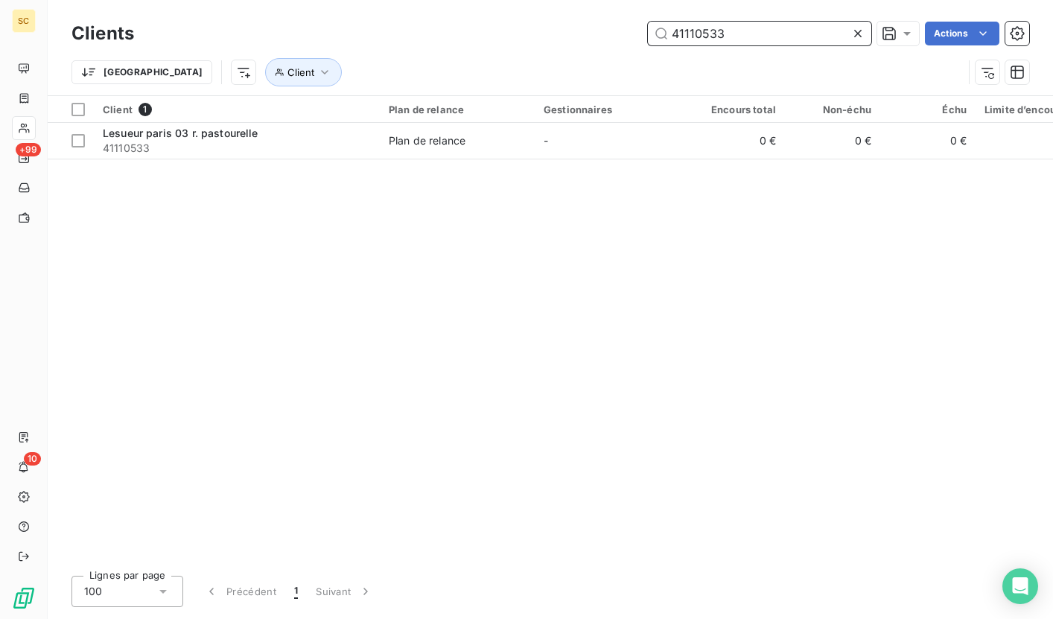
paste input "2"
drag, startPoint x: 559, startPoint y: 14, endPoint x: 536, endPoint y: 13, distance: 23.9
click at [536, 13] on div "Clients 41110532 Actions Trier Client" at bounding box center [550, 47] width 1005 height 95
paste input "29"
drag, startPoint x: 642, startPoint y: 28, endPoint x: 571, endPoint y: 21, distance: 71.9
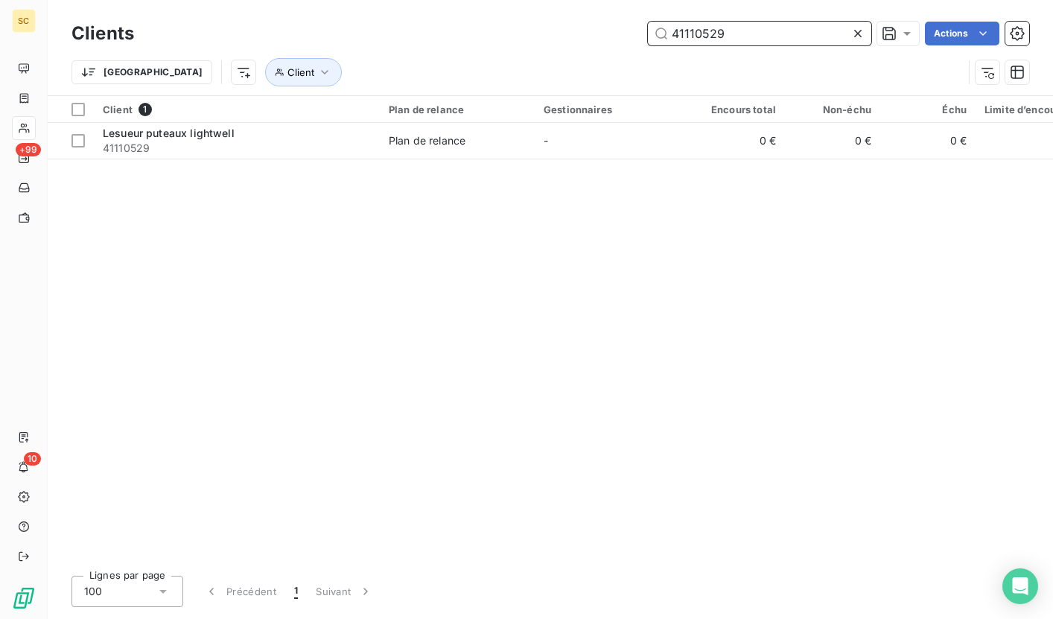
click at [571, 22] on div "41110529 Actions" at bounding box center [590, 34] width 877 height 24
paste input "33"
drag, startPoint x: 767, startPoint y: 36, endPoint x: 556, endPoint y: 25, distance: 211.8
click at [556, 25] on div "41110533 Actions" at bounding box center [590, 34] width 877 height 24
paste input "490"
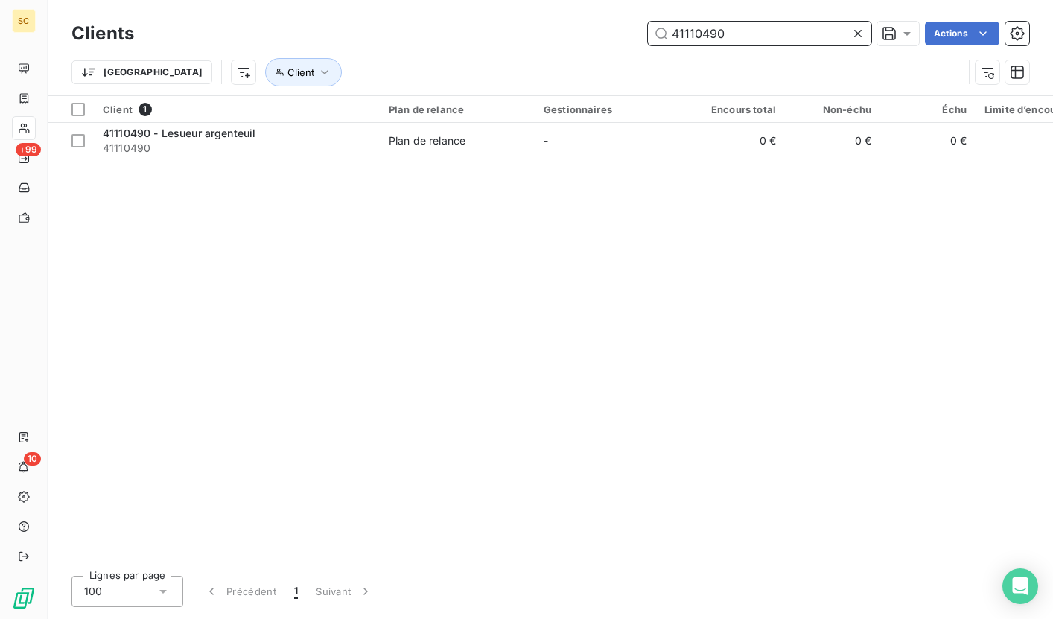
paste input "531"
drag, startPoint x: 757, startPoint y: 32, endPoint x: 593, endPoint y: 16, distance: 165.3
click at [593, 16] on div "Clients 41110490 Actions Trier Client" at bounding box center [550, 47] width 1005 height 95
drag, startPoint x: 684, startPoint y: 27, endPoint x: 539, endPoint y: 14, distance: 145.8
click at [539, 14] on div "Clients 41110531 Actions Trier Client" at bounding box center [550, 47] width 1005 height 95
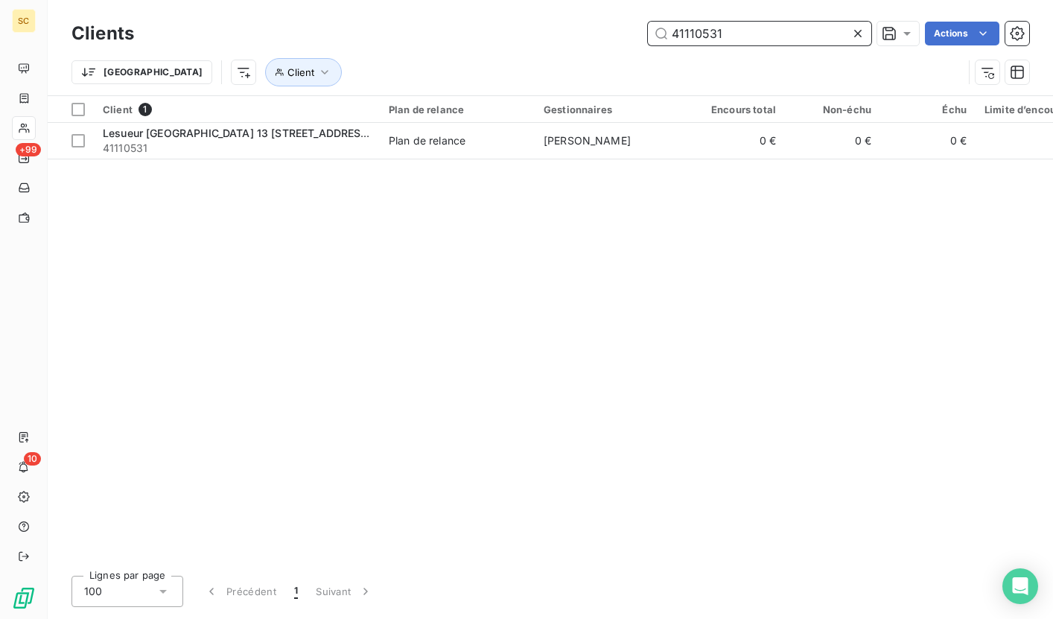
paste input "28"
drag, startPoint x: 678, startPoint y: 23, endPoint x: 637, endPoint y: 22, distance: 41.0
click at [637, 22] on div "41110528 Actions" at bounding box center [590, 34] width 877 height 24
paste input "31"
drag, startPoint x: 739, startPoint y: 36, endPoint x: 588, endPoint y: 24, distance: 150.9
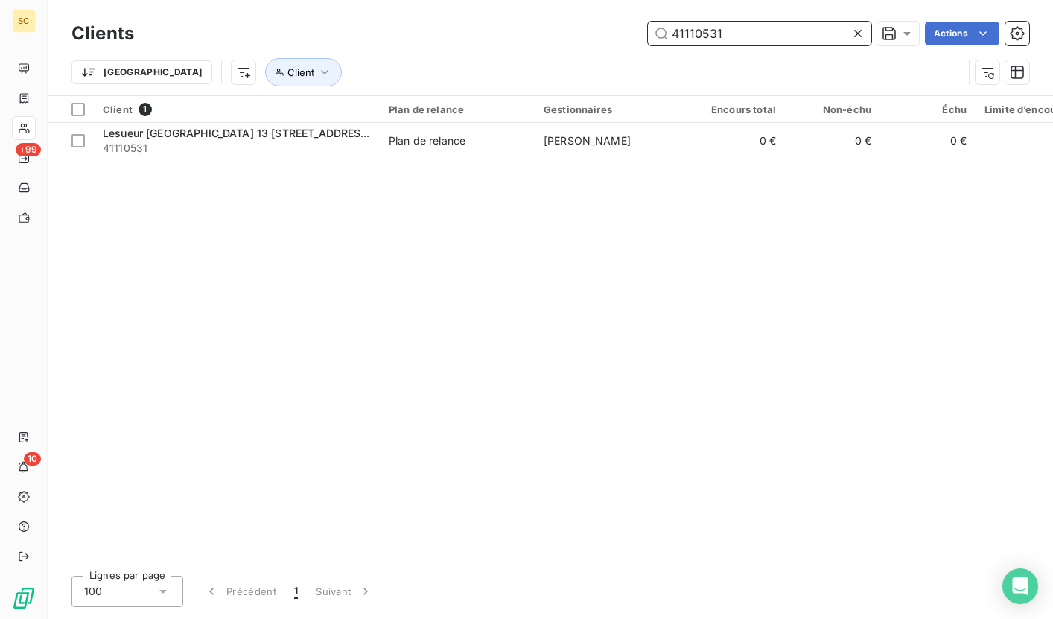
click at [588, 24] on div "41110531 Actions" at bounding box center [590, 34] width 877 height 24
paste input "08"
drag, startPoint x: 733, startPoint y: 34, endPoint x: 630, endPoint y: 30, distance: 102.9
click at [630, 30] on div "41110508 Actions" at bounding box center [590, 34] width 877 height 24
paste input "40"
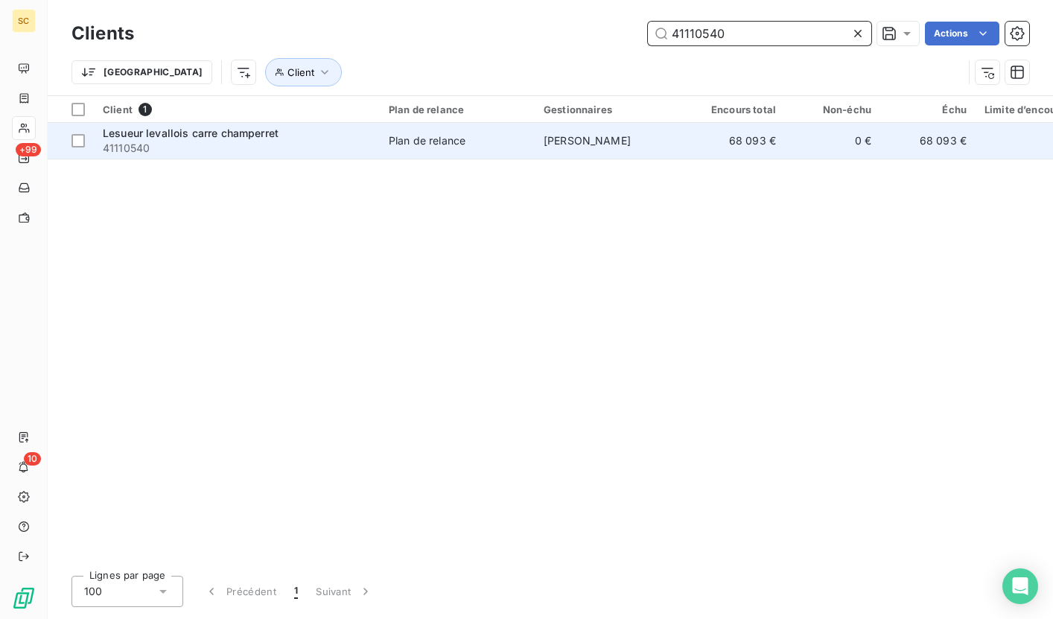
type input "41110540"
click at [377, 143] on td "Lesueur levallois carre champerret 41110540" at bounding box center [237, 141] width 286 height 36
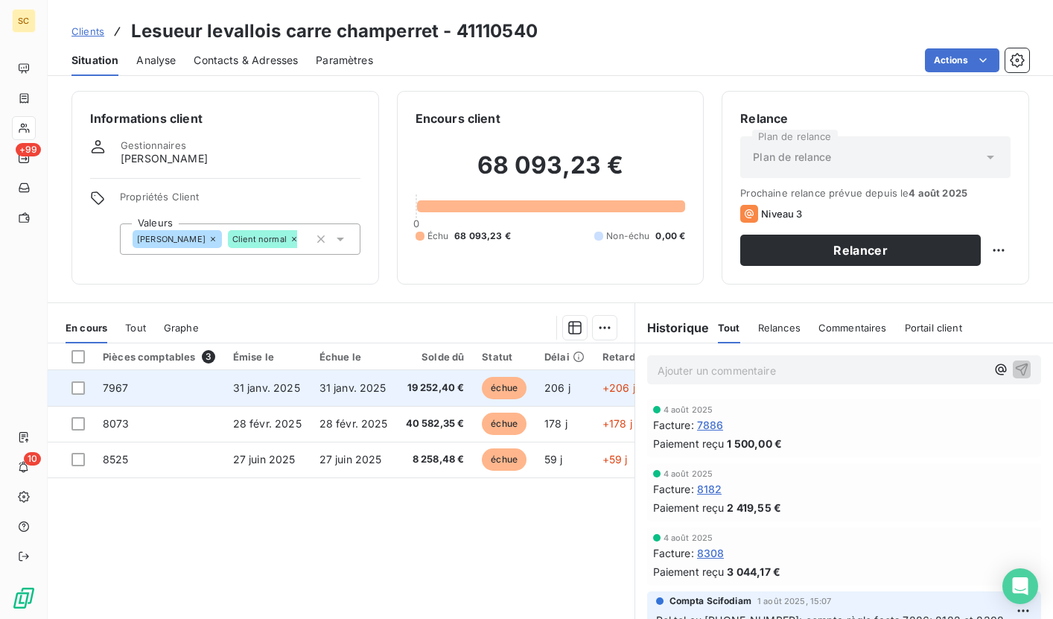
click at [386, 387] on td "31 janv. 2025" at bounding box center [354, 388] width 86 height 36
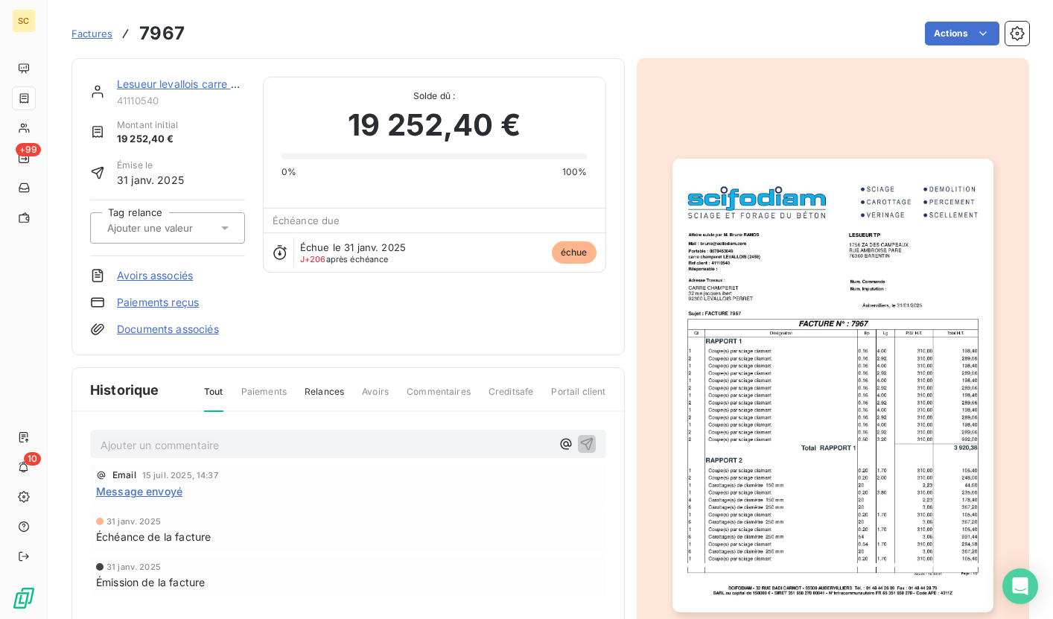
click at [678, 421] on img "button" at bounding box center [833, 386] width 321 height 454
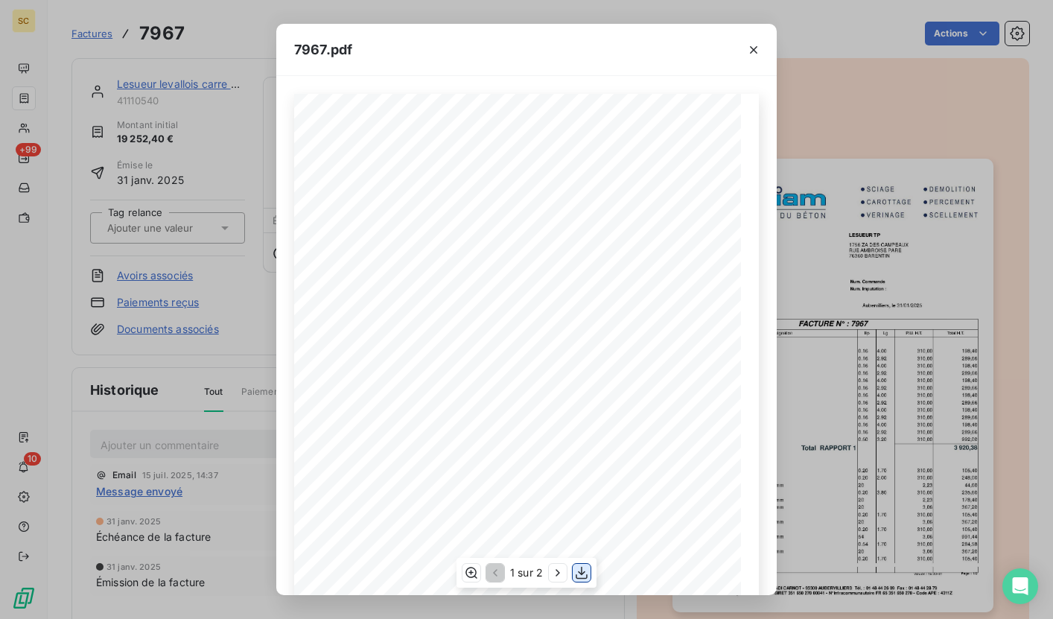
click at [581, 576] on icon "button" at bounding box center [581, 572] width 15 height 15
click at [751, 49] on icon "button" at bounding box center [753, 49] width 15 height 15
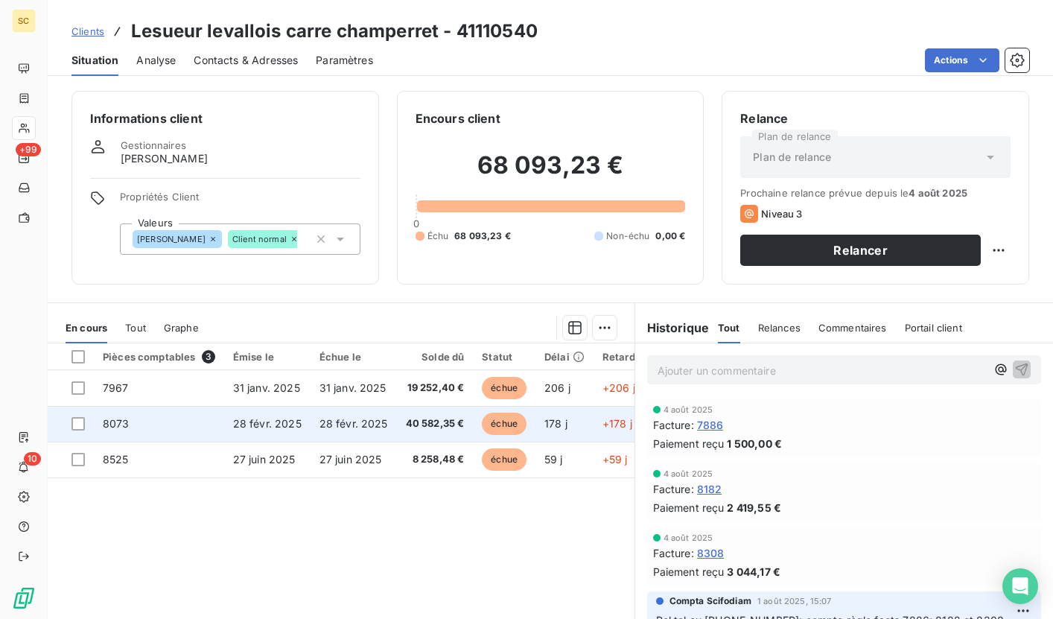
click at [340, 433] on td "28 févr. 2025" at bounding box center [354, 424] width 86 height 36
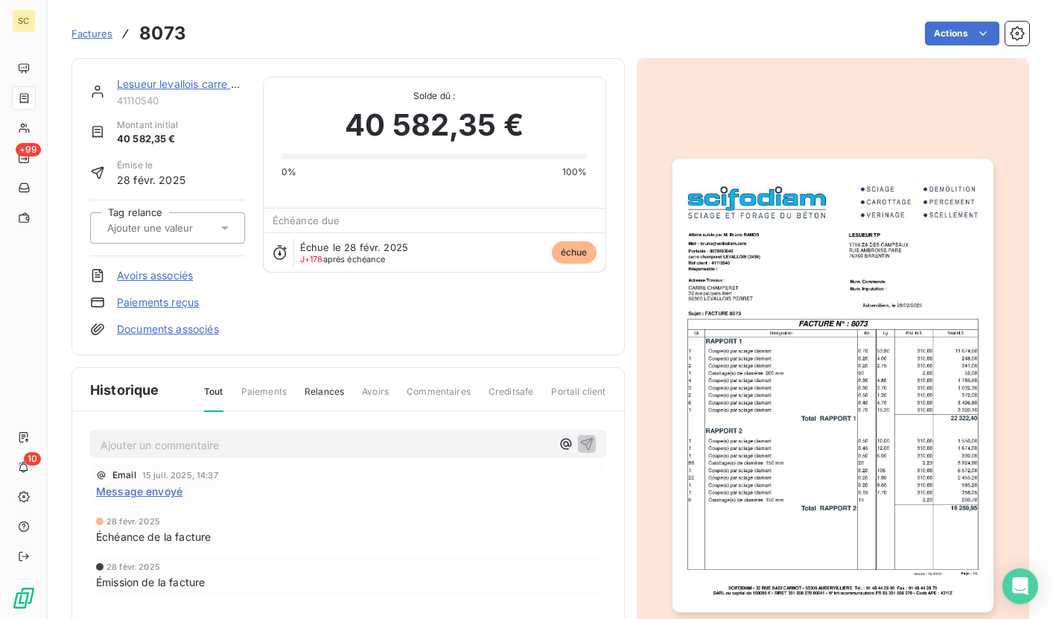
click at [832, 321] on img "button" at bounding box center [833, 386] width 321 height 454
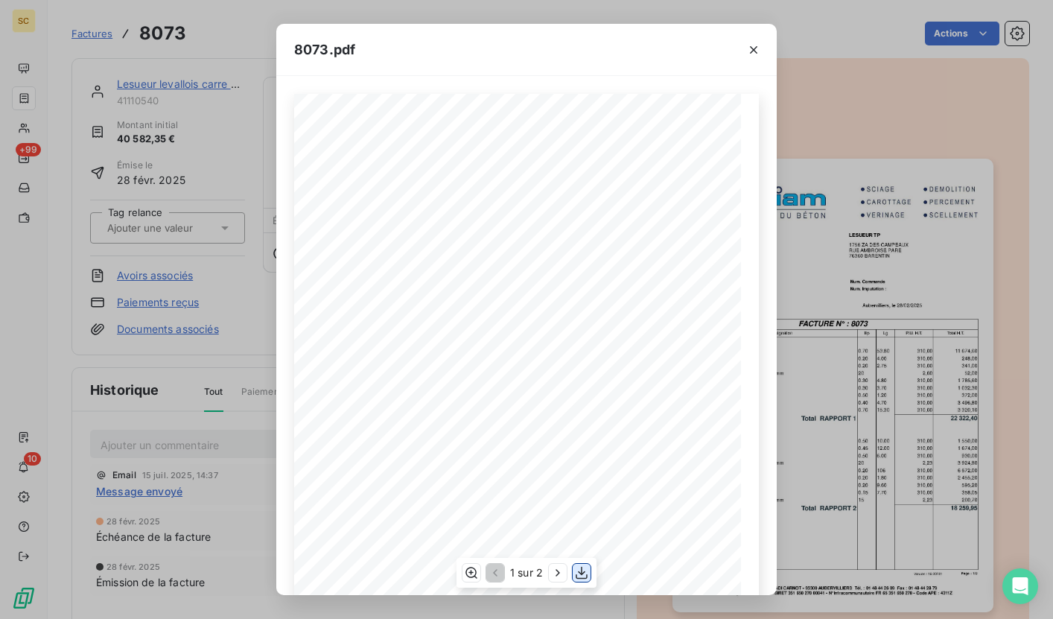
click at [582, 574] on icon "button" at bounding box center [582, 573] width 12 height 13
drag, startPoint x: 763, startPoint y: 51, endPoint x: 731, endPoint y: 50, distance: 32.8
click at [763, 51] on button "button" at bounding box center [754, 50] width 24 height 24
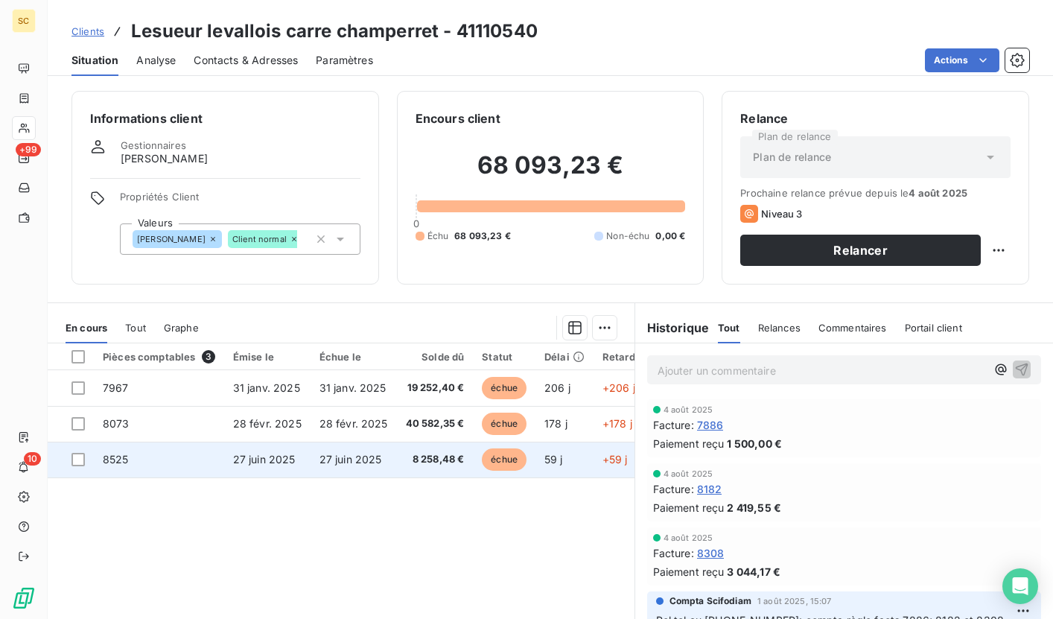
click at [302, 463] on td "27 juin 2025" at bounding box center [267, 460] width 86 height 36
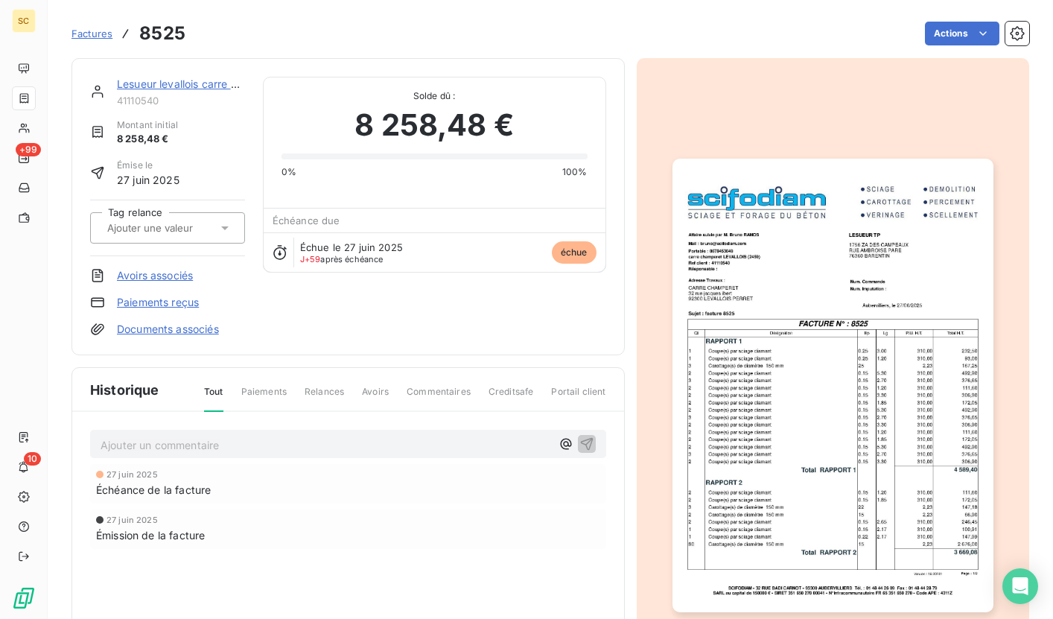
click at [749, 357] on img "button" at bounding box center [833, 386] width 321 height 454
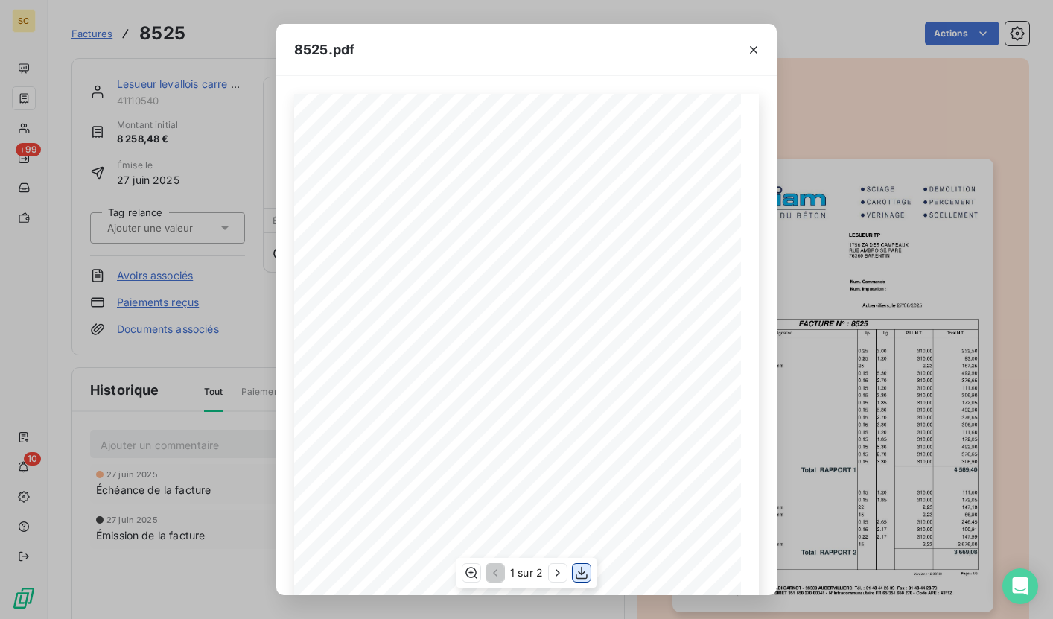
drag, startPoint x: 594, startPoint y: 572, endPoint x: 575, endPoint y: 579, distance: 19.8
click at [594, 572] on div "1 sur 2" at bounding box center [527, 573] width 140 height 30
click at [573, 579] on div "1 sur 2" at bounding box center [527, 573] width 140 height 30
click at [585, 573] on icon "button" at bounding box center [581, 572] width 15 height 15
click at [350, 59] on span "8525.pdf" at bounding box center [324, 49] width 60 height 20
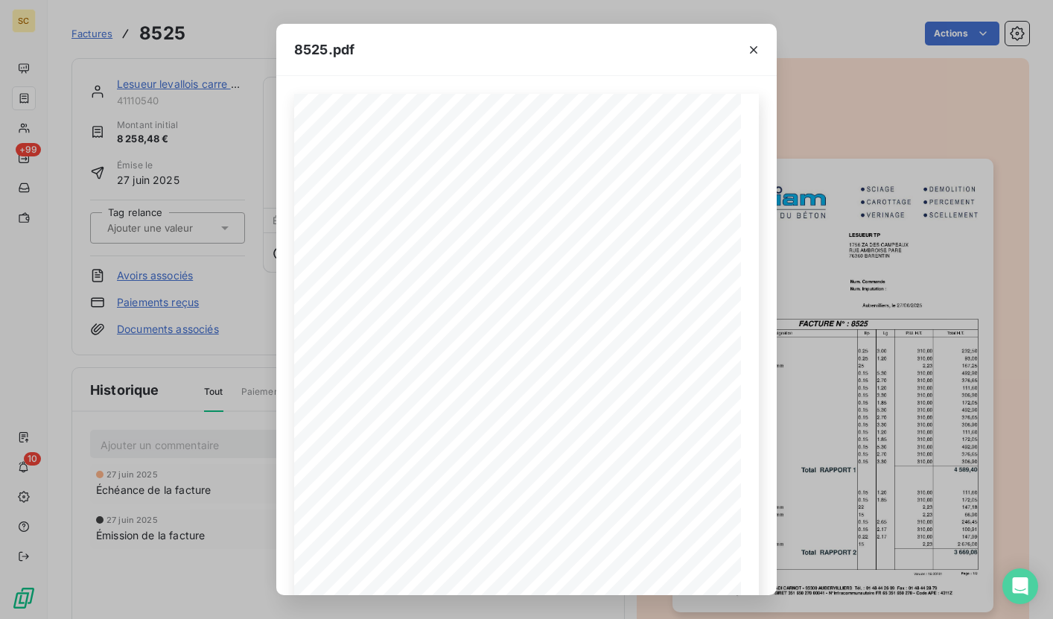
drag, startPoint x: 758, startPoint y: 54, endPoint x: 571, endPoint y: 69, distance: 188.2
click at [758, 54] on icon "button" at bounding box center [753, 49] width 15 height 15
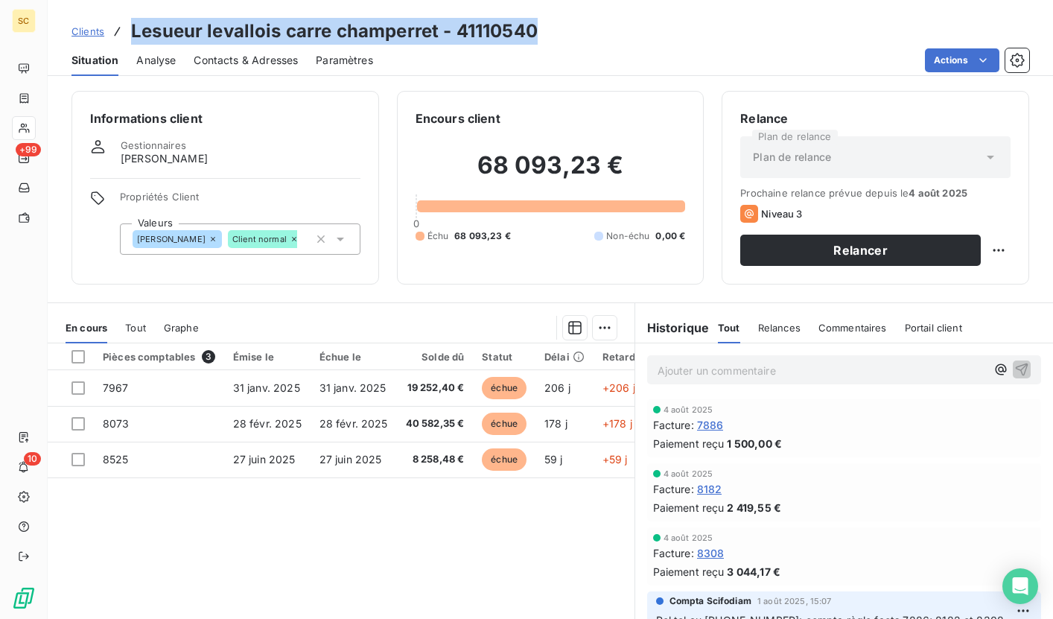
drag, startPoint x: 128, startPoint y: 28, endPoint x: 547, endPoint y: 30, distance: 418.6
click at [547, 30] on div "Clients Lesueur levallois carre champerret - 41110540" at bounding box center [550, 31] width 1005 height 27
copy h3 "Lesueur levallois carre champerret - 41110540"
click at [97, 29] on span "Clients" at bounding box center [88, 31] width 33 height 12
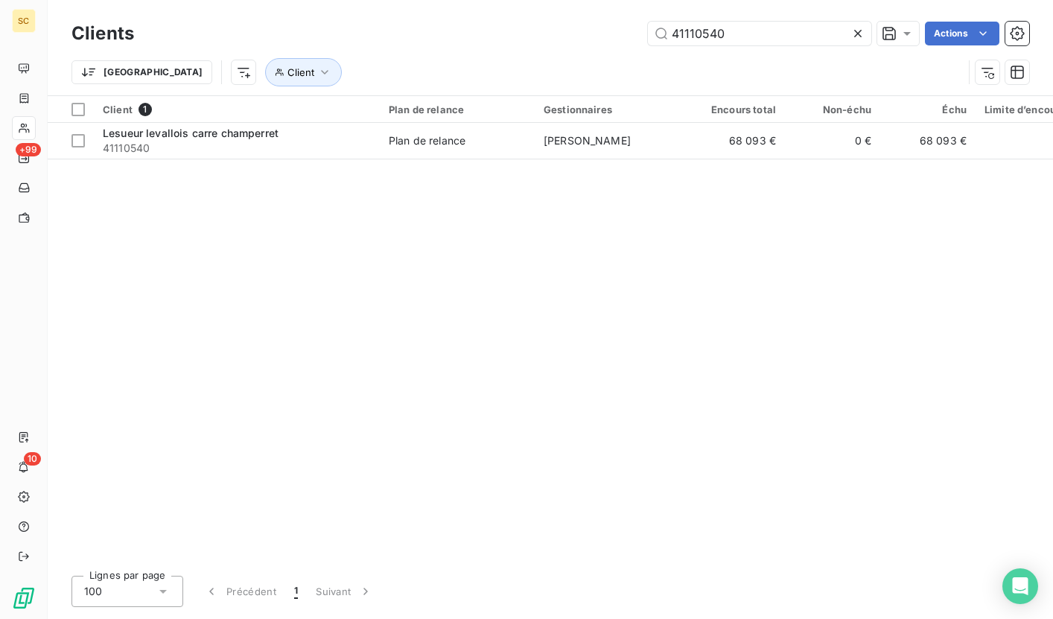
drag, startPoint x: 763, startPoint y: 36, endPoint x: 515, endPoint y: 22, distance: 249.1
click at [515, 22] on div "41110540 Actions" at bounding box center [590, 34] width 877 height 24
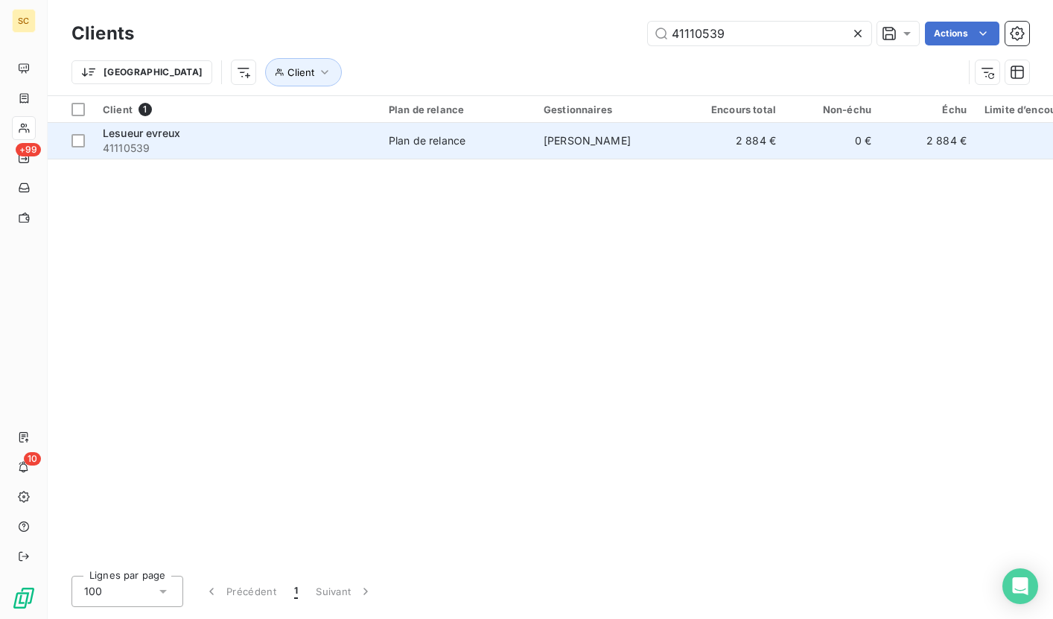
type input "41110539"
click at [305, 144] on span "41110539" at bounding box center [237, 148] width 268 height 15
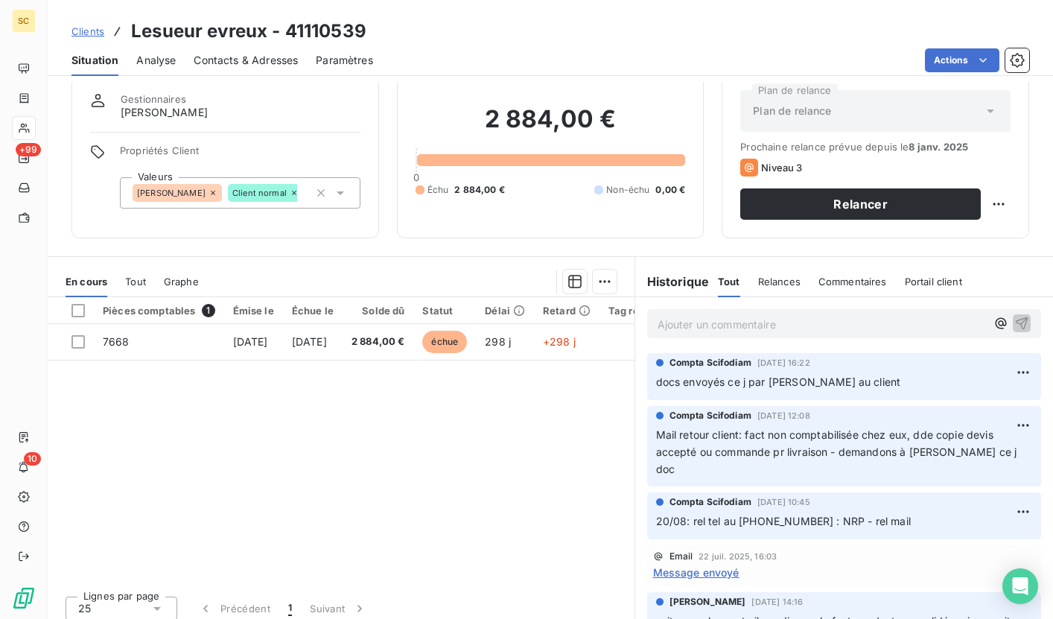
scroll to position [56, 0]
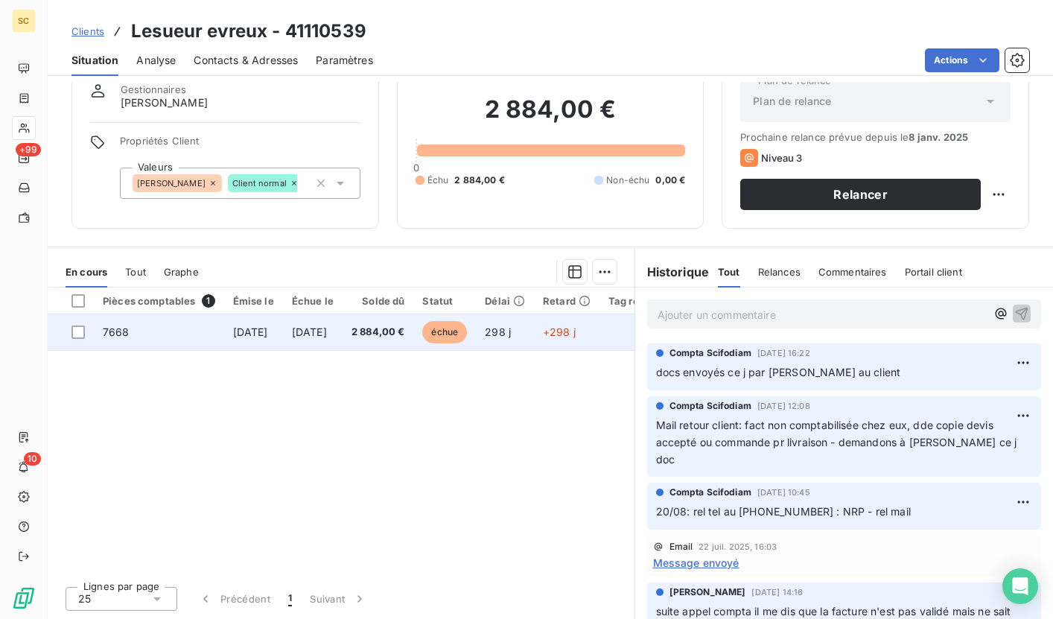
click at [405, 329] on span "2 884,00 €" at bounding box center [379, 332] width 54 height 15
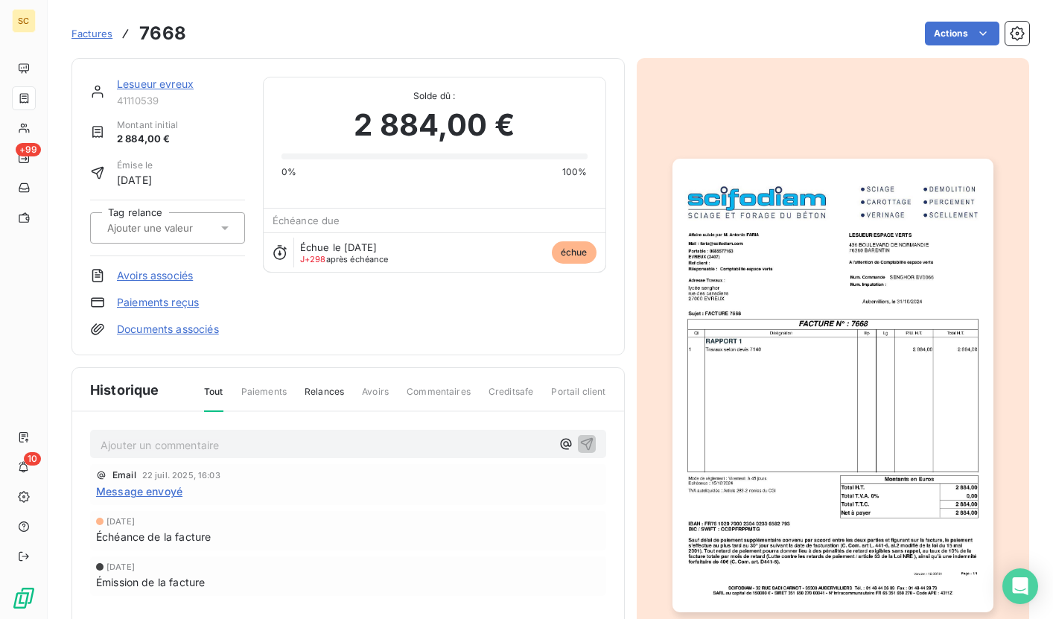
click at [781, 306] on img "button" at bounding box center [833, 386] width 321 height 454
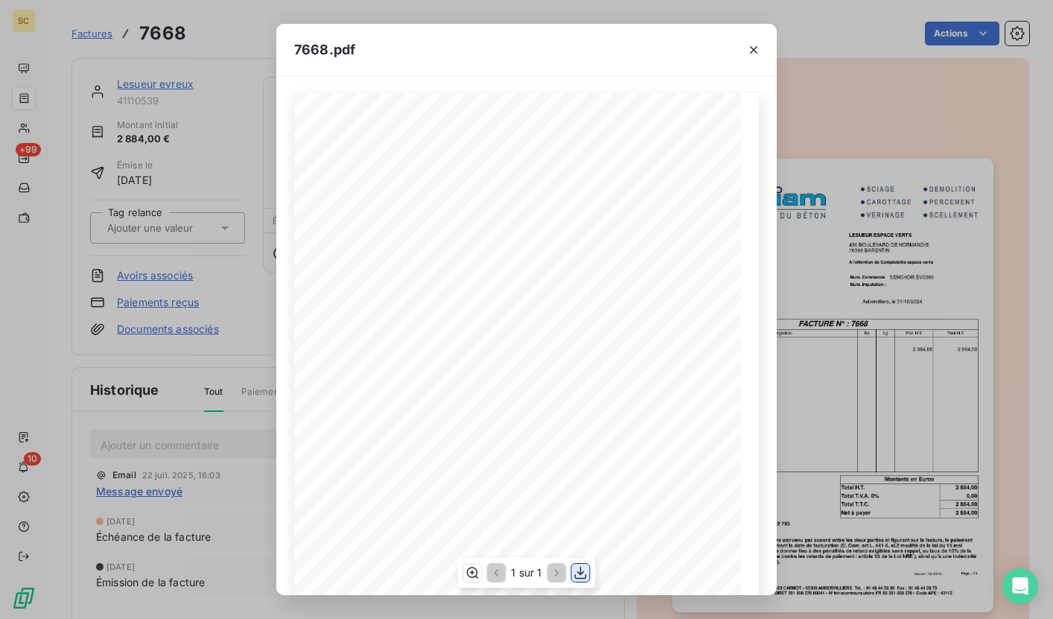
click at [578, 577] on icon "button" at bounding box center [580, 572] width 15 height 15
click at [378, 10] on div "7668.pdf Qt Désignation Ep Lg P.U. H.T. Total H.T. Version : 18.00R01 Page : 1/…" at bounding box center [526, 309] width 1053 height 619
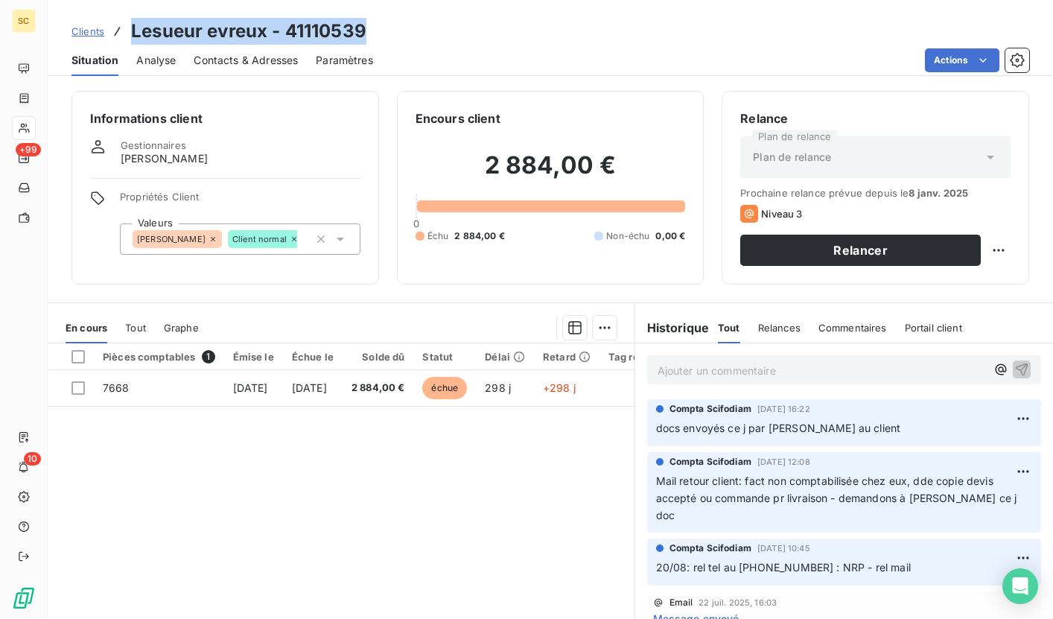
drag, startPoint x: 129, startPoint y: 30, endPoint x: 395, endPoint y: 33, distance: 265.9
click at [395, 33] on div "Clients Lesueur evreux - 41110539" at bounding box center [550, 31] width 1005 height 27
copy h3 "Lesueur evreux - 41110539"
